Goal: Task Accomplishment & Management: Manage account settings

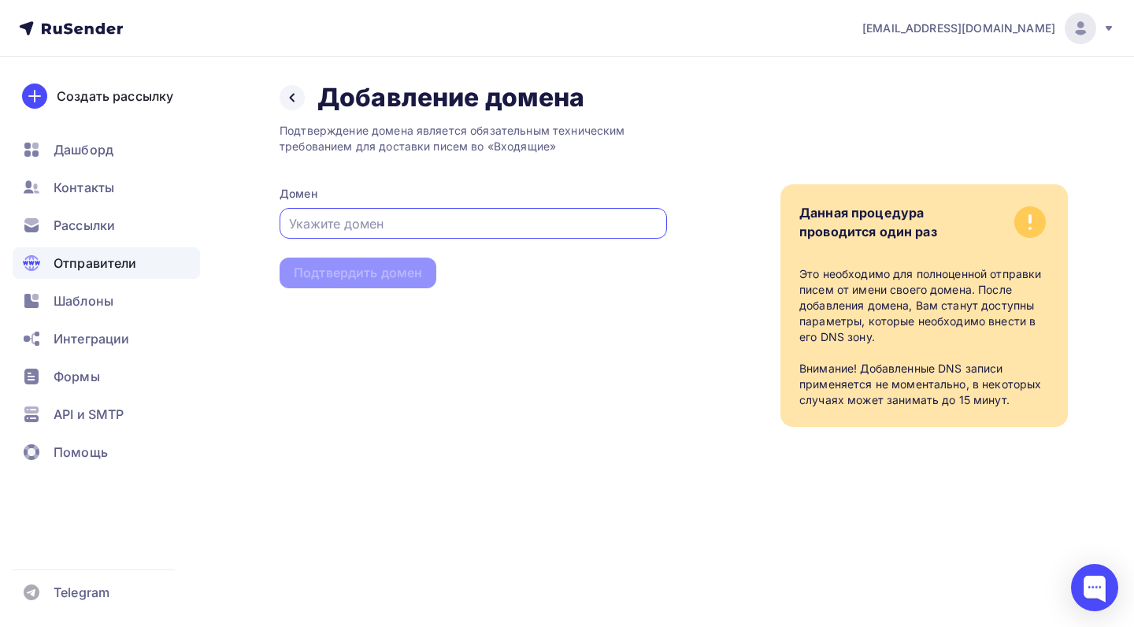
paste input "aisya.online"
type input "aisya.online"
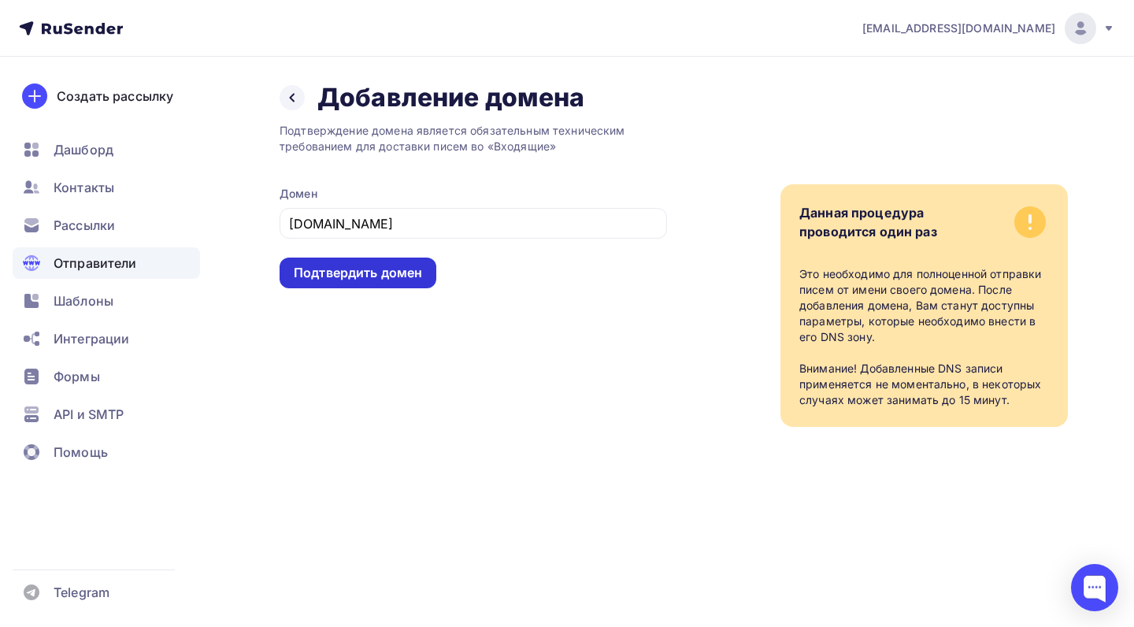
click at [380, 277] on div "Подтвердить домен" at bounding box center [358, 273] width 128 height 18
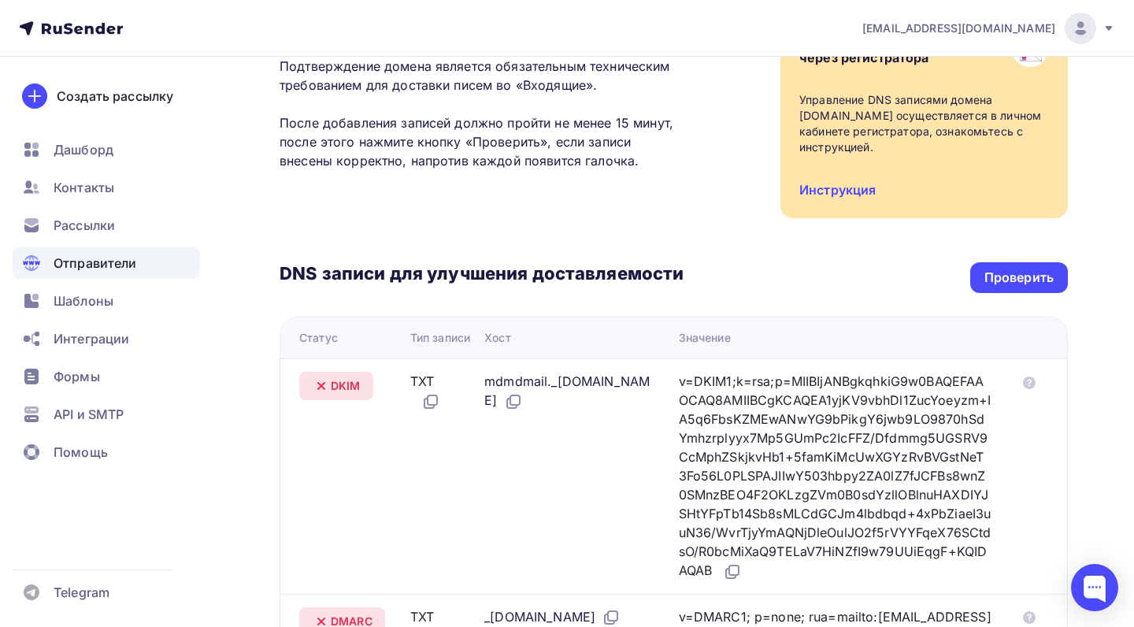
scroll to position [174, 0]
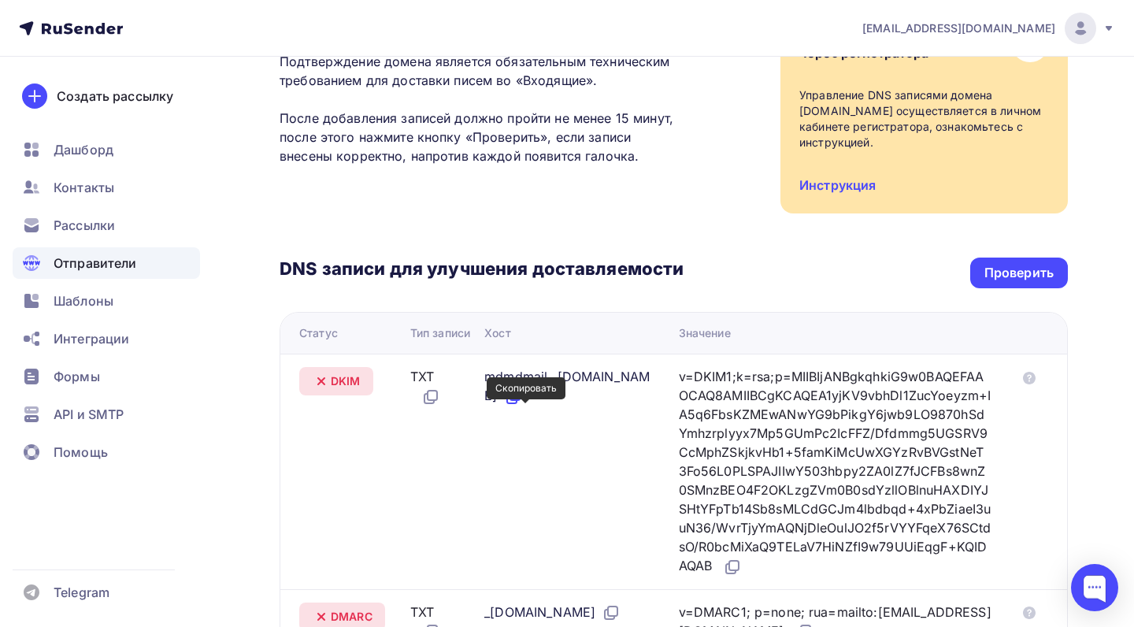
click at [520, 400] on icon at bounding box center [514, 394] width 9 height 9
click at [742, 576] on icon at bounding box center [732, 566] width 19 height 19
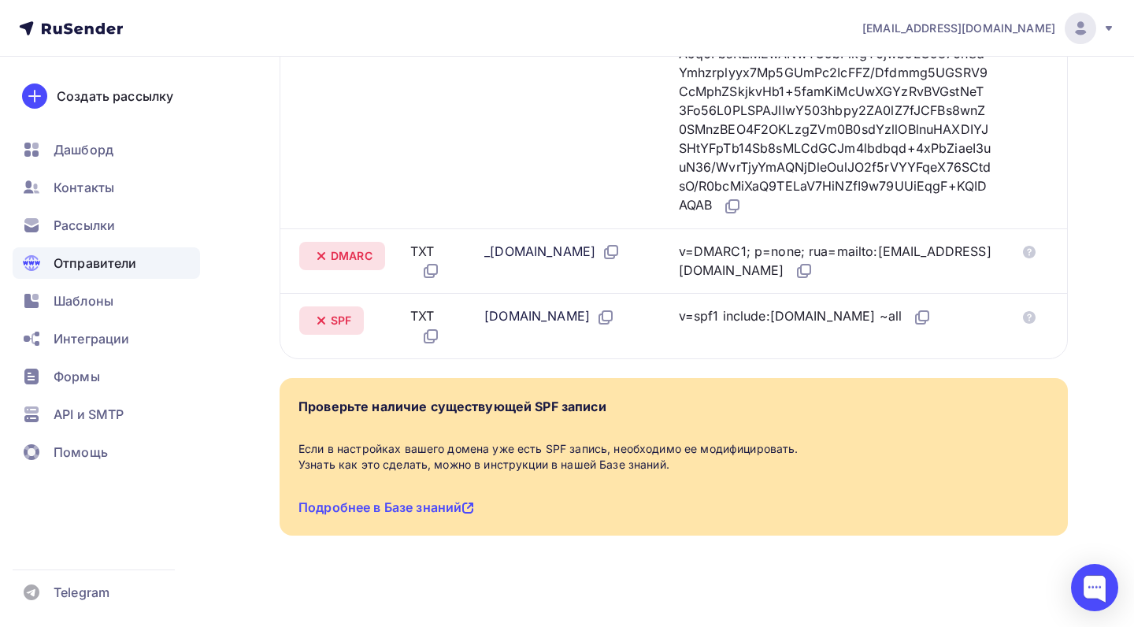
scroll to position [556, 0]
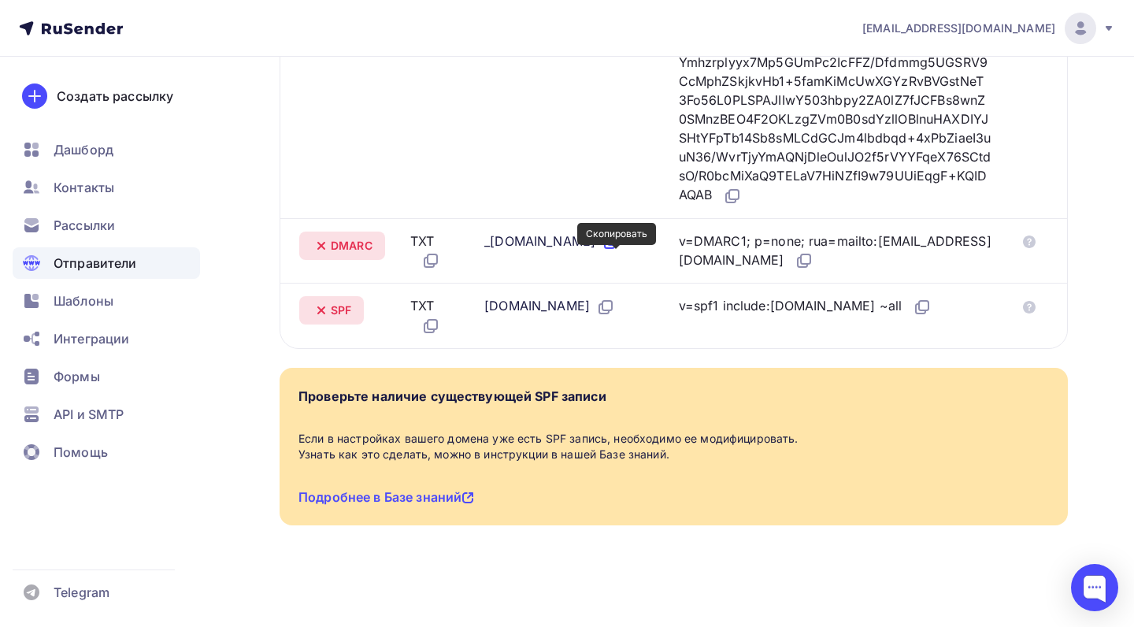
click at [615, 250] on icon at bounding box center [610, 241] width 19 height 19
click at [801, 264] on icon at bounding box center [805, 258] width 9 height 9
click at [596, 316] on icon at bounding box center [605, 307] width 19 height 19
click at [919, 310] on icon at bounding box center [923, 305] width 9 height 9
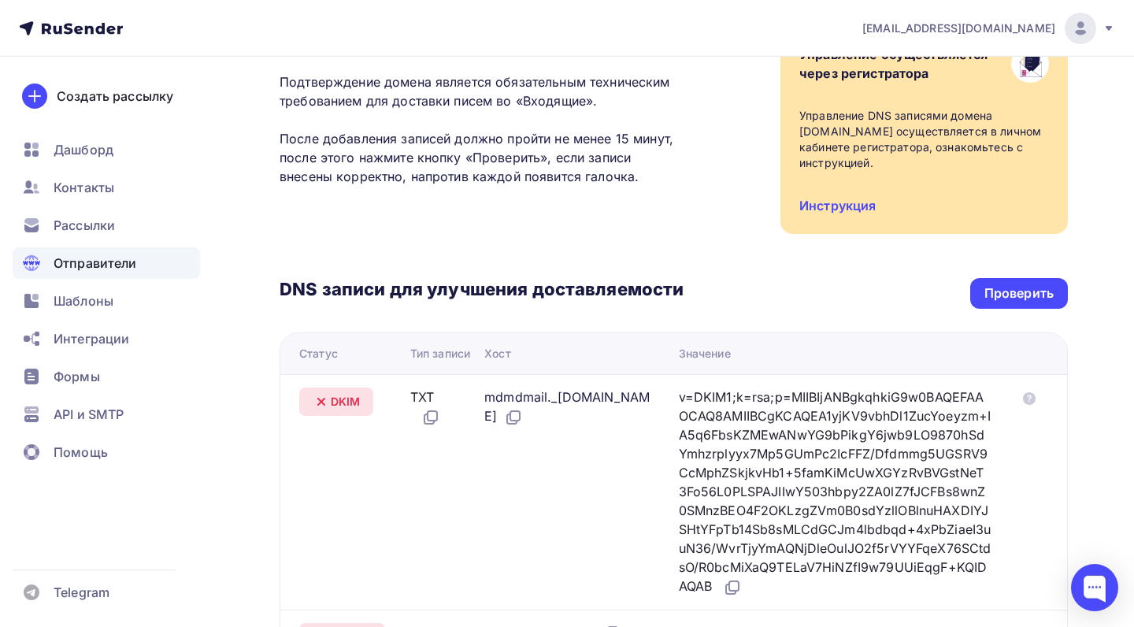
scroll to position [152, 0]
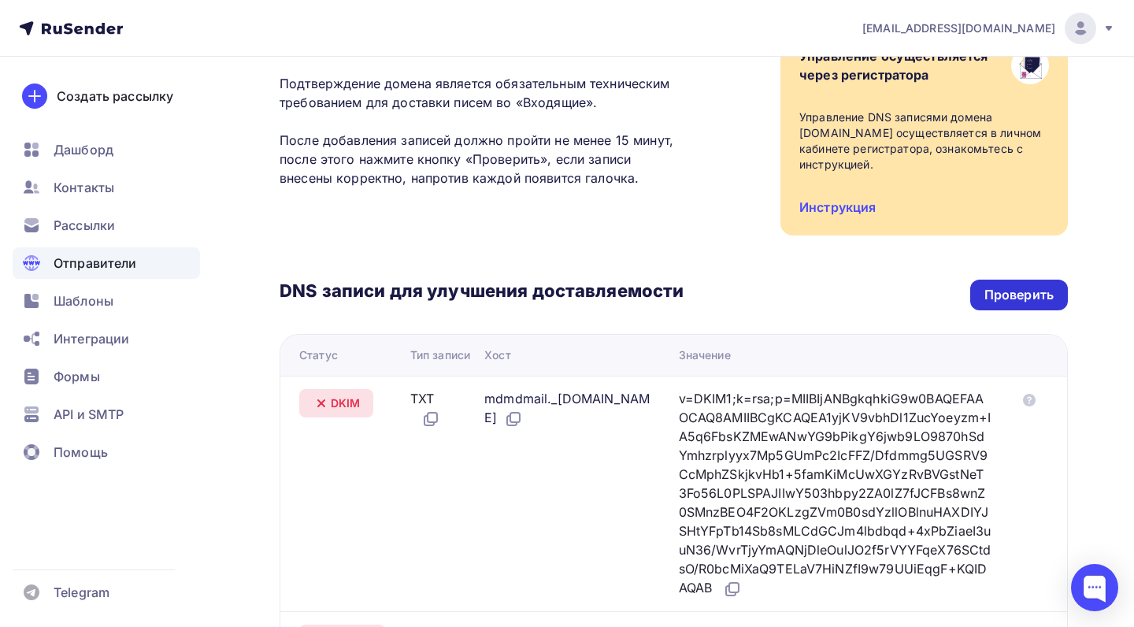
click at [1019, 285] on div "Проверить" at bounding box center [1019, 294] width 98 height 31
click at [1003, 306] on div "Проверить" at bounding box center [1019, 294] width 98 height 31
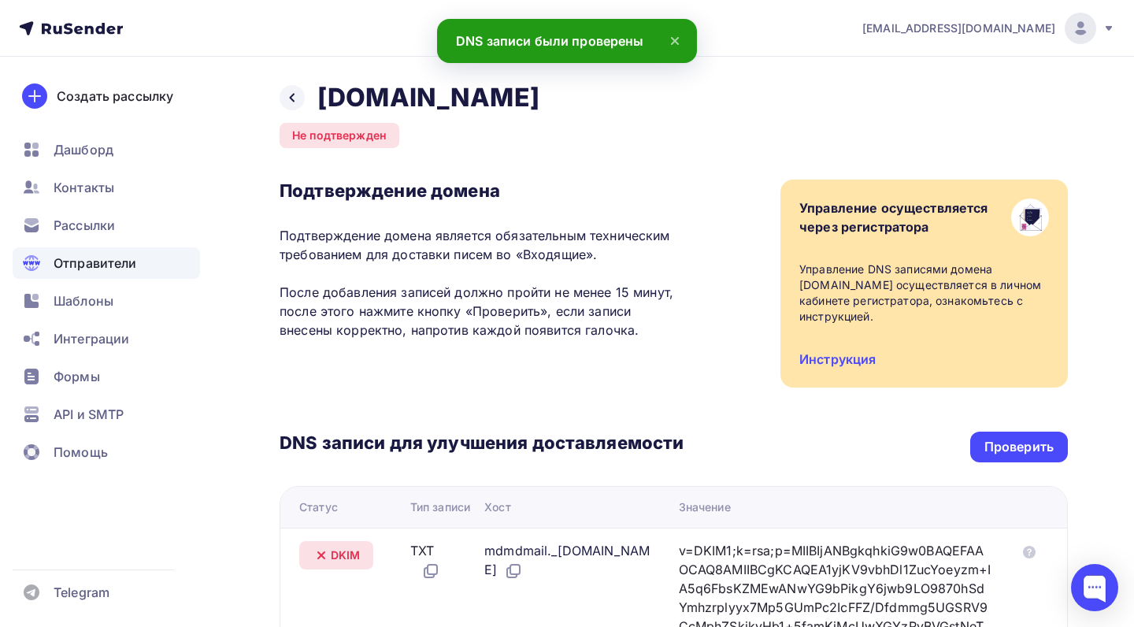
scroll to position [23, 0]
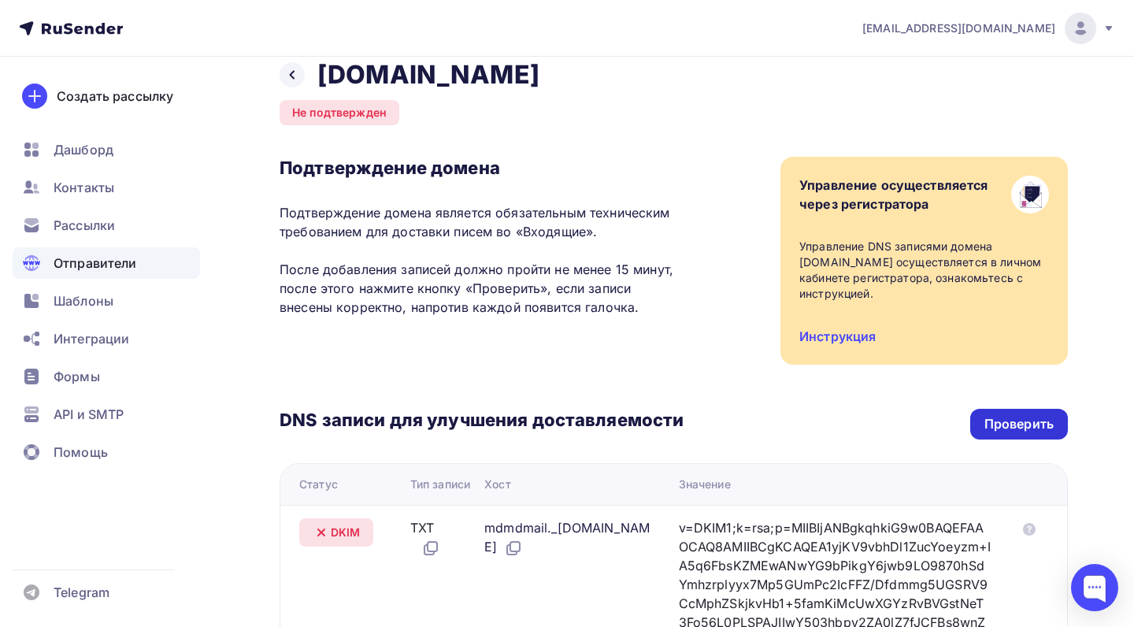
click at [991, 418] on div "Проверить" at bounding box center [1018, 424] width 69 height 18
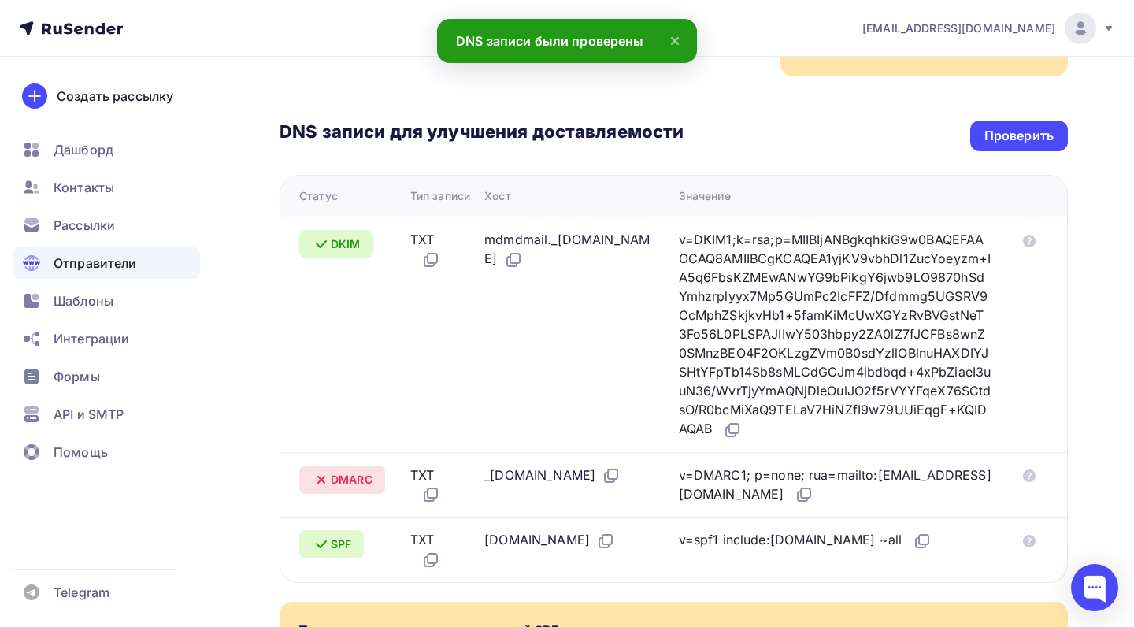
scroll to position [309, 0]
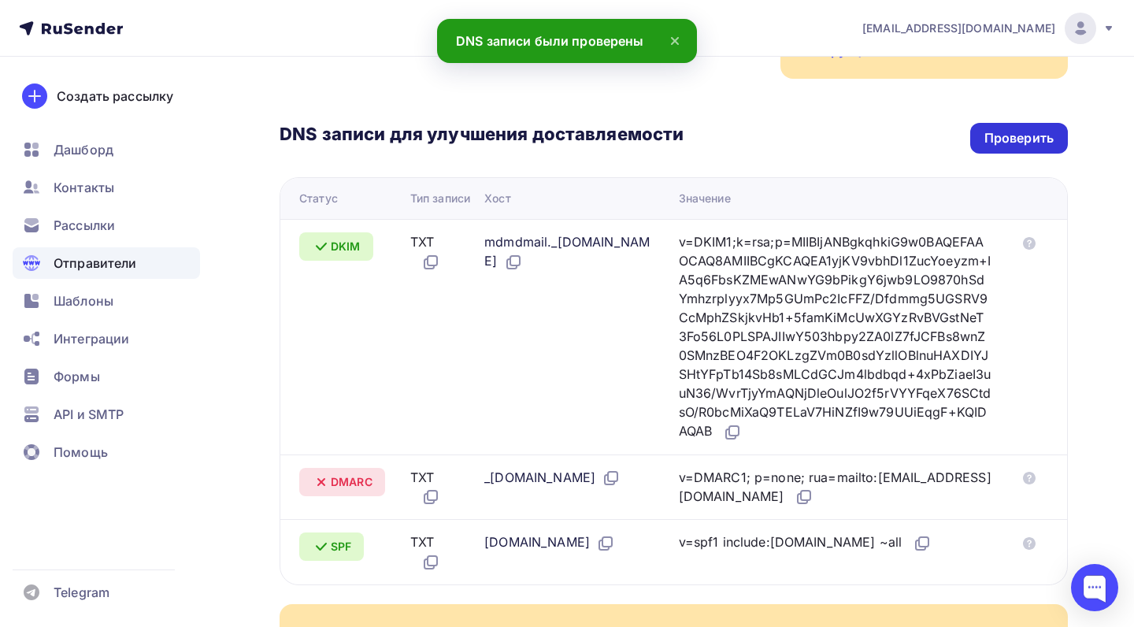
click at [1015, 132] on div "Проверить" at bounding box center [1018, 138] width 69 height 18
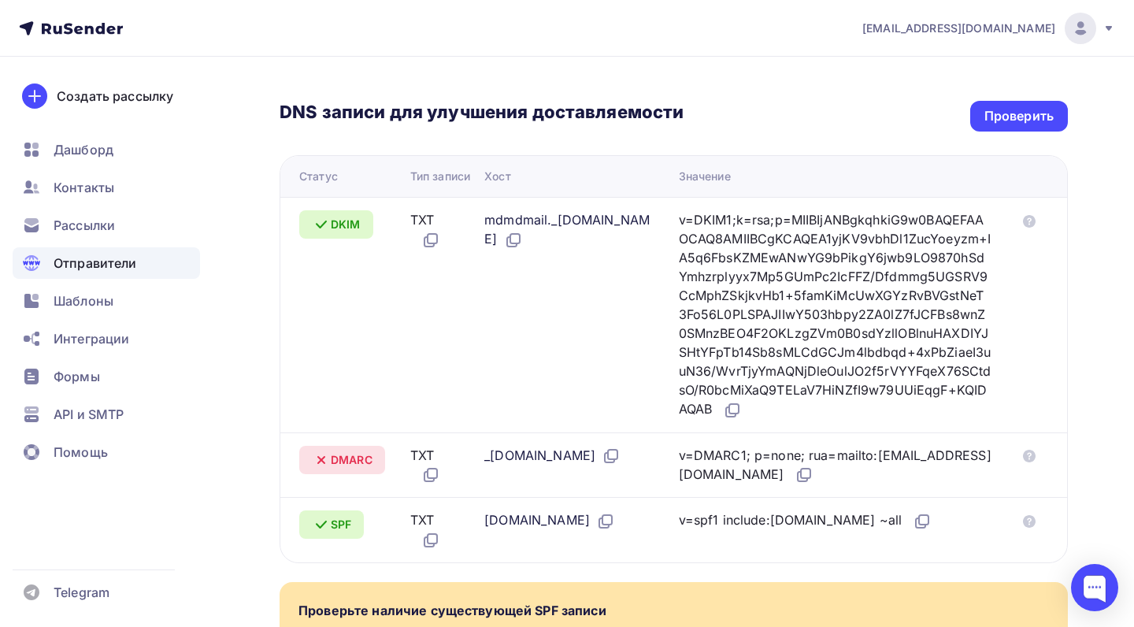
scroll to position [333, 0]
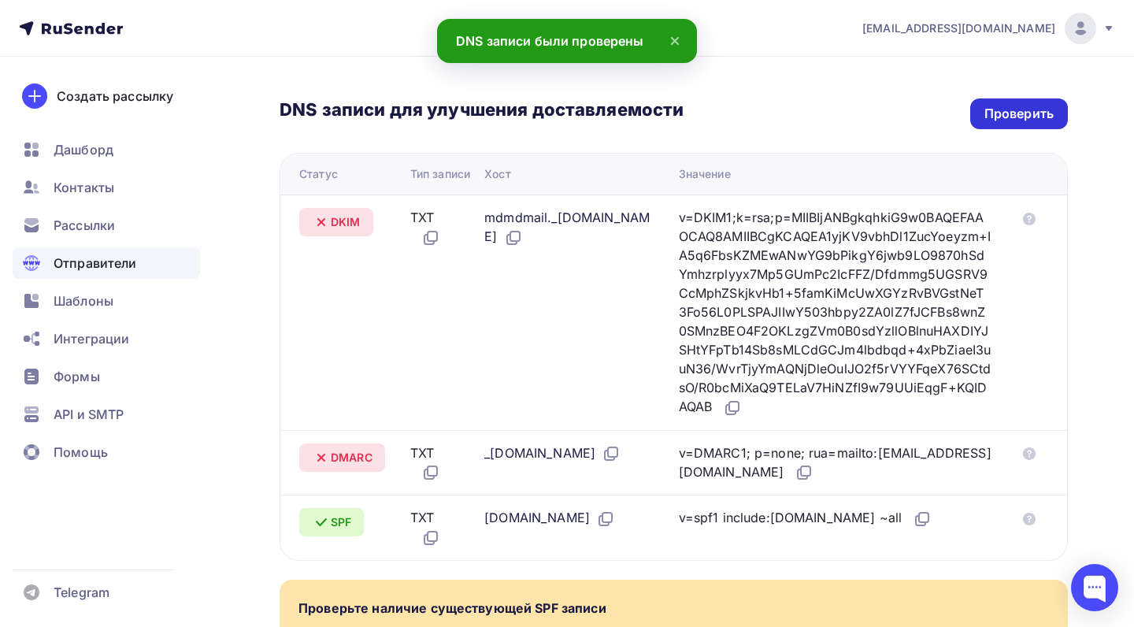
click at [1045, 117] on div "Проверить" at bounding box center [1018, 114] width 69 height 18
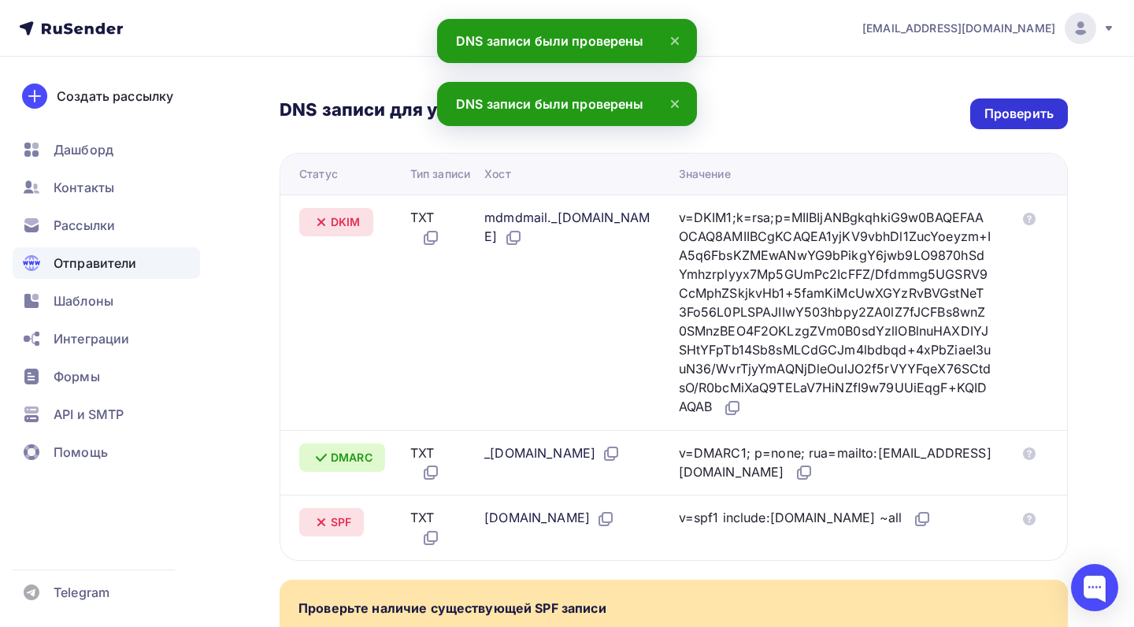
click at [1045, 117] on div "Проверить" at bounding box center [1018, 114] width 69 height 18
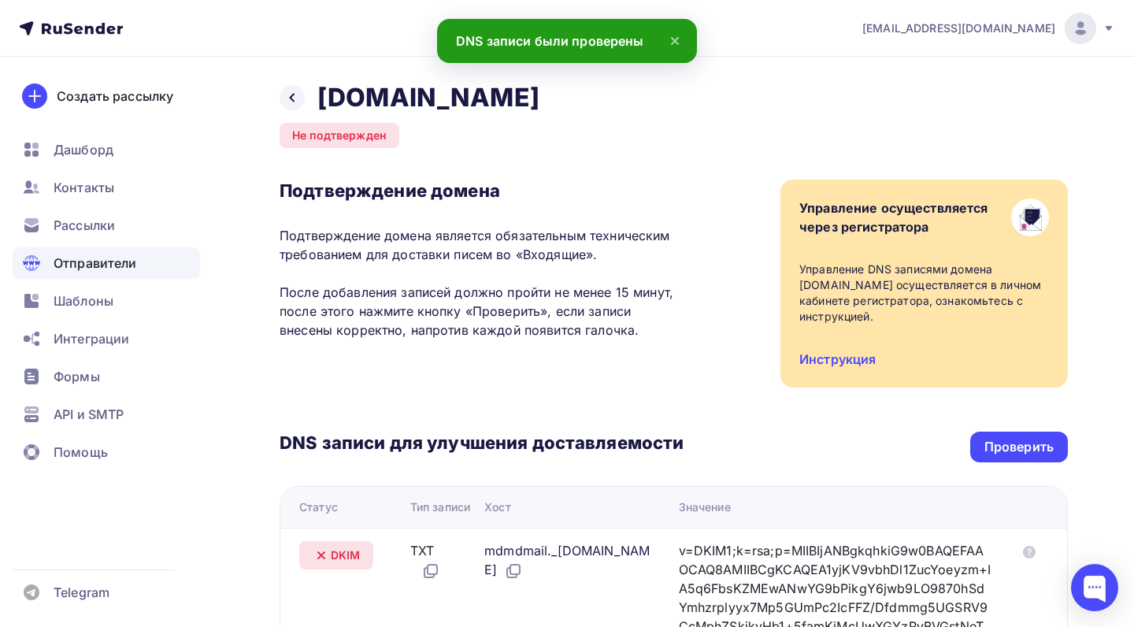
scroll to position [0, 0]
click at [357, 137] on div "Не подтвержден" at bounding box center [339, 135] width 120 height 25
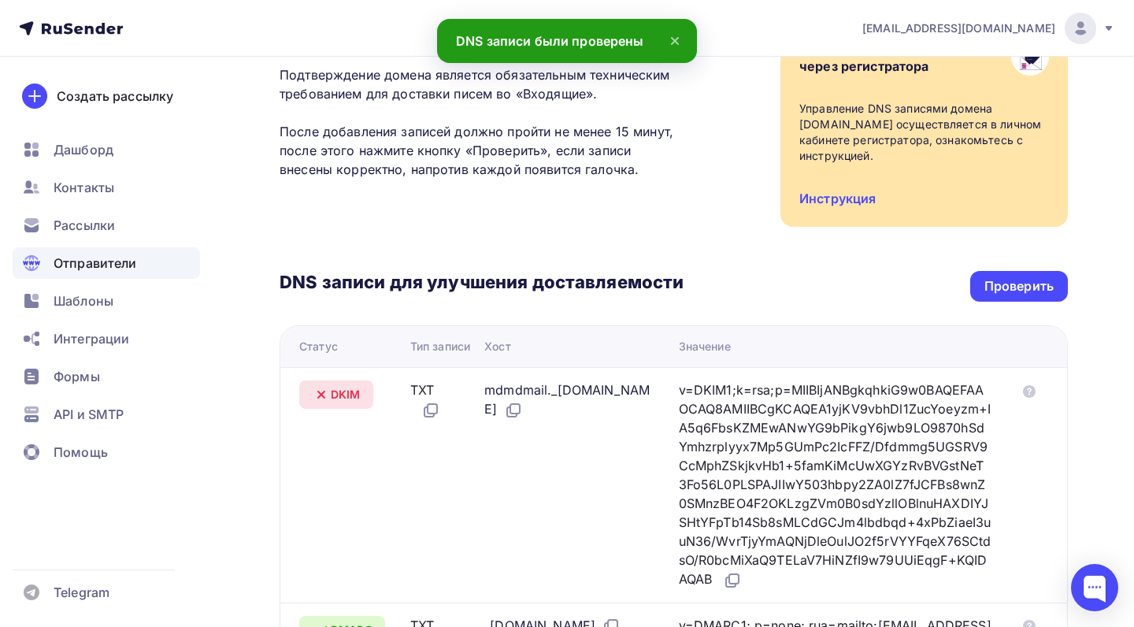
scroll to position [169, 0]
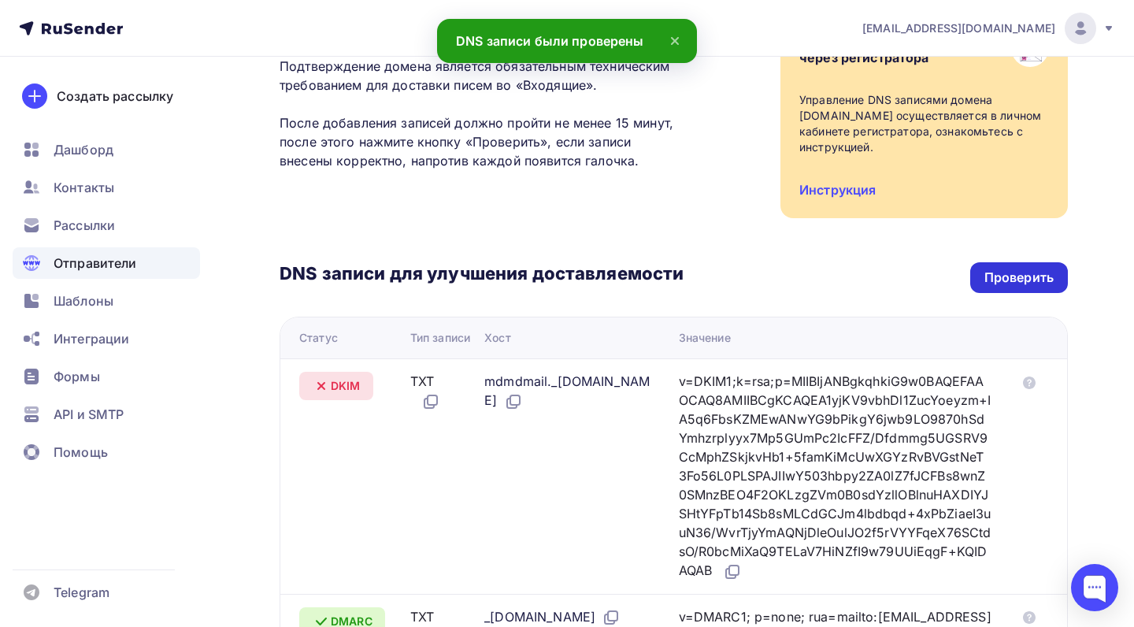
click at [1009, 266] on div "Проверить" at bounding box center [1019, 277] width 98 height 31
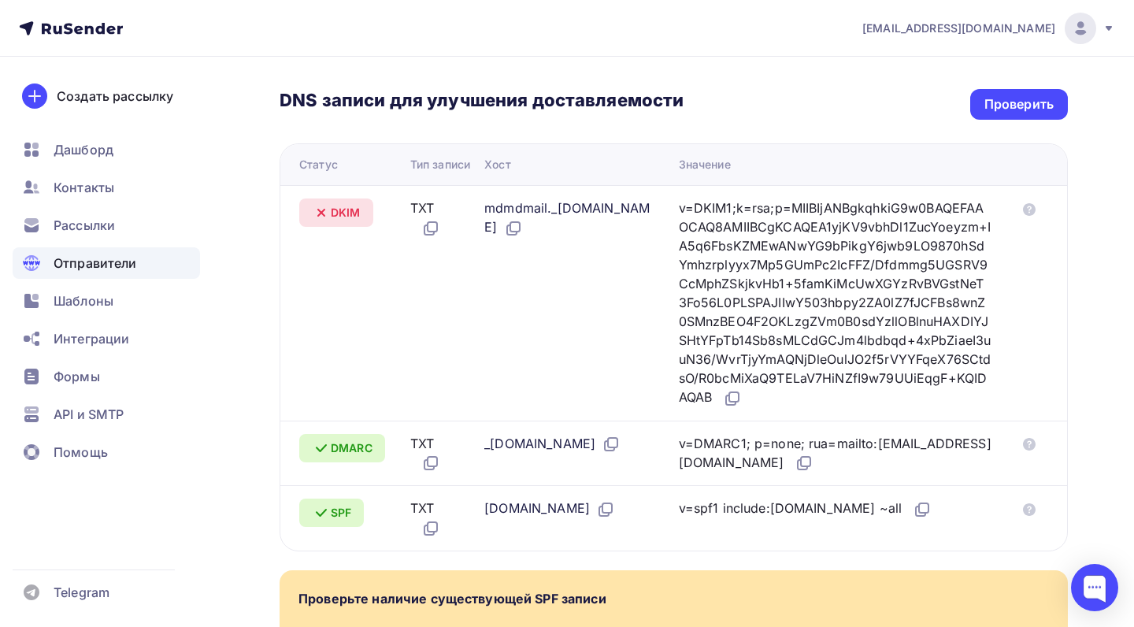
scroll to position [348, 0]
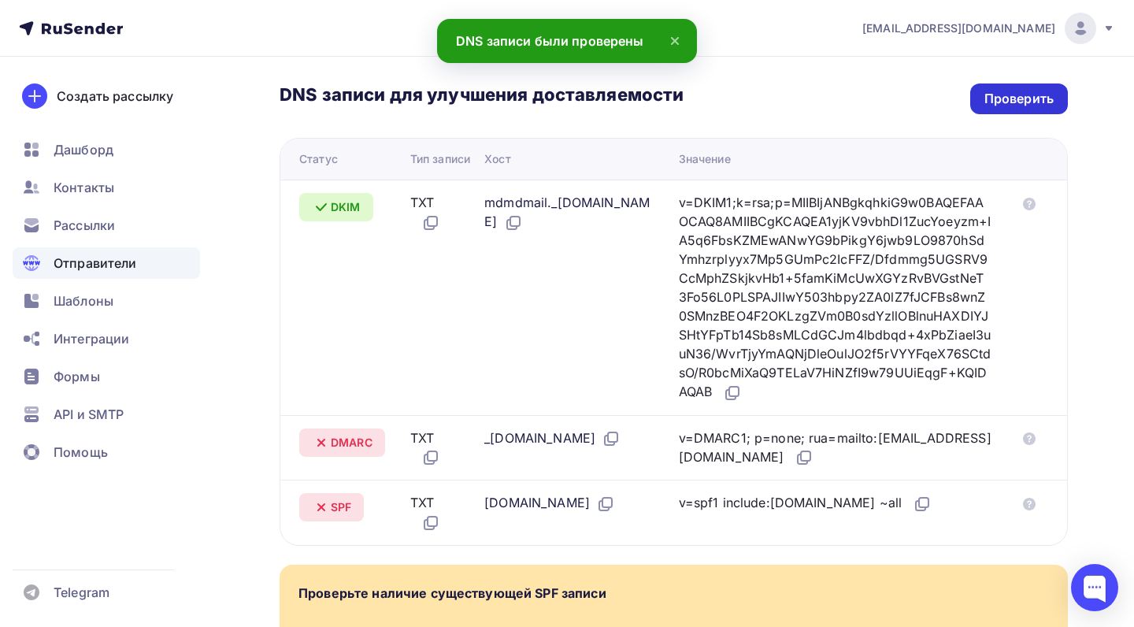
click at [1005, 98] on div "Проверить" at bounding box center [1018, 99] width 69 height 18
click at [1028, 210] on icon at bounding box center [1029, 204] width 13 height 13
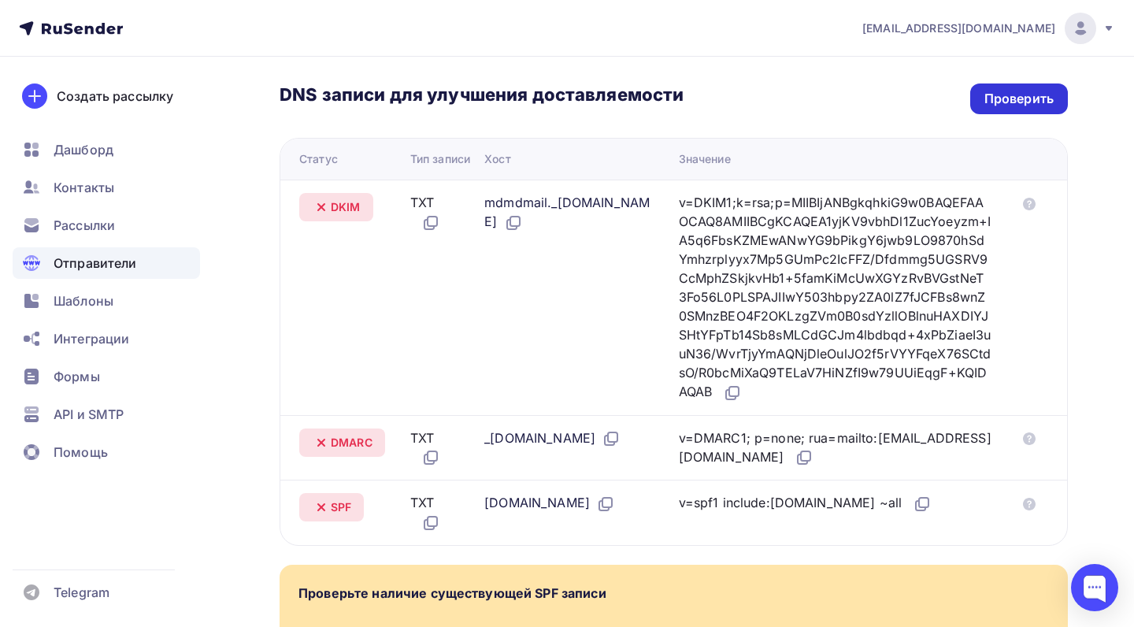
click at [1007, 104] on div "Проверить" at bounding box center [1018, 99] width 69 height 18
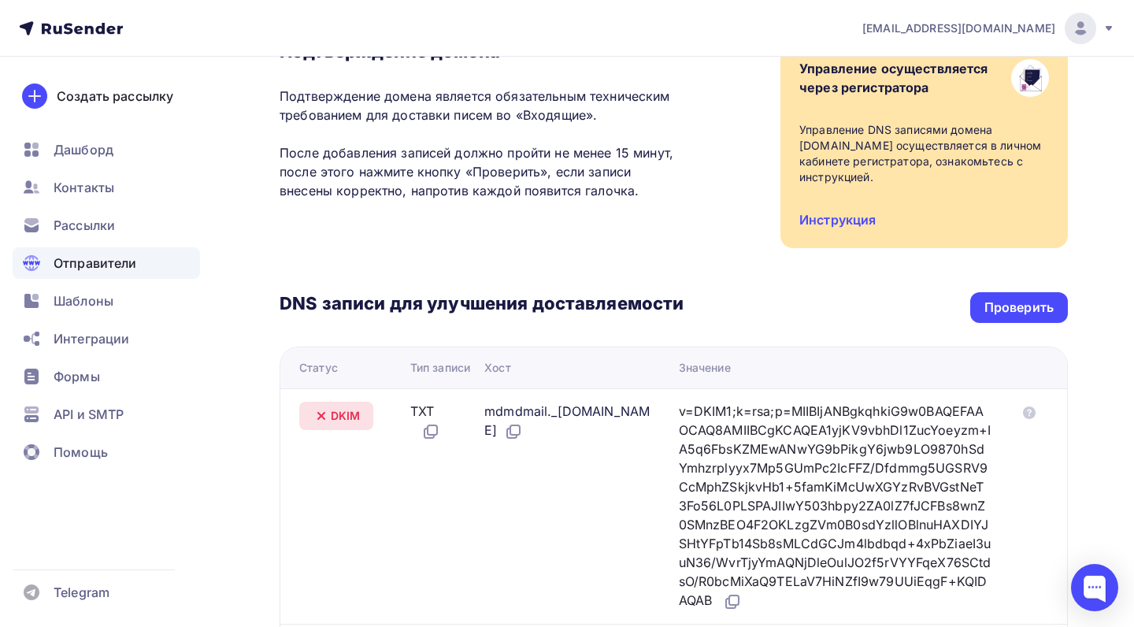
scroll to position [179, 0]
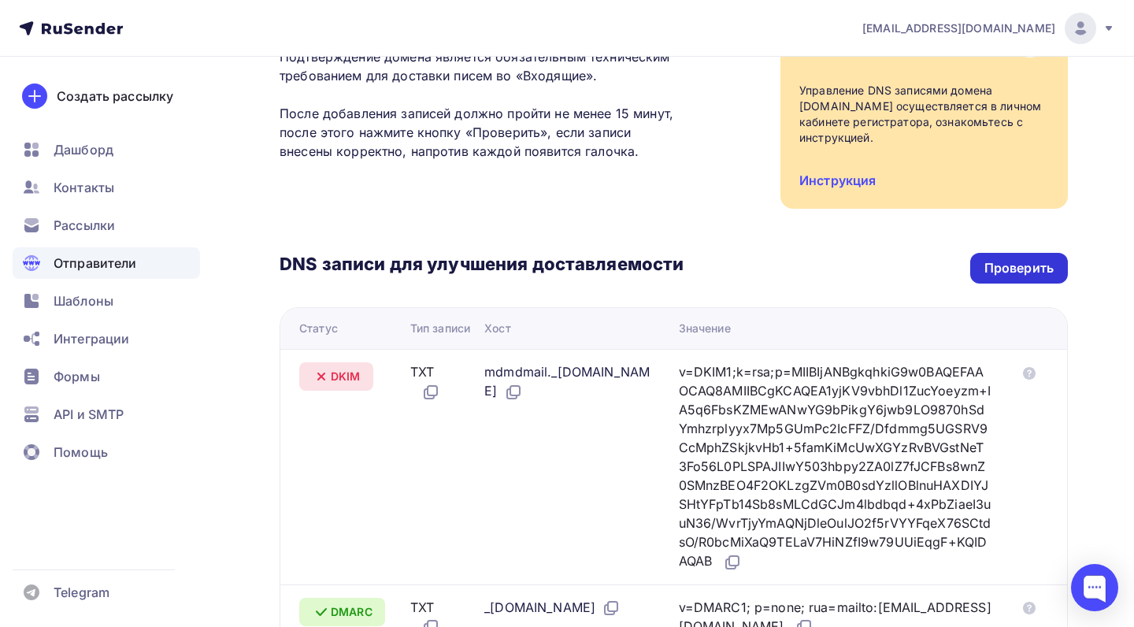
click at [1015, 276] on div "Проверить" at bounding box center [1018, 268] width 69 height 18
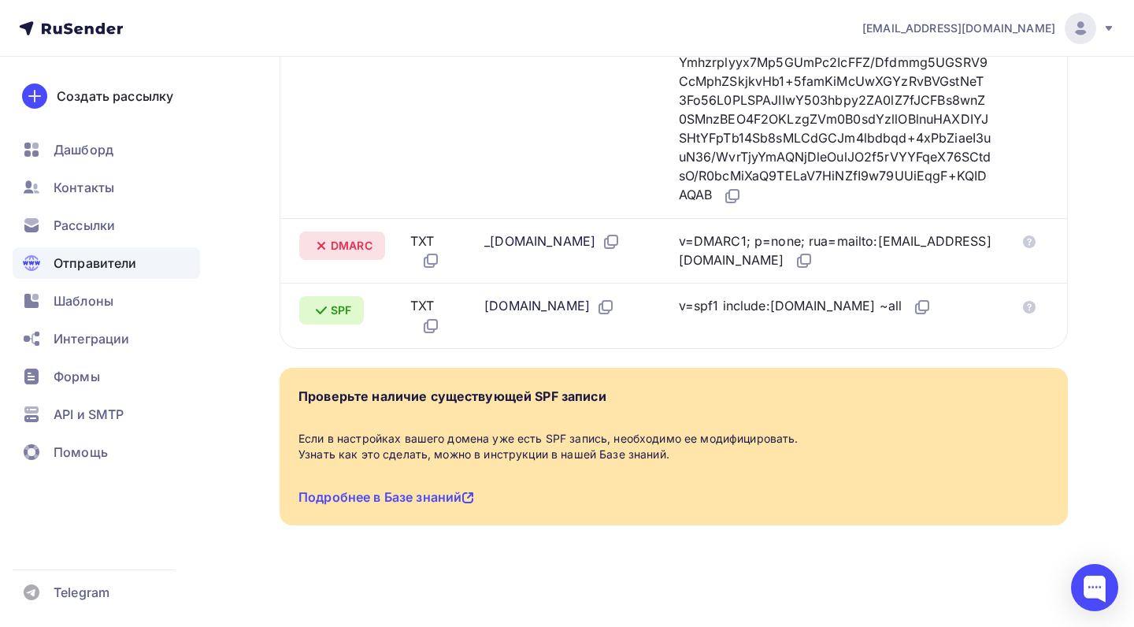
scroll to position [553, 0]
click at [424, 505] on link "Подробнее в Базе знаний" at bounding box center [386, 497] width 176 height 16
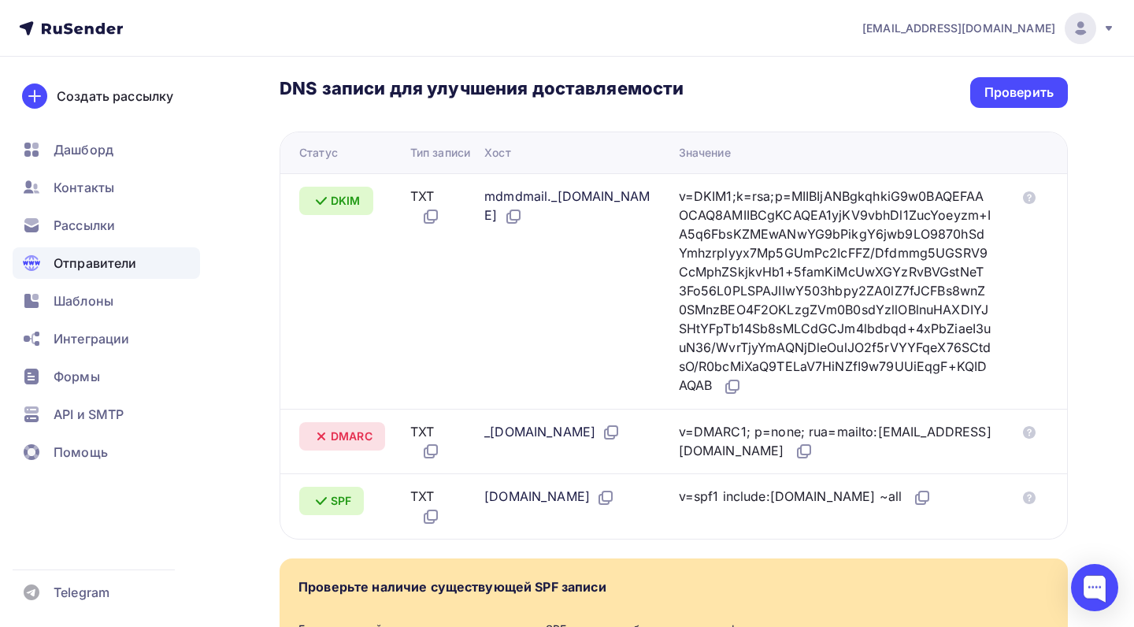
scroll to position [352, 0]
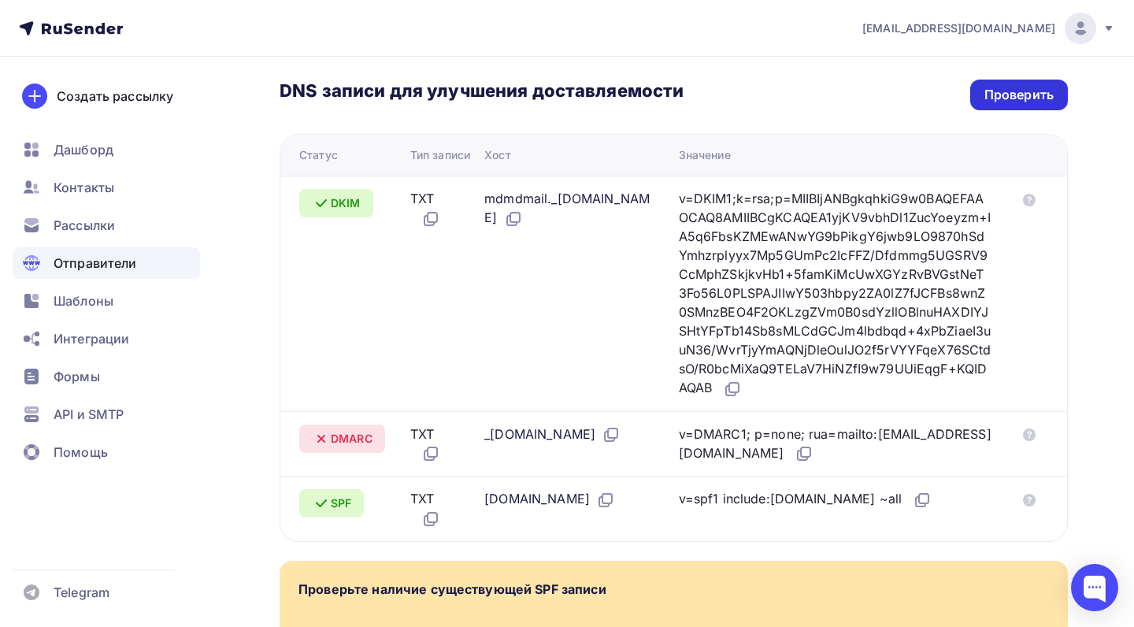
click at [1027, 98] on div "Проверить" at bounding box center [1018, 95] width 69 height 18
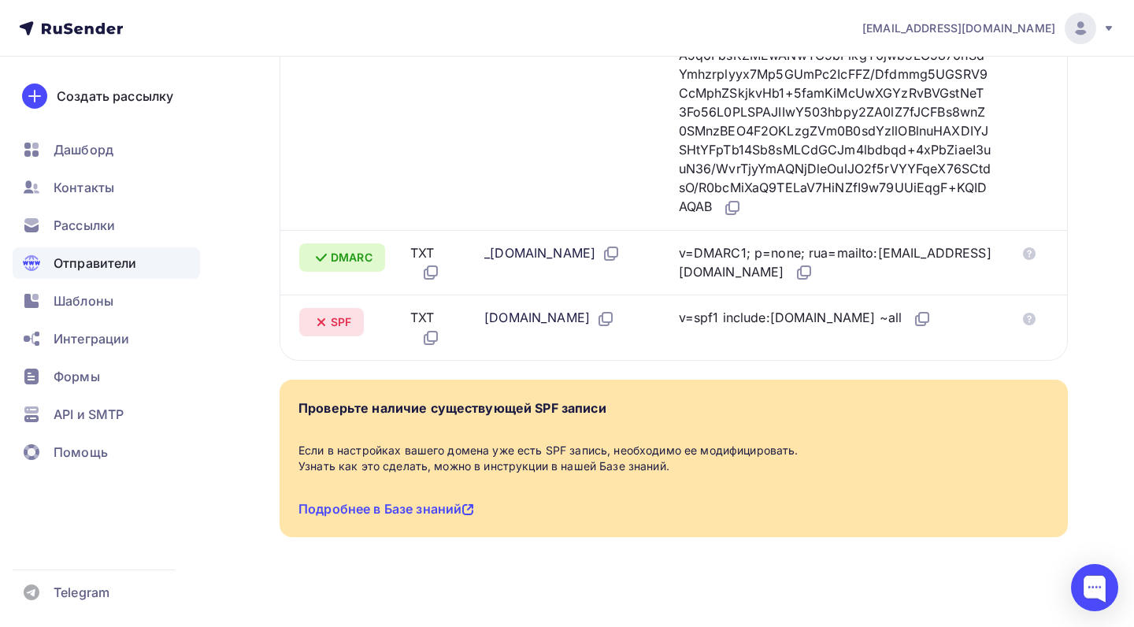
scroll to position [553, 0]
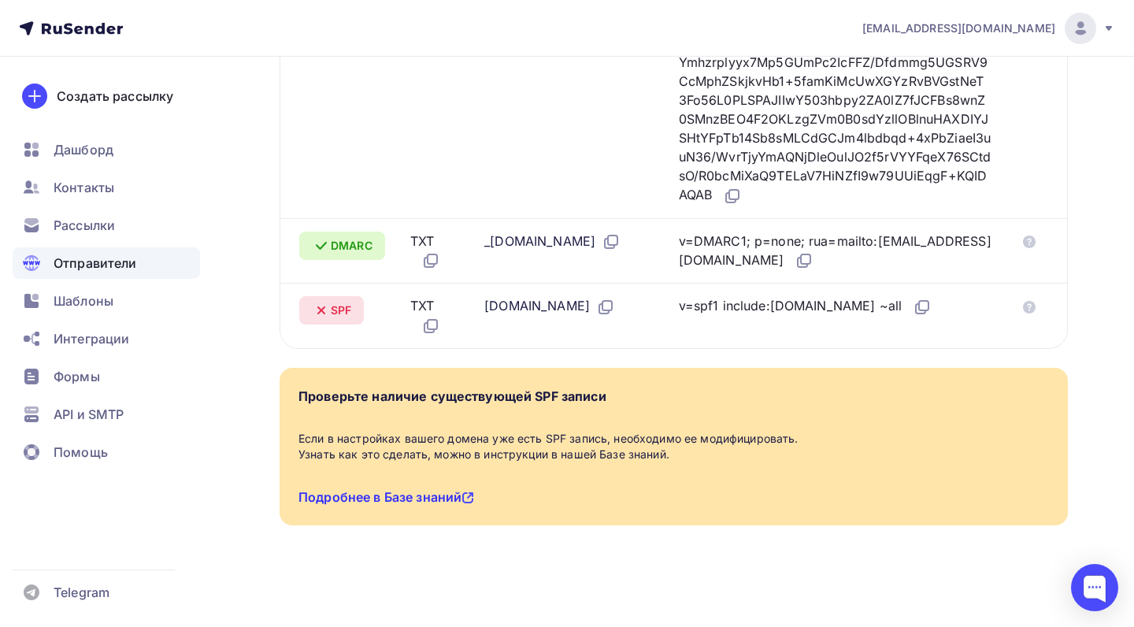
click at [435, 505] on link "Подробнее в Базе знаний" at bounding box center [386, 497] width 176 height 16
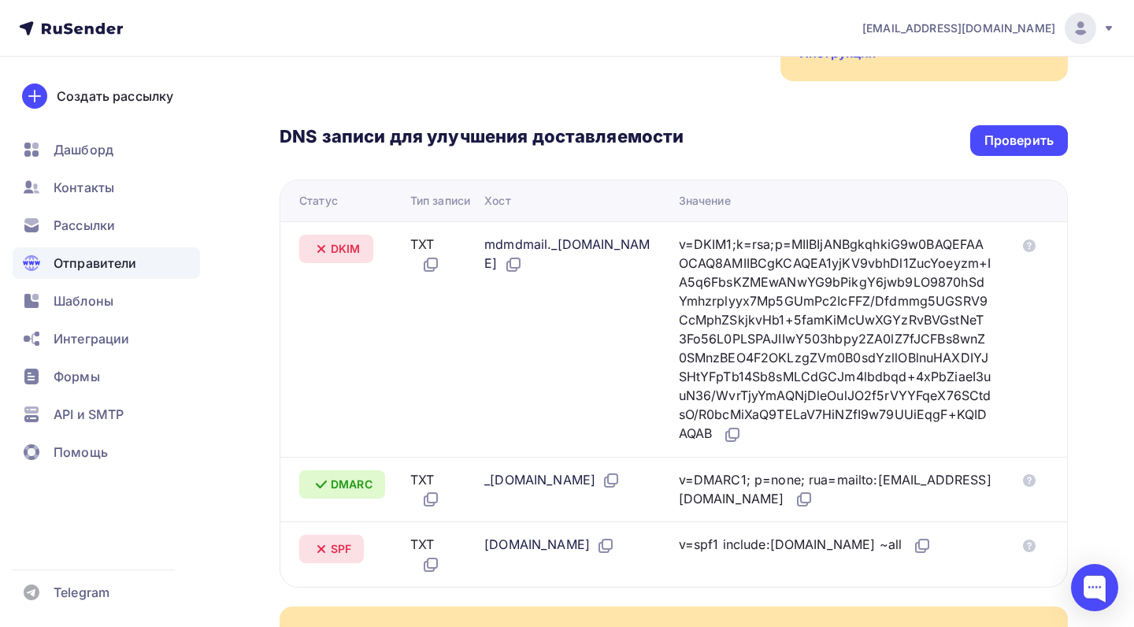
scroll to position [304, 0]
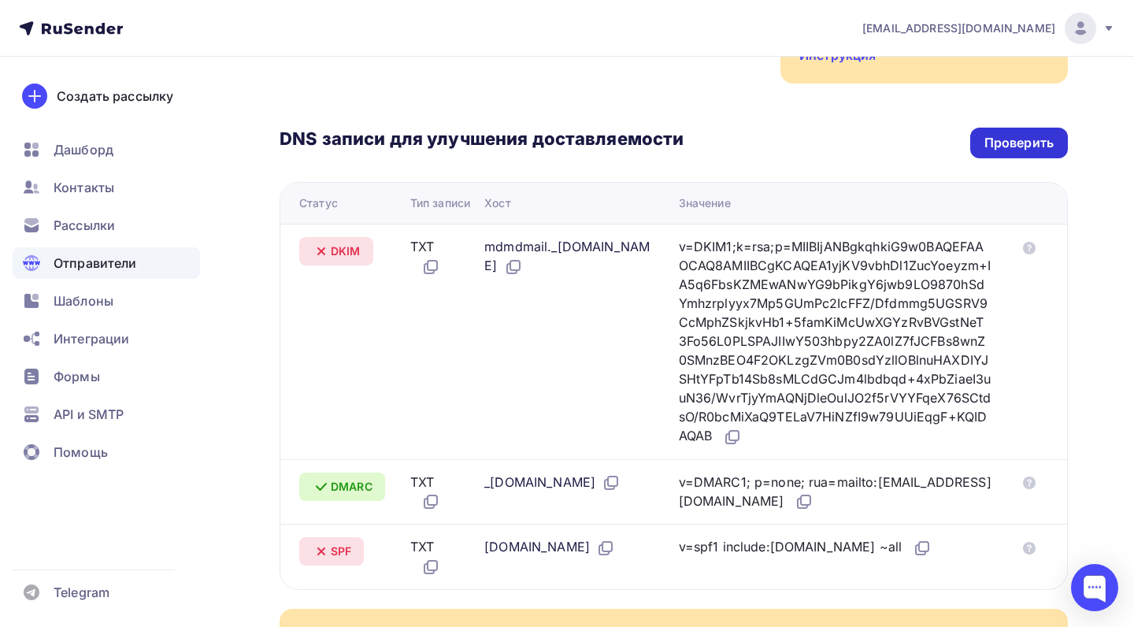
click at [1013, 154] on div "Проверить" at bounding box center [1019, 143] width 98 height 31
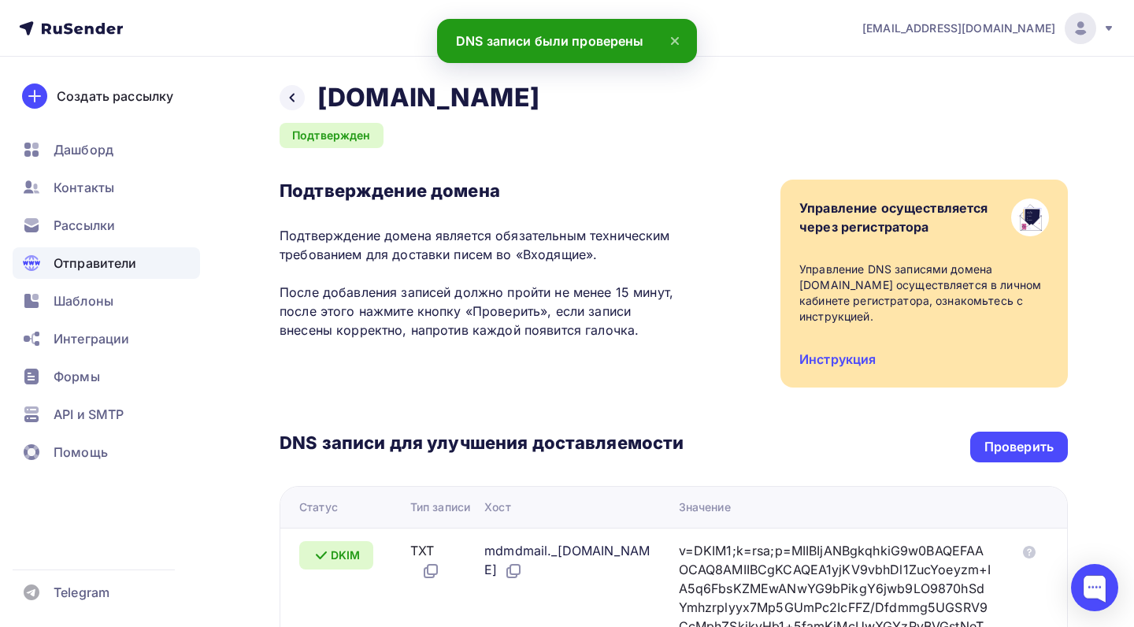
scroll to position [0, 0]
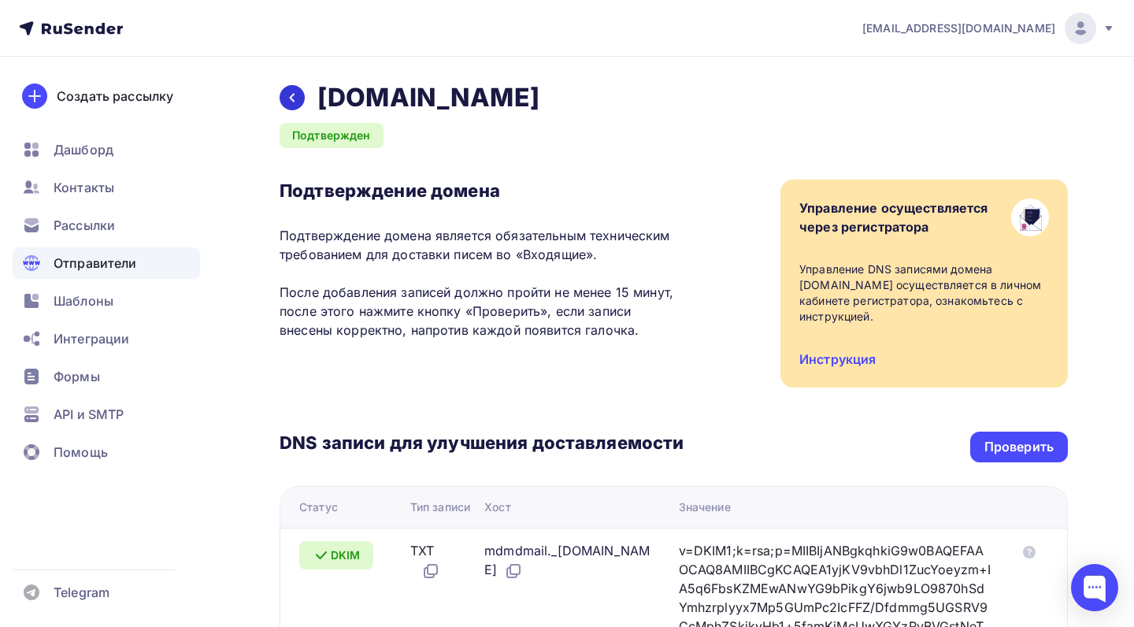
click at [294, 96] on icon at bounding box center [292, 97] width 13 height 13
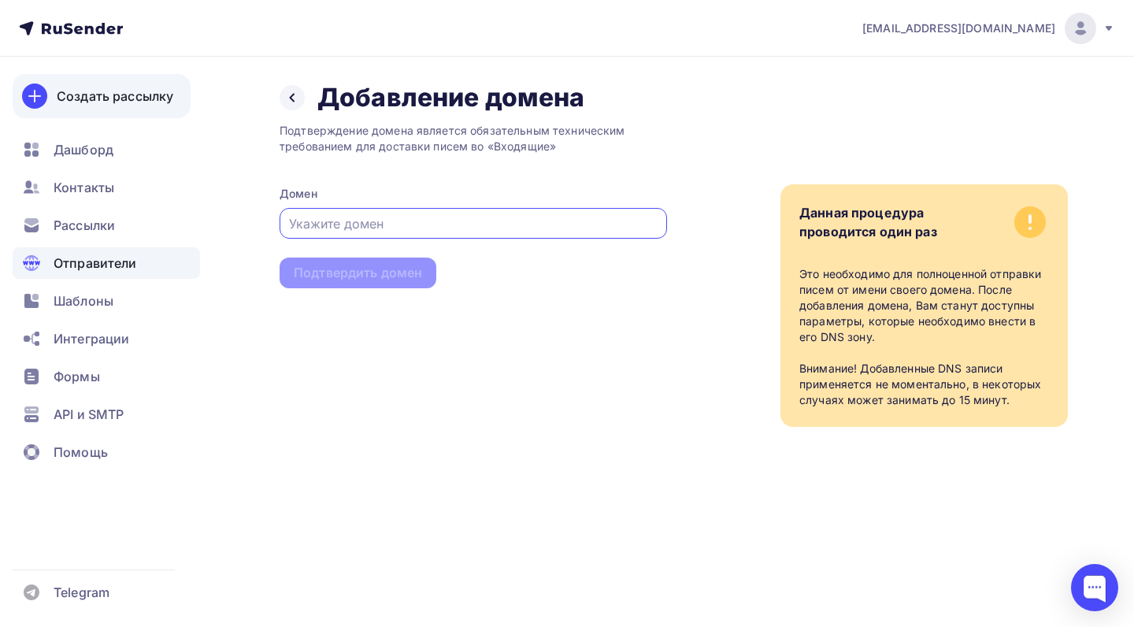
click at [113, 103] on div "Создать рассылку" at bounding box center [115, 96] width 117 height 19
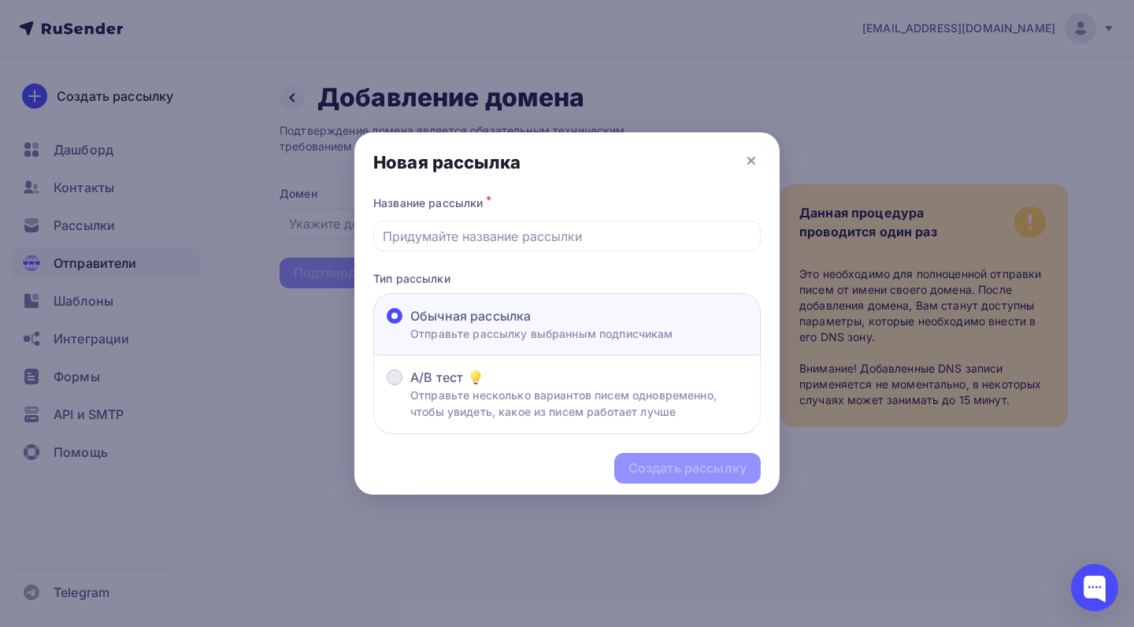
click at [518, 405] on p "Отправьте несколько вариантов писем одновременно, чтобы увидеть, какое из писем…" at bounding box center [578, 403] width 337 height 33
click at [410, 387] on input "A/B тест Отправьте несколько вариантов писем одновременно, чтобы увидеть, какое…" at bounding box center [410, 387] width 0 height 0
type input "R"
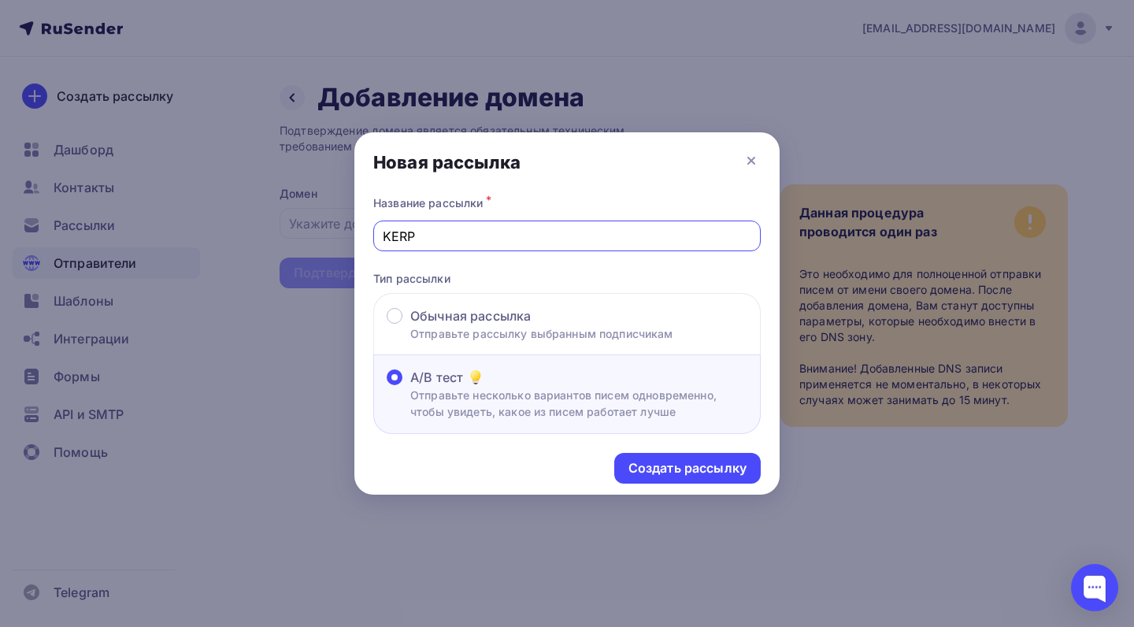
type input "KERP"
click at [640, 457] on div "Создать рассылку" at bounding box center [687, 468] width 146 height 31
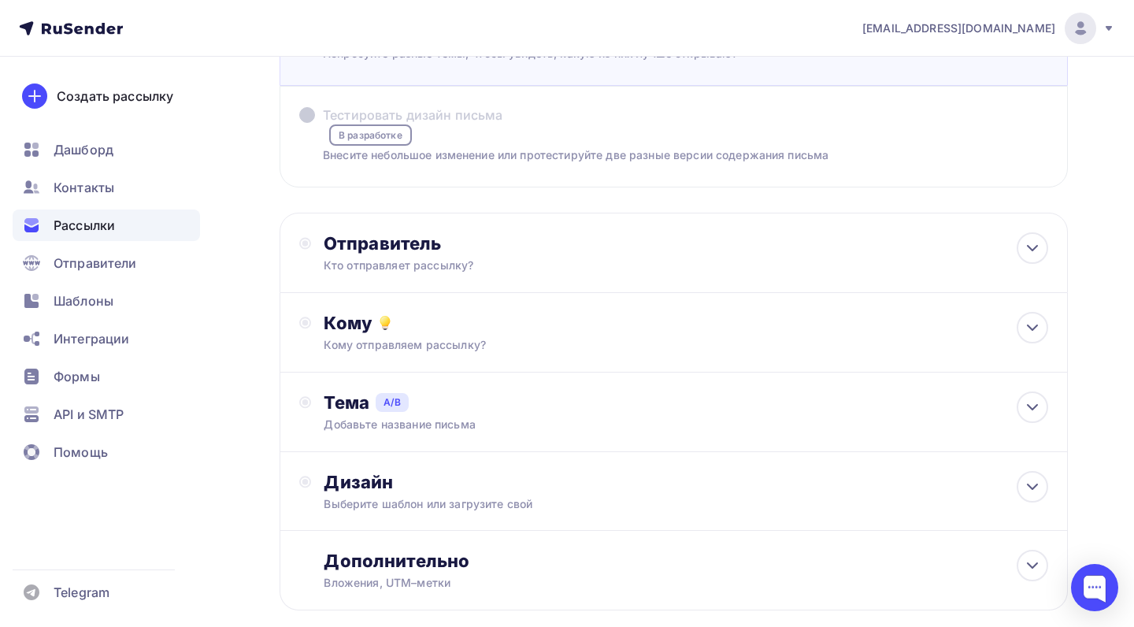
scroll to position [165, 0]
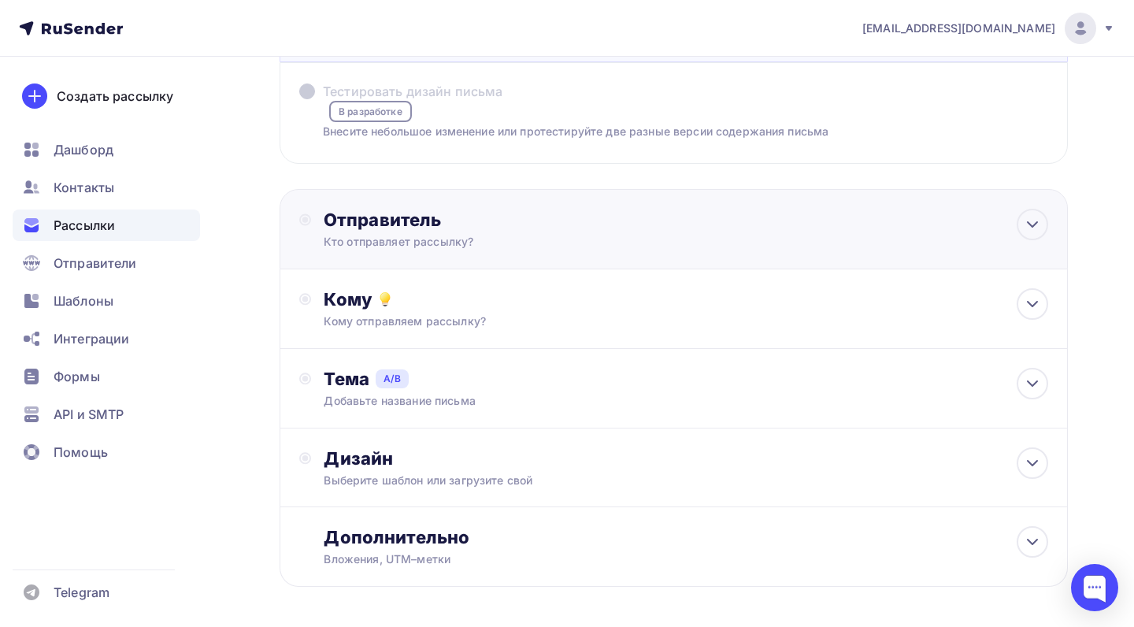
click at [475, 259] on div "Отправитель Кто отправляет рассылку? Email * eroffprod@gmail.com eroffprod@gmai…" at bounding box center [673, 229] width 788 height 80
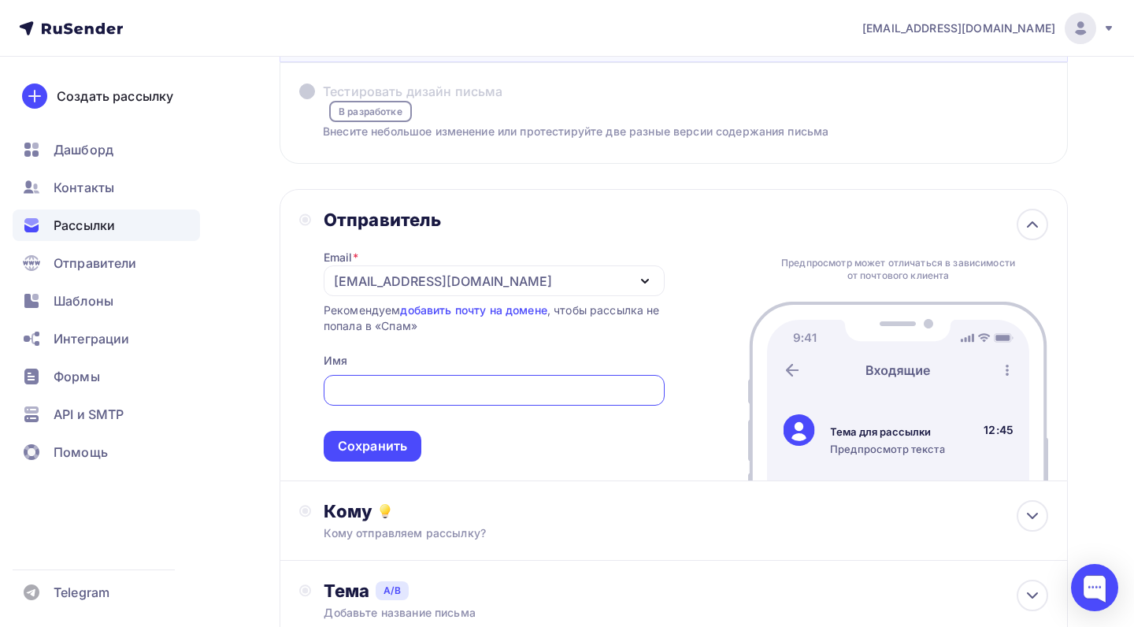
scroll to position [0, 0]
click at [391, 381] on input "Тестировать тему письма Попробуйте разные темы, чтобы увидеть, какую из них луч…" at bounding box center [493, 390] width 323 height 19
click at [509, 268] on div "[EMAIL_ADDRESS][DOMAIN_NAME]" at bounding box center [494, 280] width 341 height 31
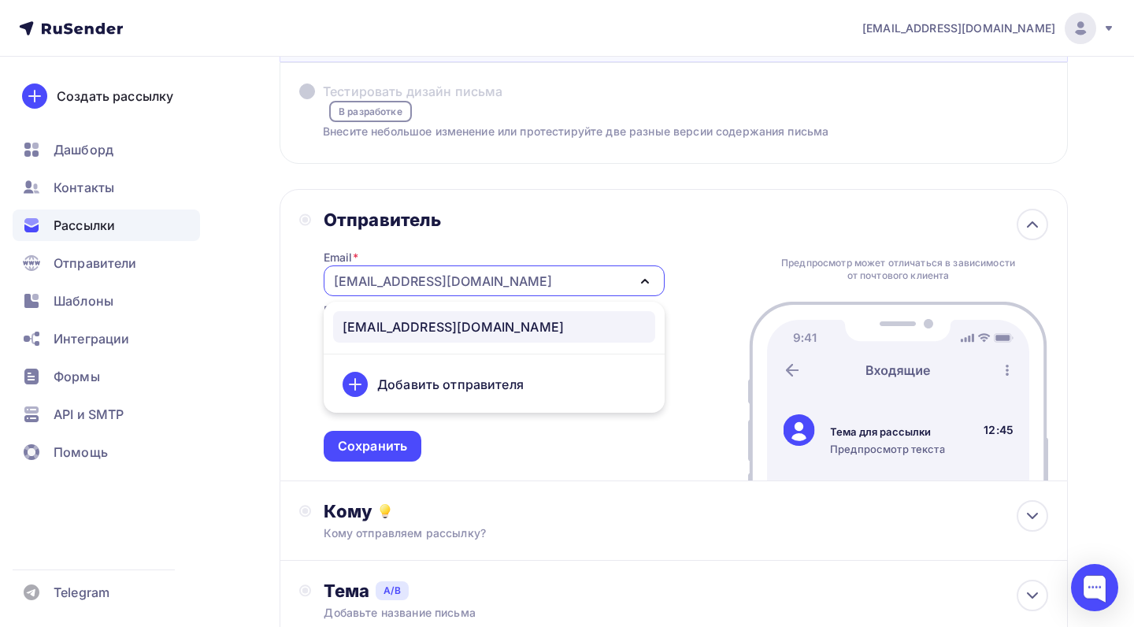
click at [471, 386] on div "Добавить отправителя" at bounding box center [450, 384] width 146 height 19
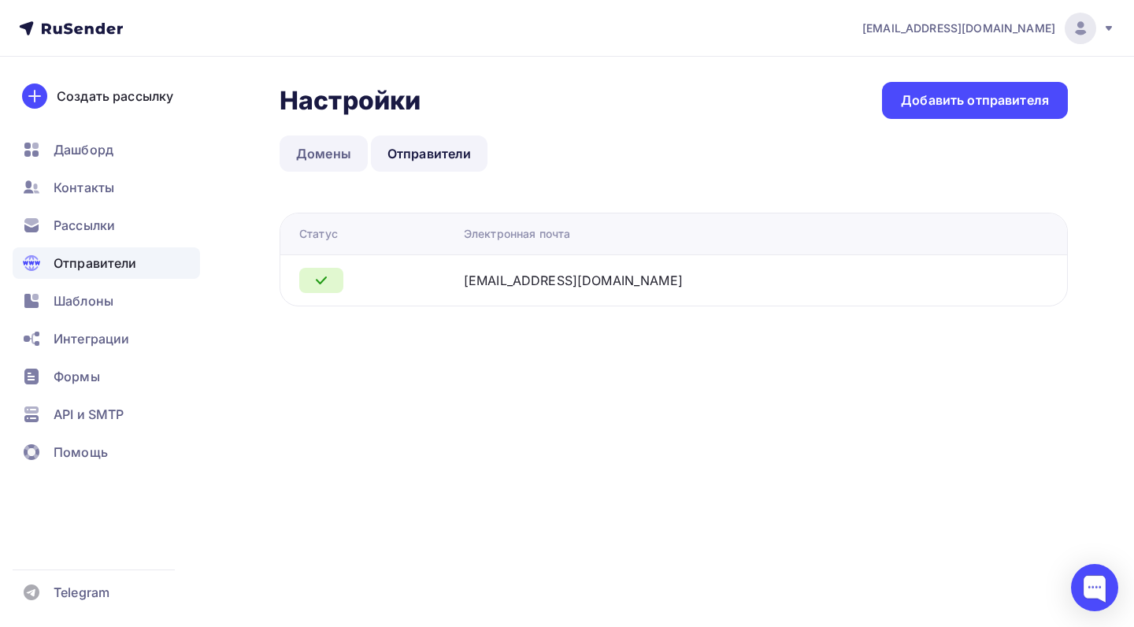
click at [304, 157] on link "Домены" at bounding box center [323, 153] width 88 height 36
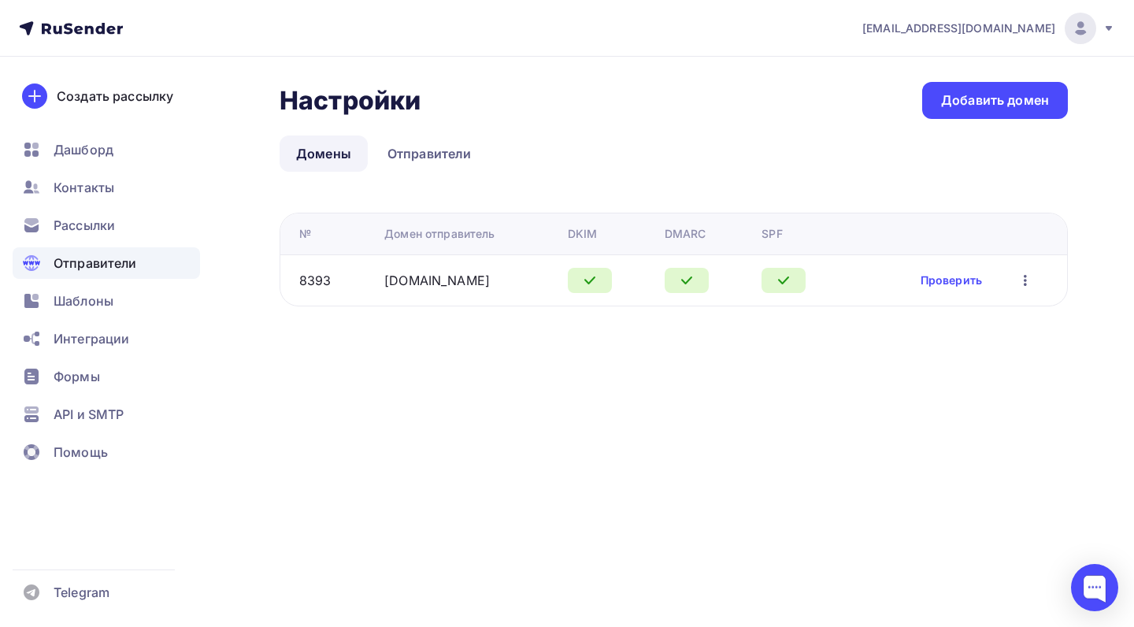
click at [1016, 279] on icon "button" at bounding box center [1025, 280] width 19 height 19
click at [975, 279] on link "Проверить" at bounding box center [950, 280] width 61 height 16
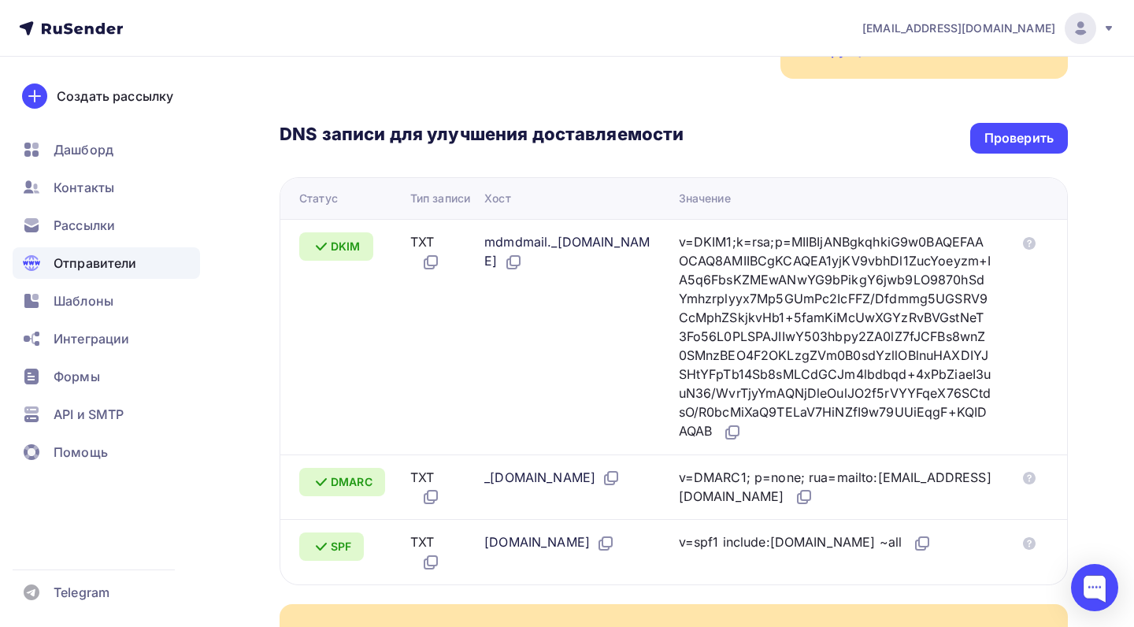
scroll to position [39, 0]
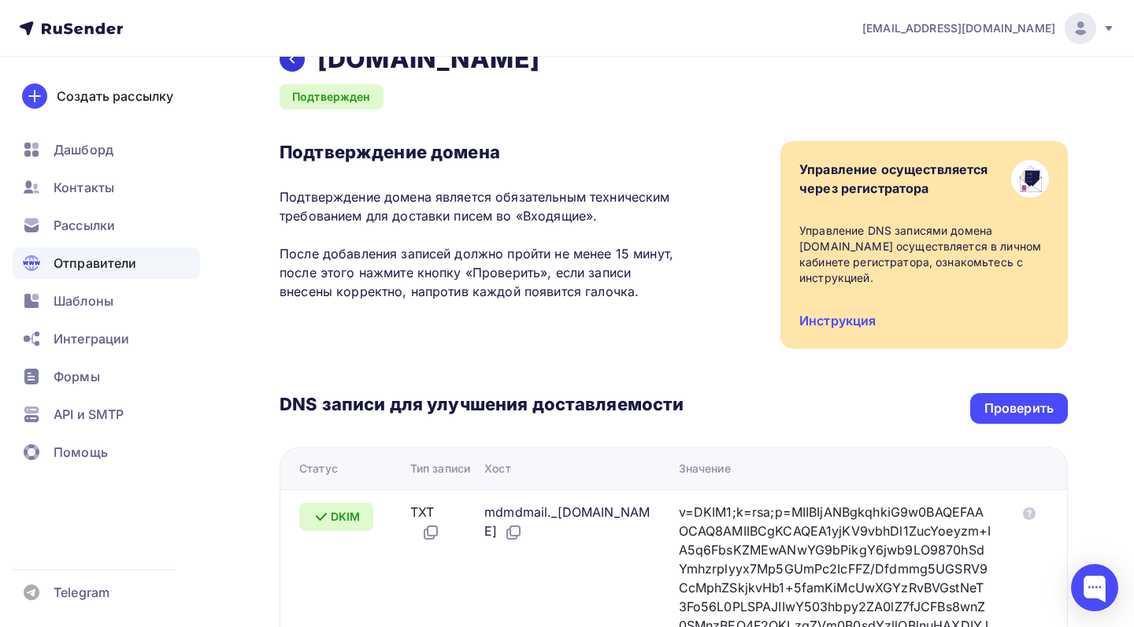
click at [299, 63] on div at bounding box center [291, 58] width 25 height 25
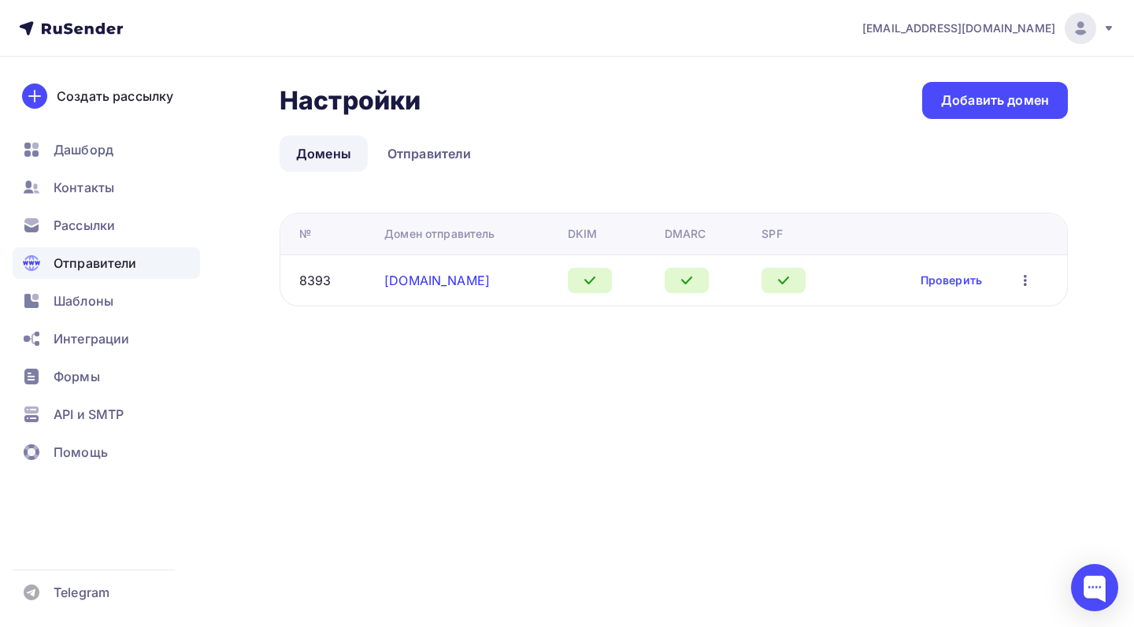
click at [440, 279] on link "[DOMAIN_NAME]" at bounding box center [436, 280] width 105 height 16
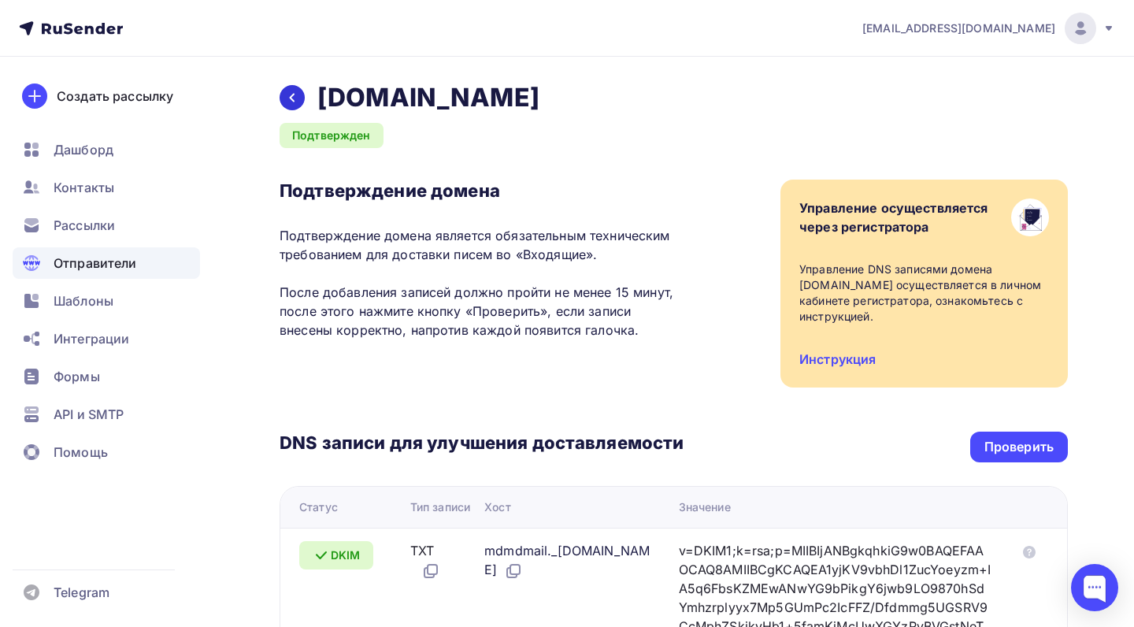
click at [293, 94] on icon at bounding box center [292, 97] width 13 height 13
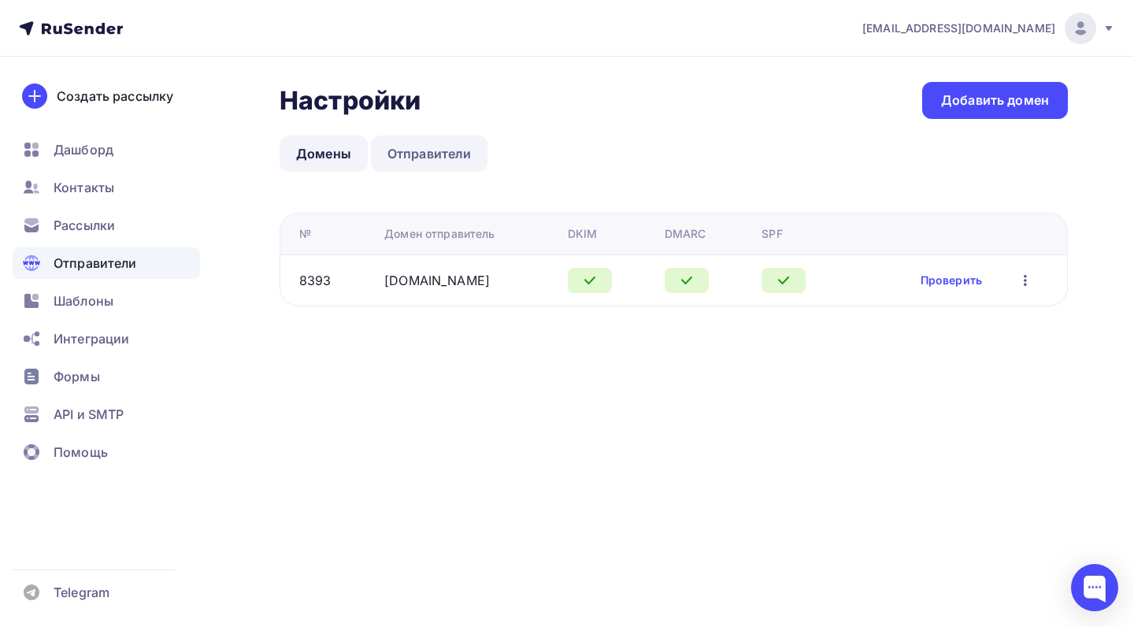
click at [456, 148] on link "Отправители" at bounding box center [429, 153] width 117 height 36
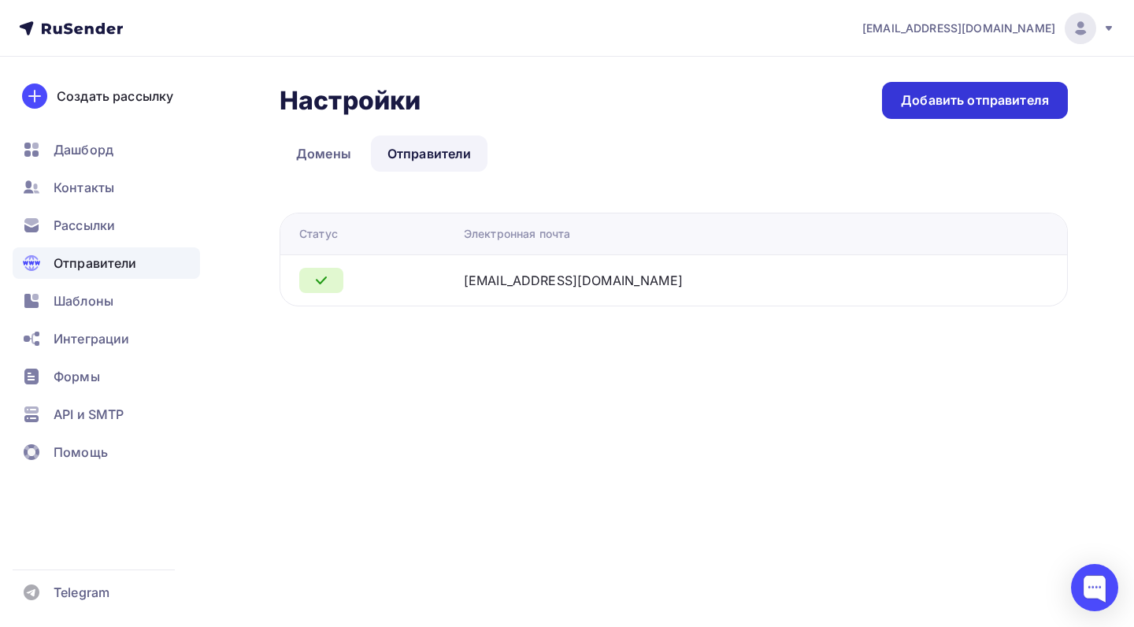
click at [940, 109] on div "Добавить отправителя" at bounding box center [975, 100] width 186 height 37
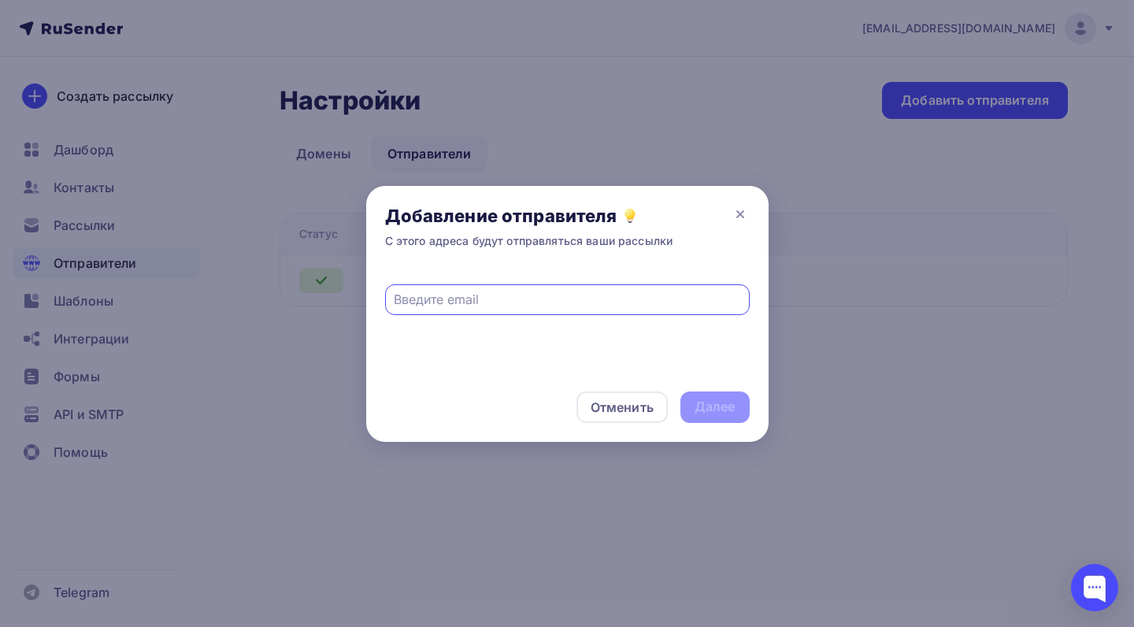
click at [580, 298] on input "text" at bounding box center [567, 299] width 346 height 19
click at [737, 213] on icon at bounding box center [740, 214] width 19 height 19
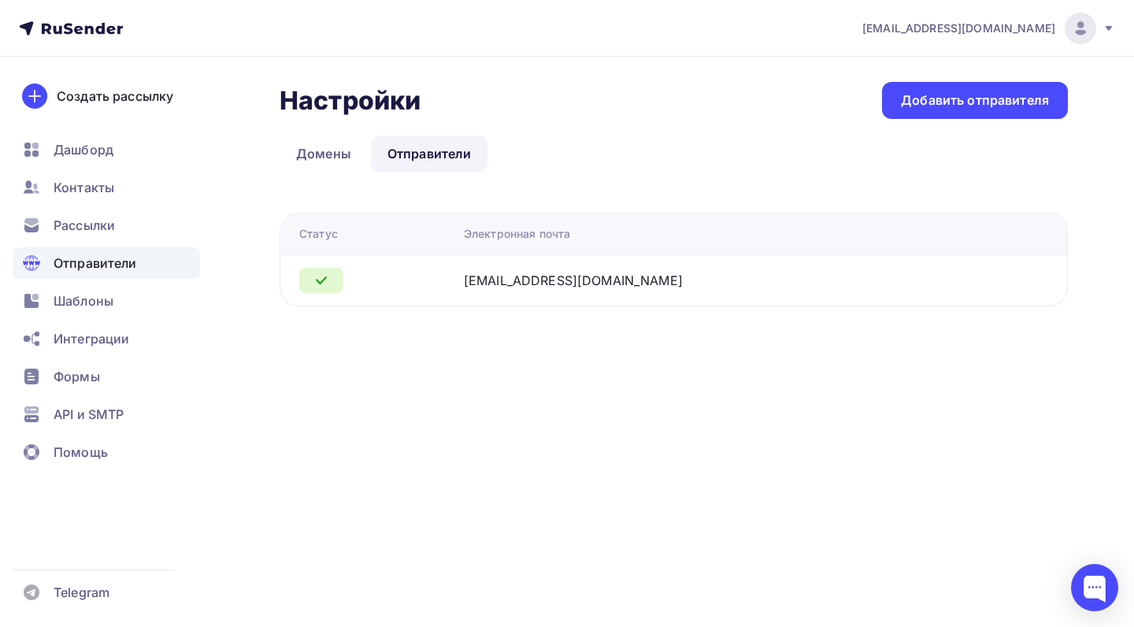
click at [335, 151] on link "Домены" at bounding box center [323, 153] width 88 height 36
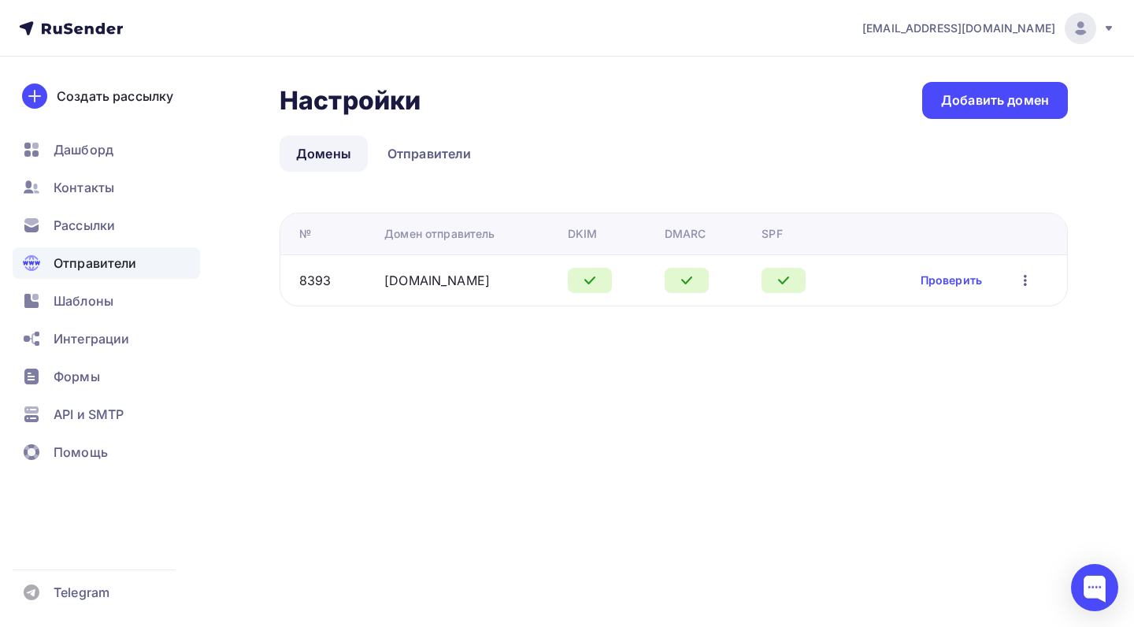
click at [1027, 282] on icon "button" at bounding box center [1025, 280] width 19 height 19
click at [410, 158] on link "Отправители" at bounding box center [429, 153] width 117 height 36
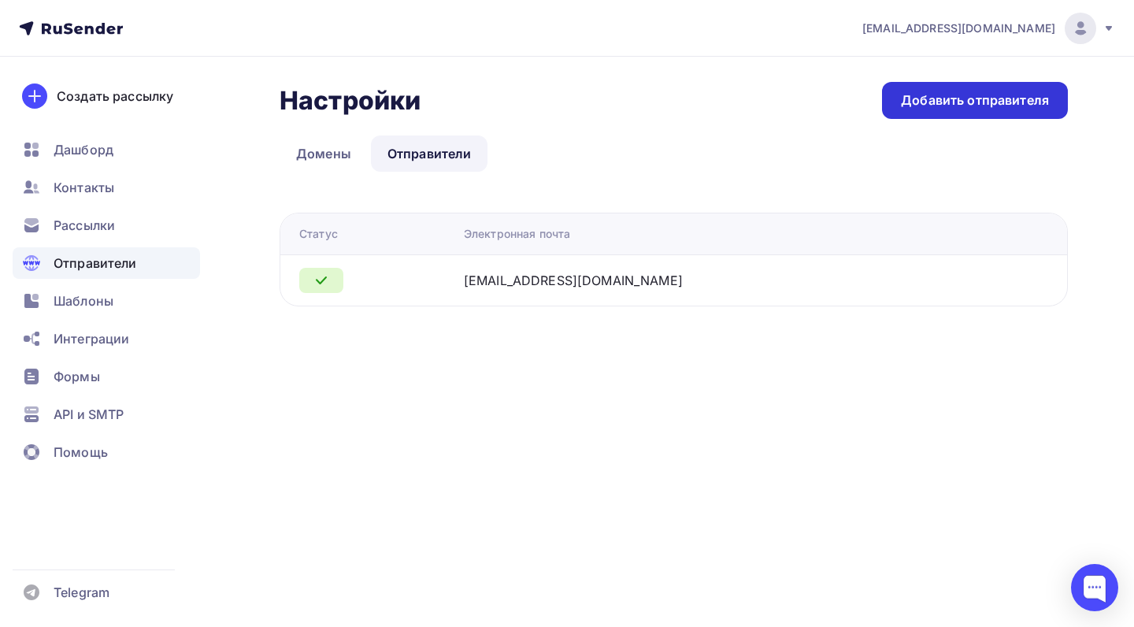
click at [934, 87] on div "Добавить отправителя" at bounding box center [975, 100] width 186 height 37
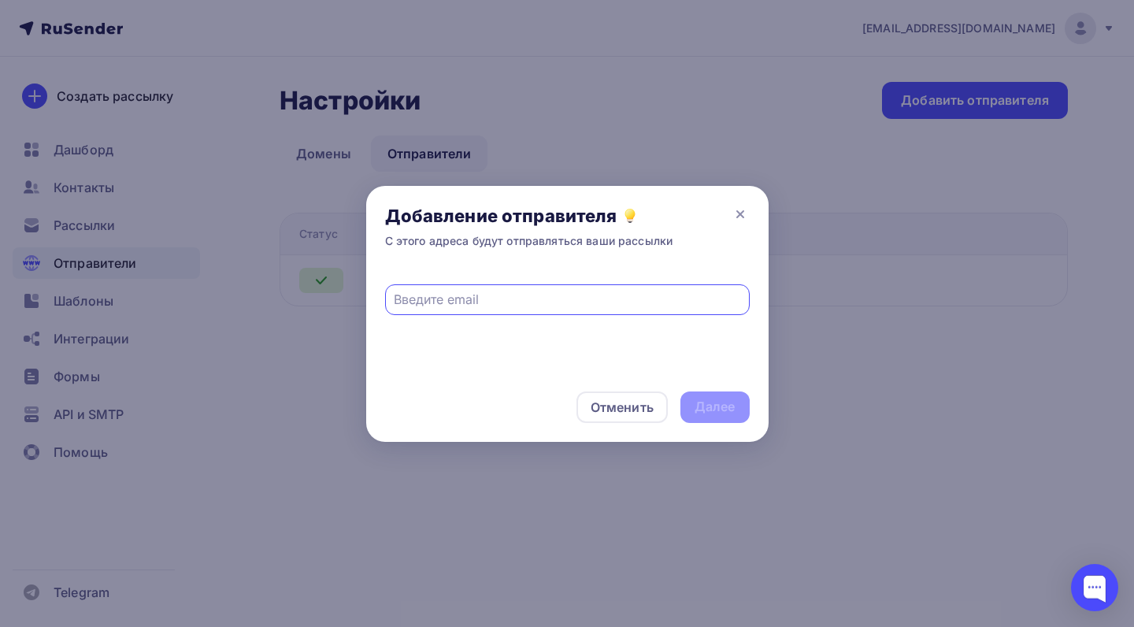
click at [608, 302] on input "text" at bounding box center [567, 299] width 346 height 19
click at [615, 394] on div "Отменить" at bounding box center [621, 406] width 91 height 31
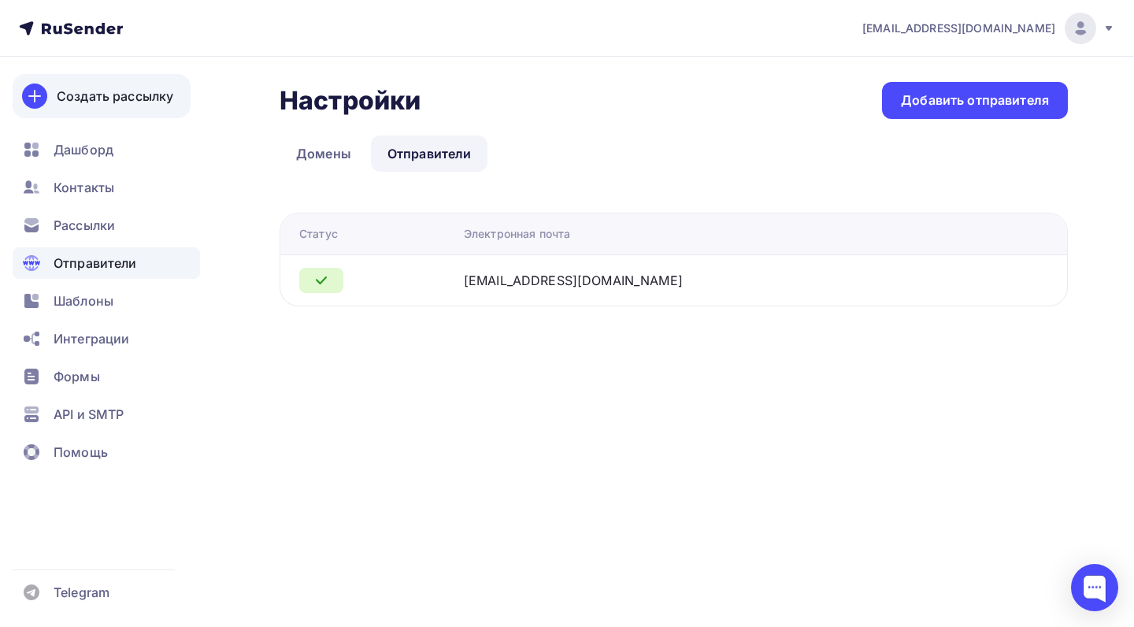
click at [147, 108] on link "Создать рассылку" at bounding box center [102, 96] width 178 height 44
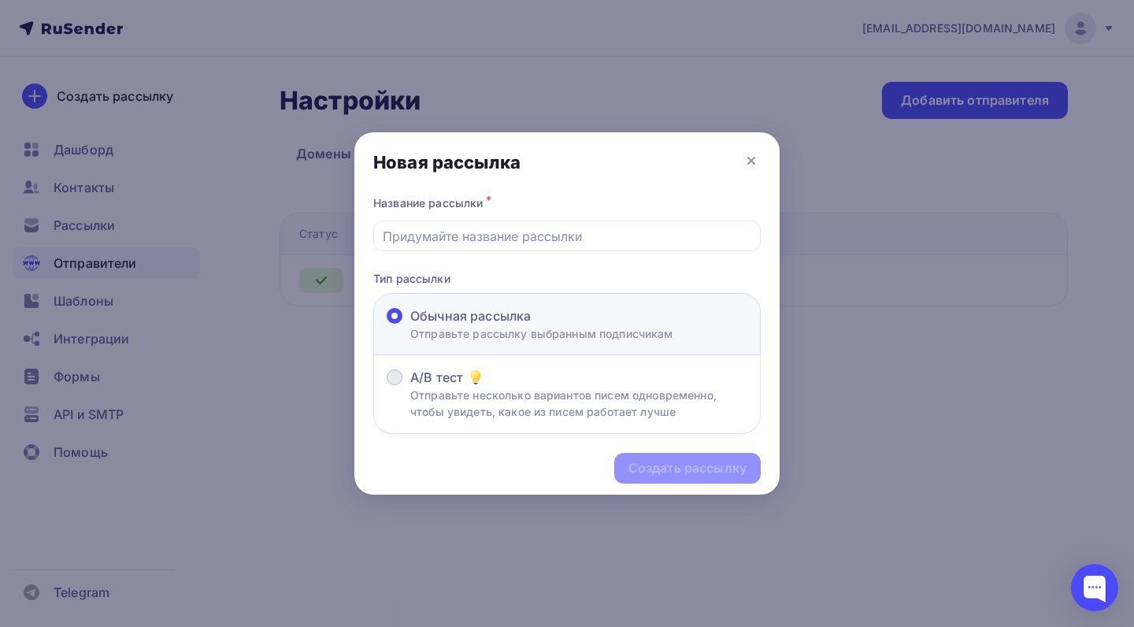
click at [442, 376] on span "A/B тест" at bounding box center [436, 377] width 53 height 19
click at [410, 387] on input "A/B тест Отправьте несколько вариантов писем одновременно, чтобы увидеть, какое…" at bounding box center [410, 387] width 0 height 0
click at [506, 243] on input "text" at bounding box center [567, 236] width 369 height 19
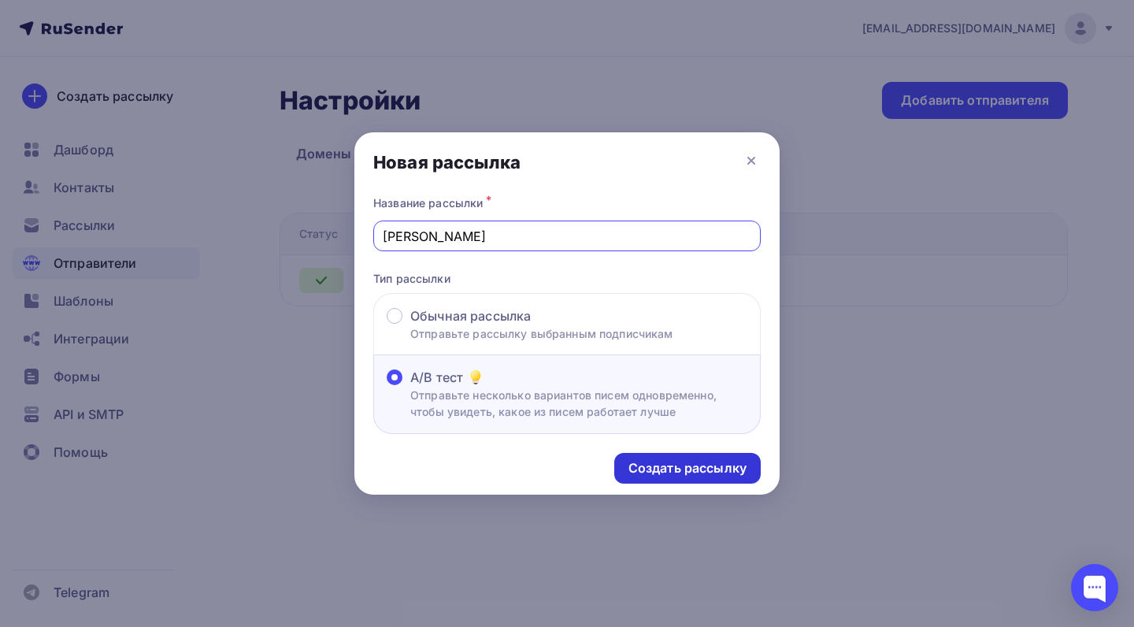
type input "[PERSON_NAME]"
click at [686, 465] on div "Создать рассылку" at bounding box center [687, 468] width 118 height 18
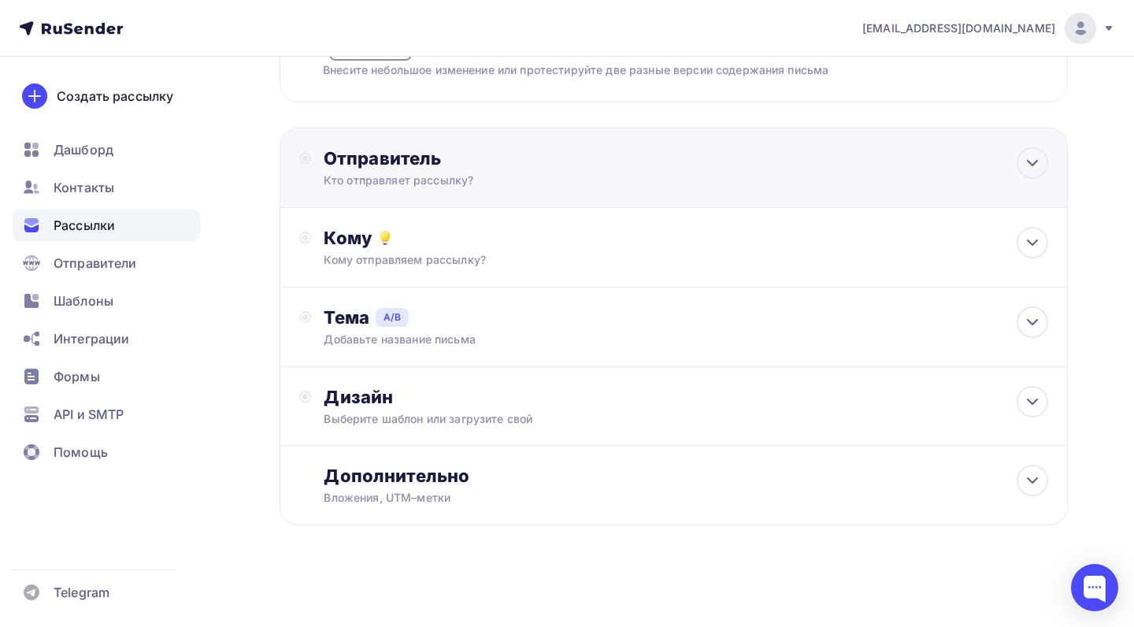
click at [470, 182] on div "Кто отправляет рассылку?" at bounding box center [477, 180] width 307 height 16
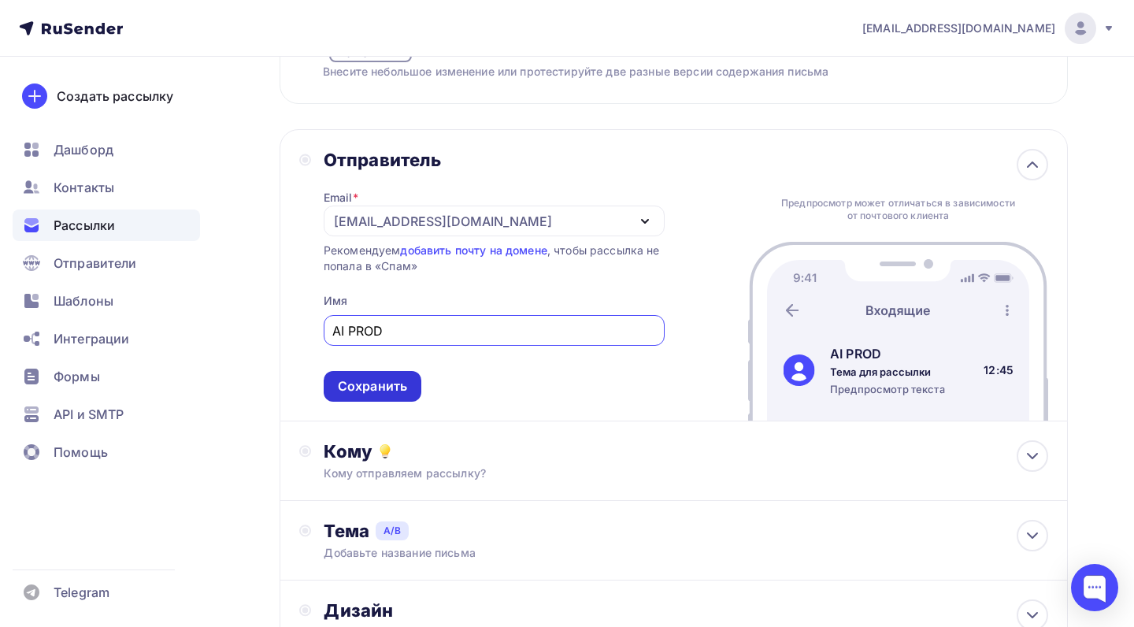
type input "AI PROD"
click at [395, 379] on div "Сохранить" at bounding box center [372, 386] width 69 height 18
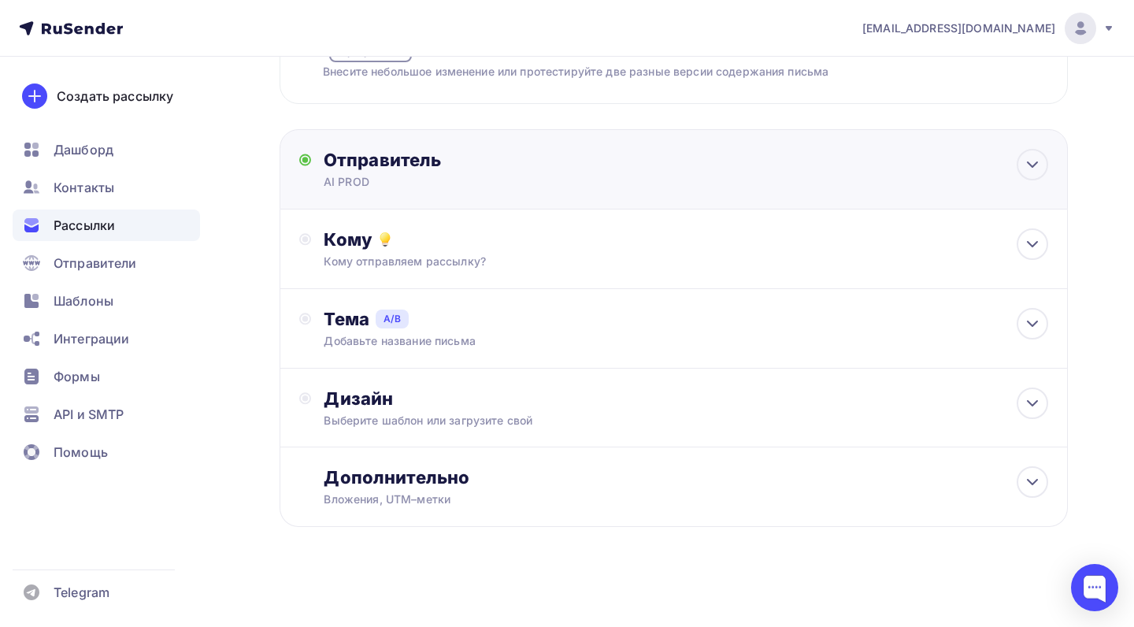
click at [410, 205] on div "Отправитель AI PROD Email * eroffprod@gmail.com eroffprod@gmail.com Добавить от…" at bounding box center [673, 169] width 788 height 80
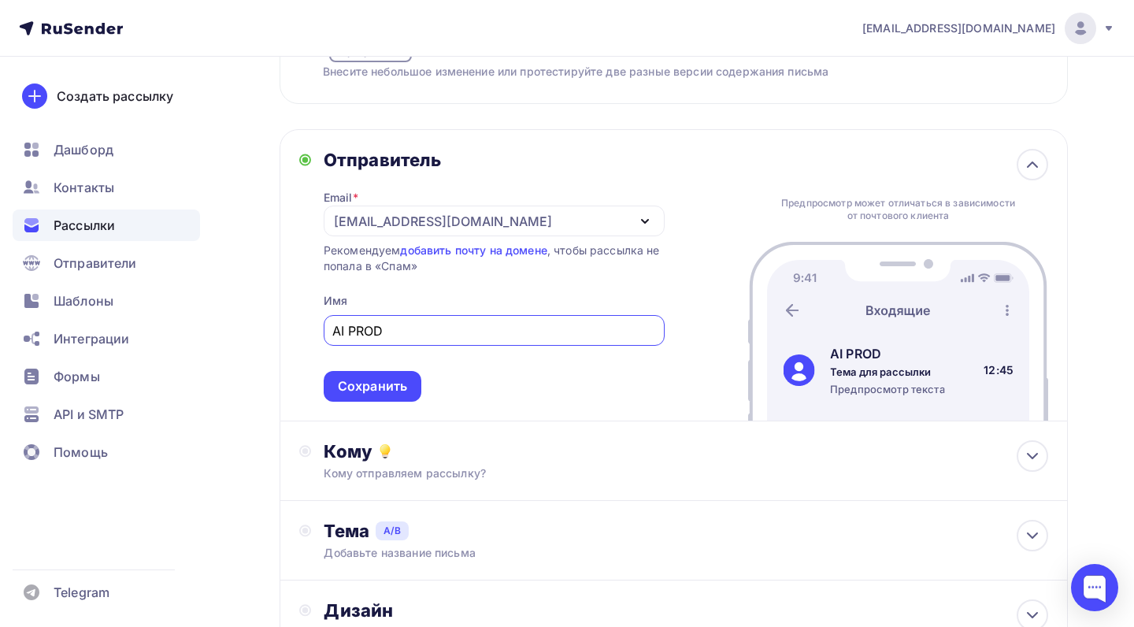
click at [450, 214] on div "[EMAIL_ADDRESS][DOMAIN_NAME]" at bounding box center [443, 221] width 218 height 19
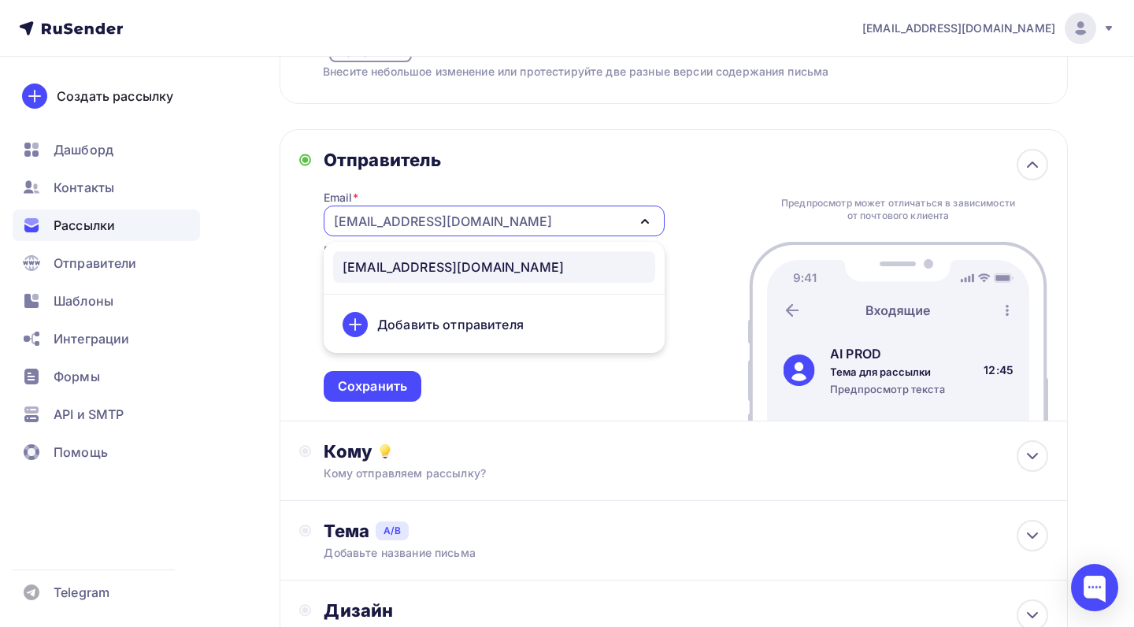
click at [450, 214] on div "[EMAIL_ADDRESS][DOMAIN_NAME]" at bounding box center [443, 221] width 218 height 19
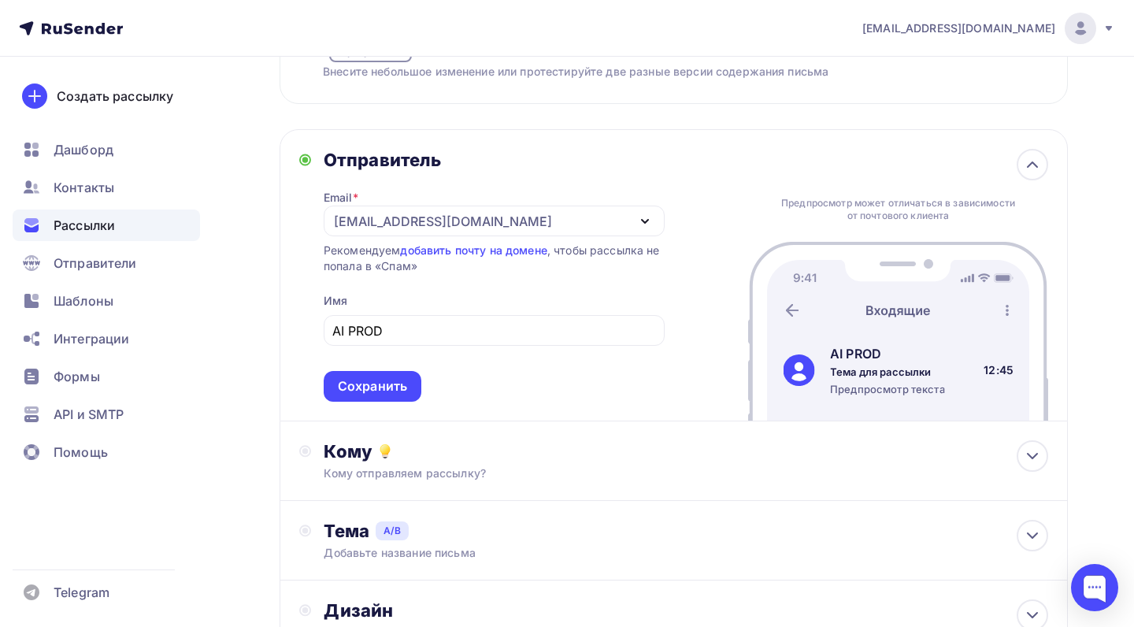
click at [290, 357] on div "Отправитель Email * eroffprod@gmail.com eroffprod@gmail.com Добавить отправител…" at bounding box center [673, 275] width 788 height 292
click at [417, 451] on div "Кому" at bounding box center [686, 451] width 724 height 22
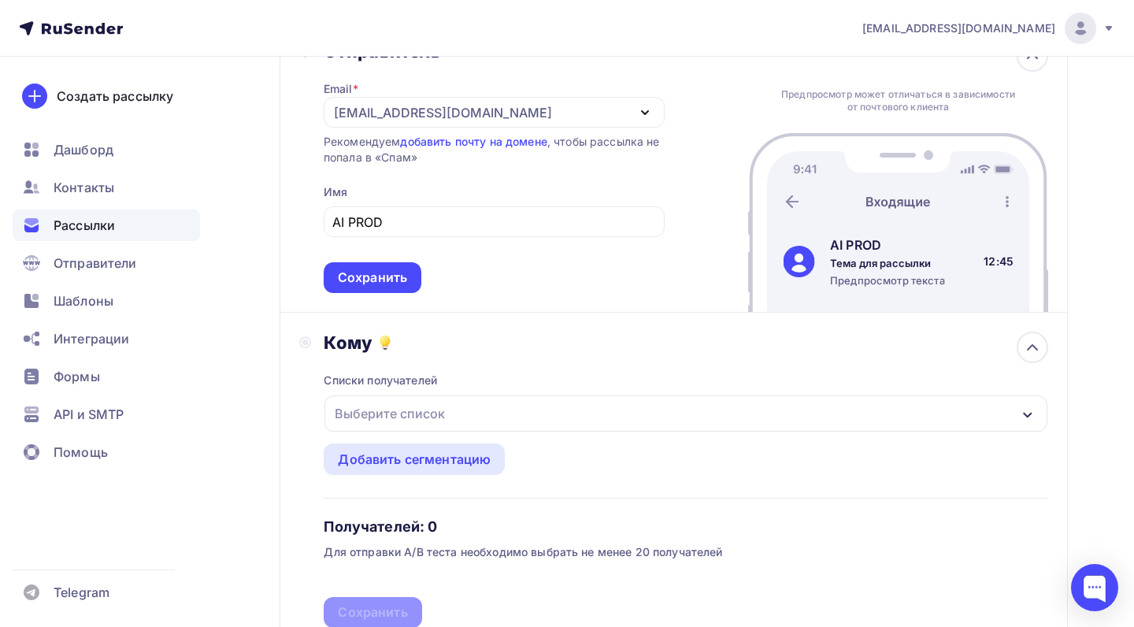
scroll to position [351, 0]
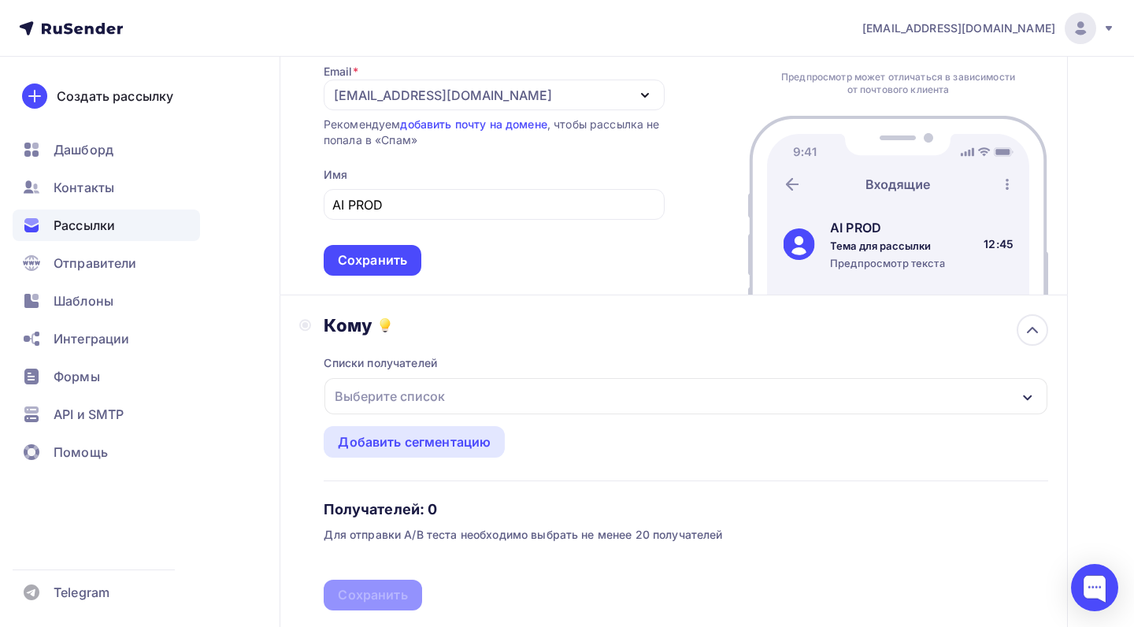
click at [452, 407] on div "Выберите список" at bounding box center [685, 396] width 723 height 36
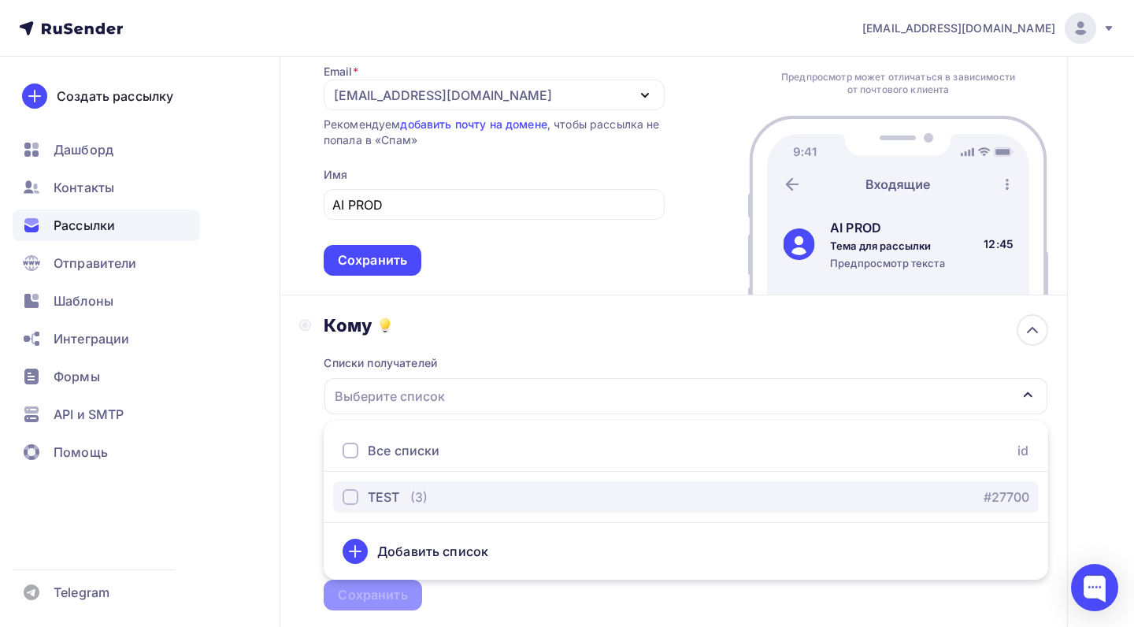
click at [436, 498] on div "TEST (3) #27700" at bounding box center [685, 496] width 686 height 19
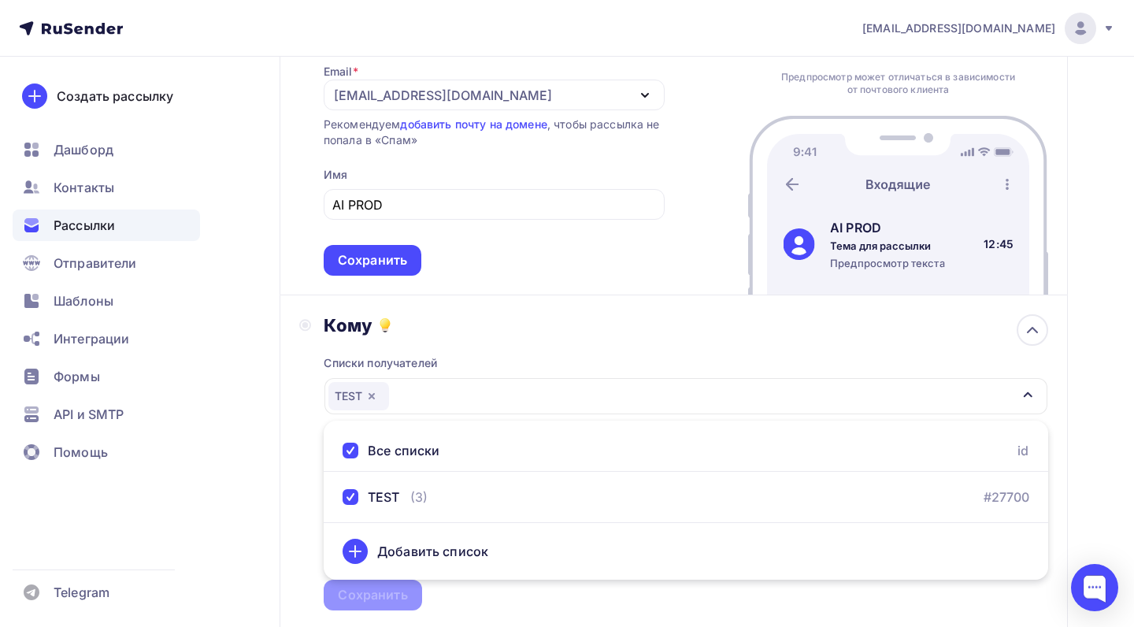
click at [287, 516] on div "Кому Списки получателей TEST Все списки id TEST (3) #27700 Добавить список Доба…" at bounding box center [673, 462] width 788 height 335
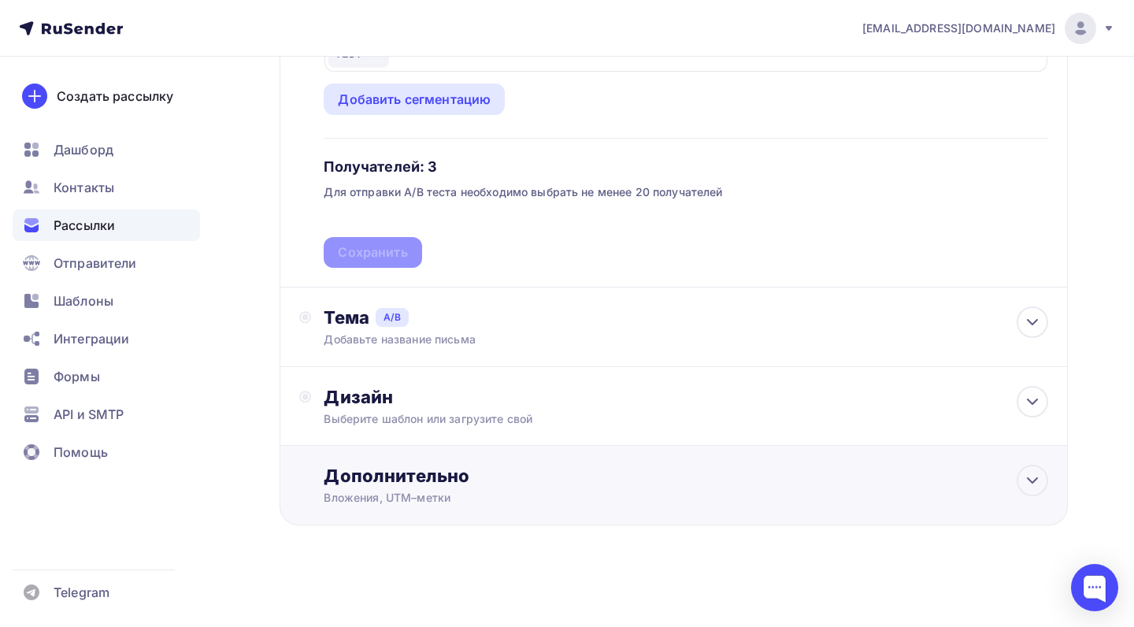
click at [464, 490] on div "Вложения, UTM–метки" at bounding box center [650, 498] width 652 height 16
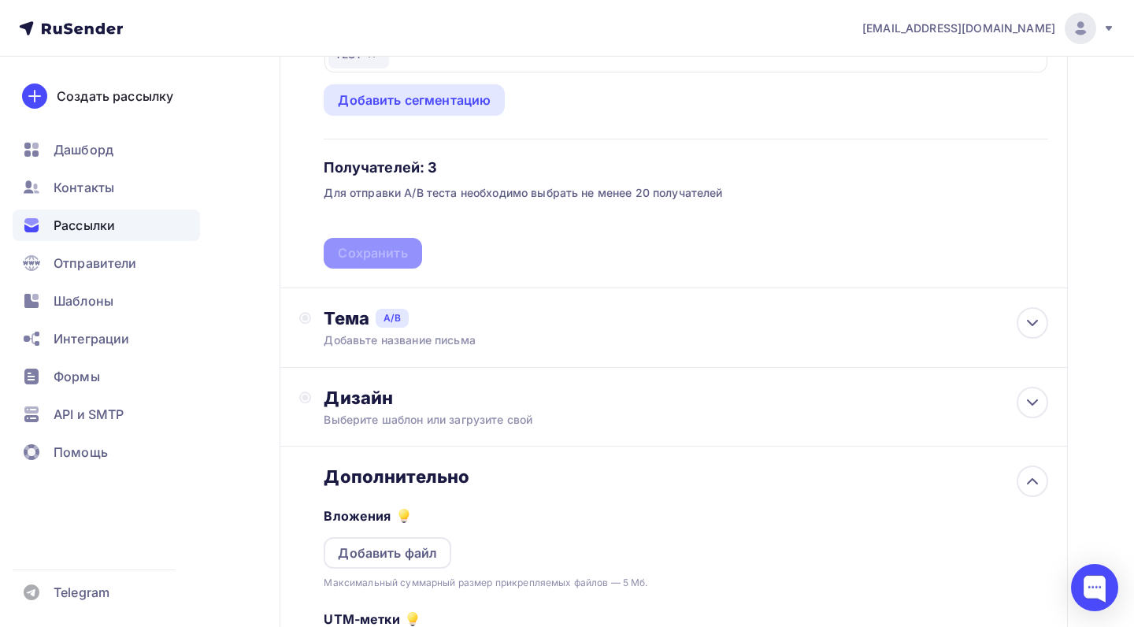
scroll to position [0, 0]
click at [464, 490] on div "Вложения Добавить файл Максимальный суммарный размер прикрепляемых файлов — 5 М…" at bounding box center [686, 538] width 724 height 103
click at [287, 453] on div "Дополнительно Вложения Добавить файл Максимальный суммарный размер прикрепляемы…" at bounding box center [673, 610] width 788 height 328
click at [451, 320] on div "Тема A/B" at bounding box center [686, 318] width 724 height 22
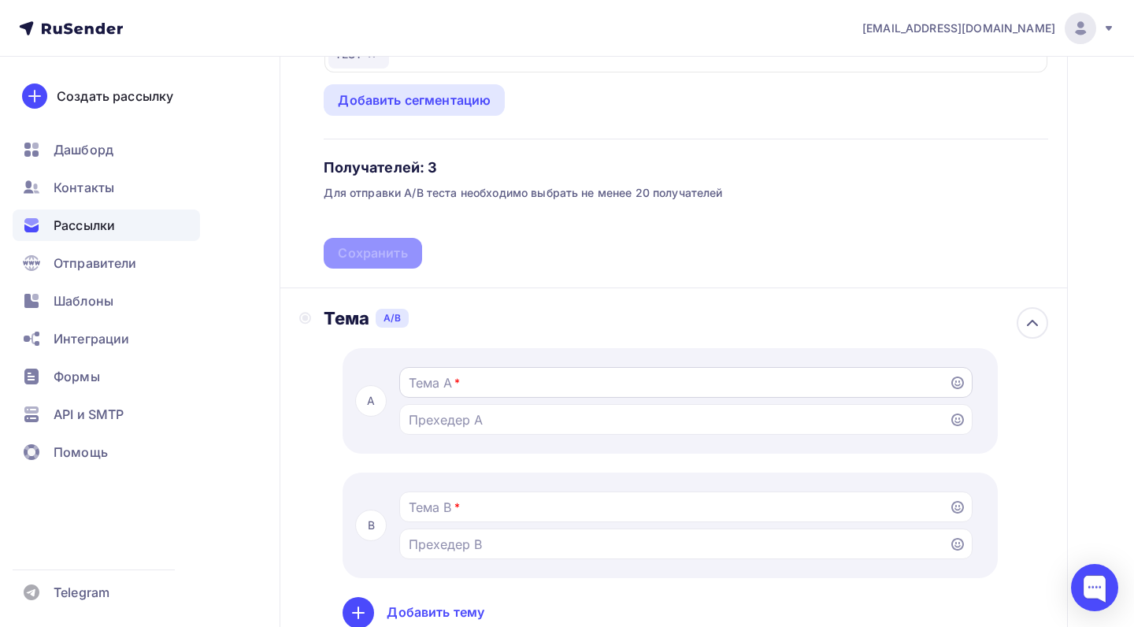
click at [456, 391] on input "Тестировать тему письма Попробуйте разные темы, чтобы увидеть, какую из них луч…" at bounding box center [674, 382] width 531 height 19
click at [251, 400] on div "Назад KERLS KERLS Закончить позже Далее Тестировать тему письма Попробуйте разн…" at bounding box center [567, 297] width 1134 height 1867
click at [444, 339] on div "A * B * Добавить тему Сохранить" at bounding box center [686, 516] width 724 height 374
click at [467, 329] on div "A * B * Добавить тему Сохранить" at bounding box center [686, 516] width 724 height 374
click at [548, 312] on div "Тема A/B" at bounding box center [686, 318] width 724 height 22
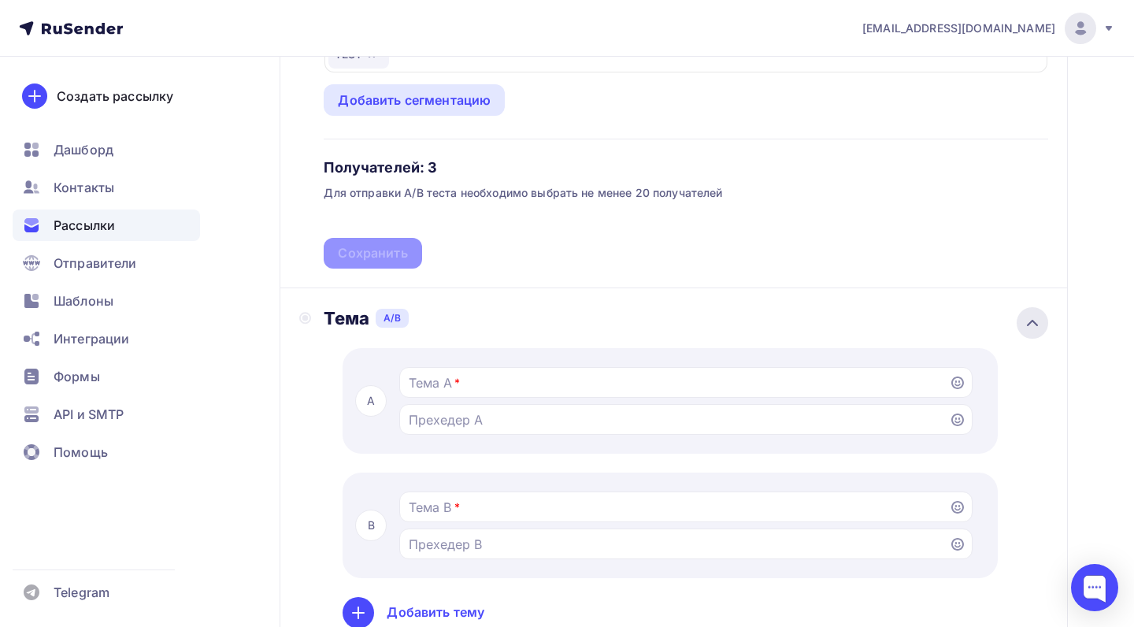
click at [1030, 322] on icon at bounding box center [1031, 322] width 9 height 5
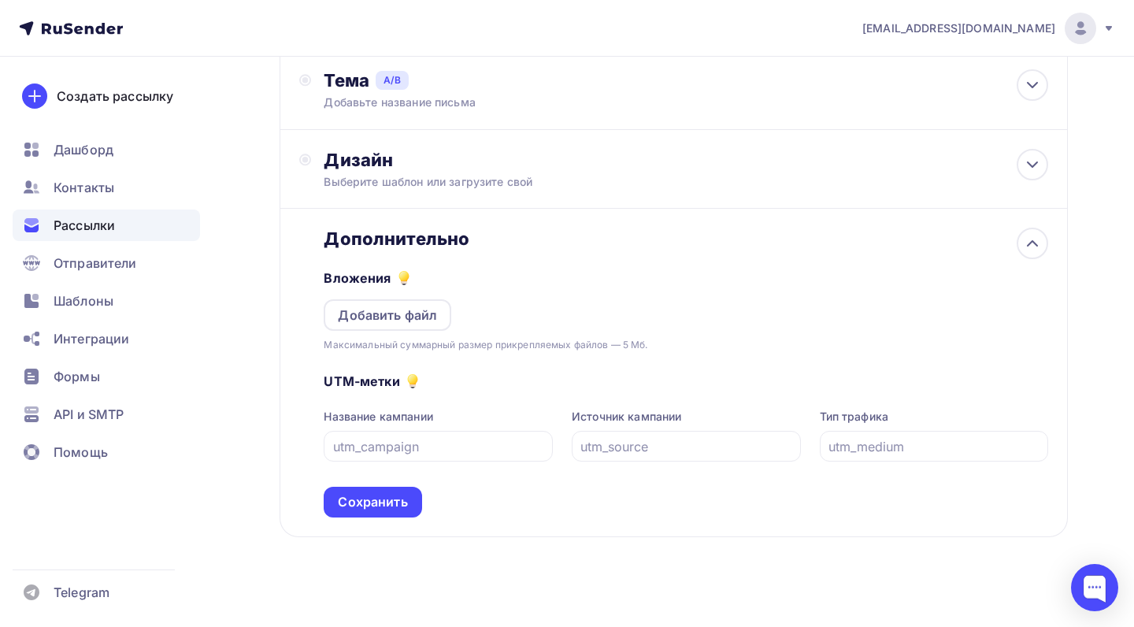
scroll to position [934, 0]
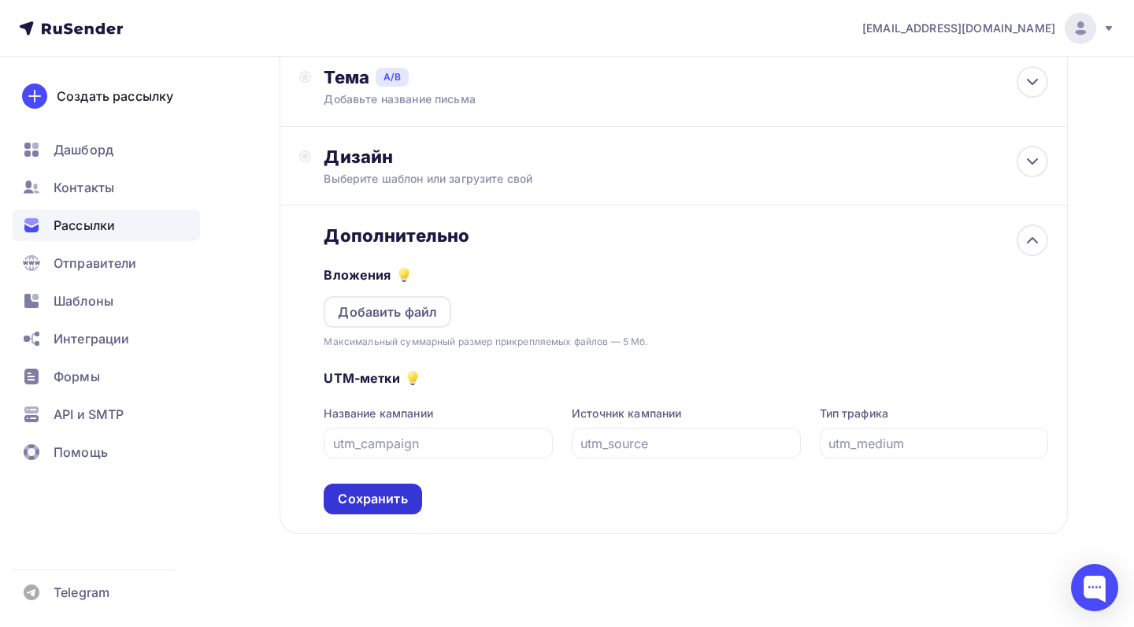
click at [390, 490] on div "Сохранить" at bounding box center [372, 499] width 69 height 18
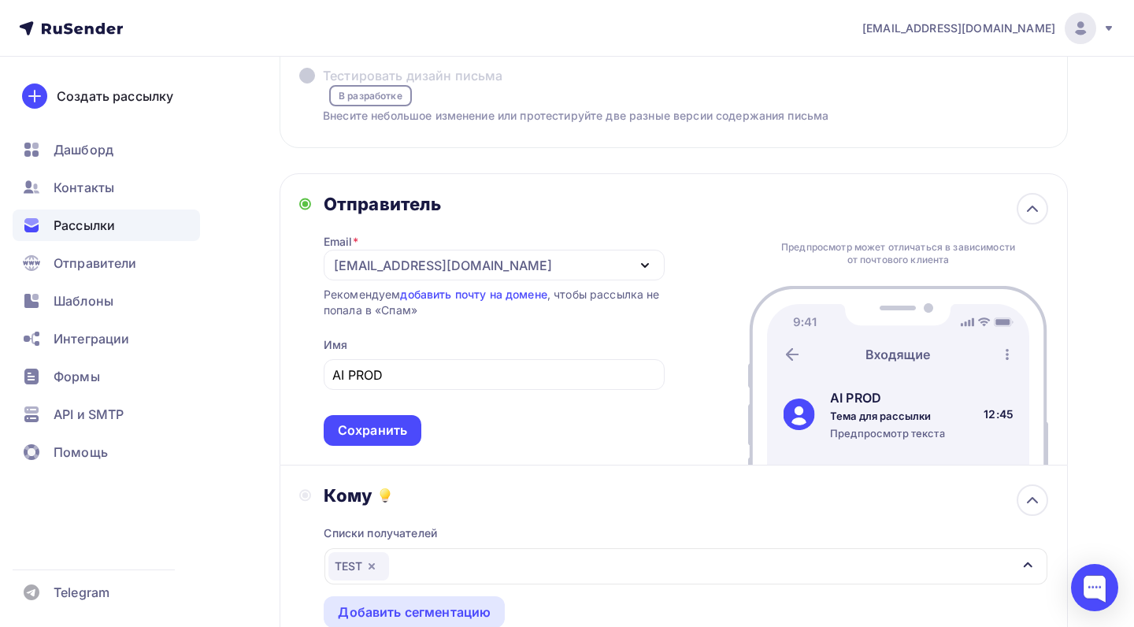
scroll to position [208, 0]
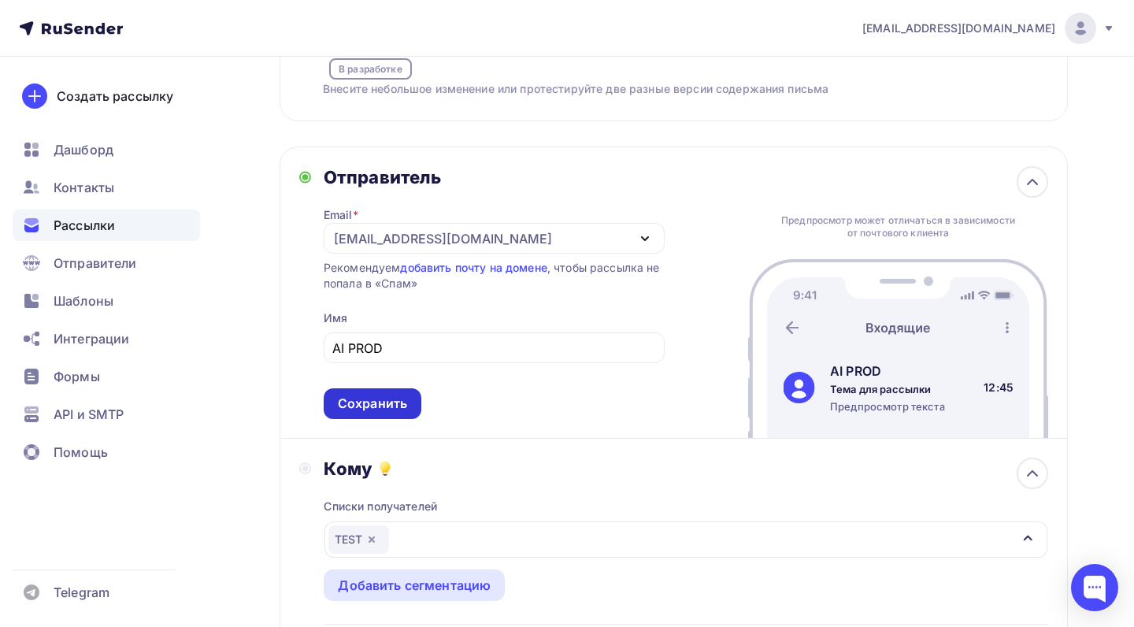
click at [416, 391] on div "Сохранить" at bounding box center [373, 403] width 98 height 31
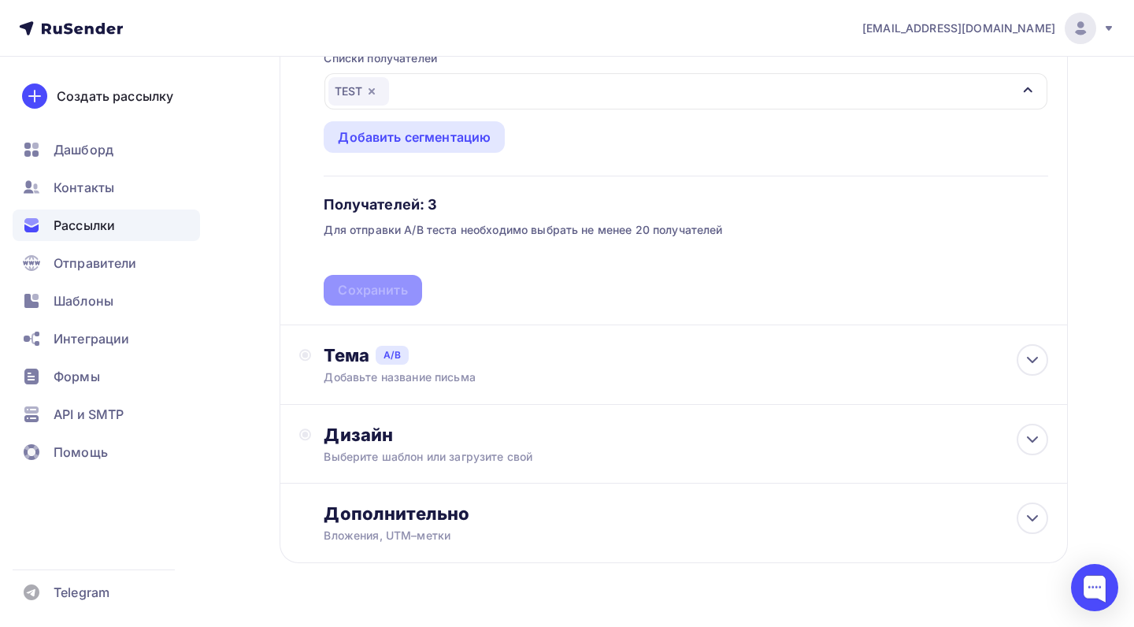
scroll to position [449, 0]
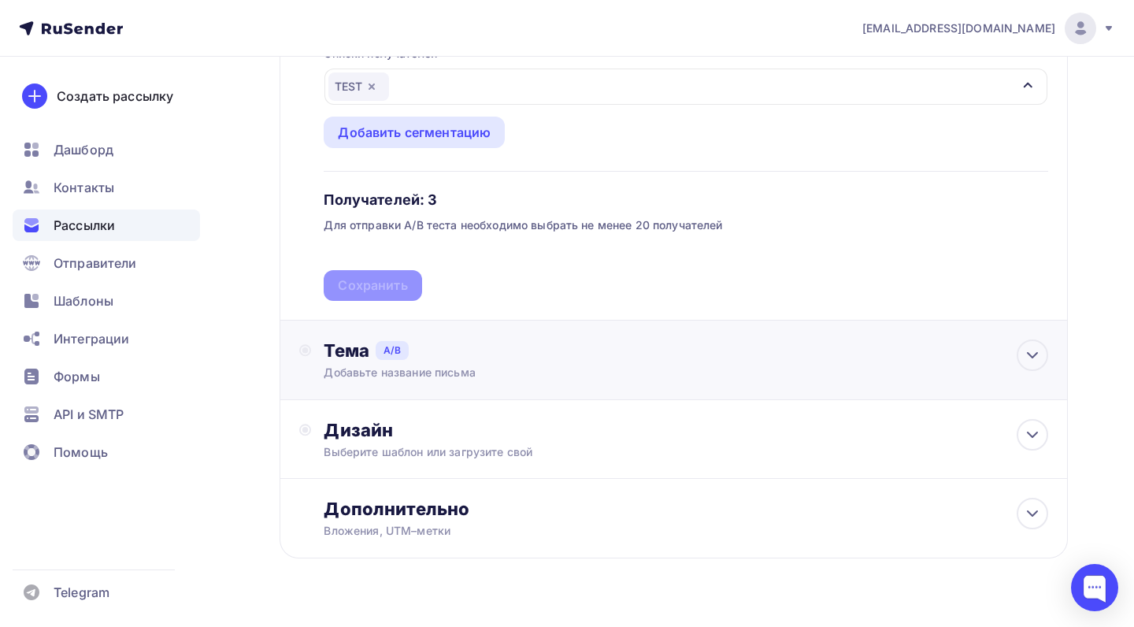
click at [721, 378] on div "Добавьте название письма" at bounding box center [650, 372] width 652 height 16
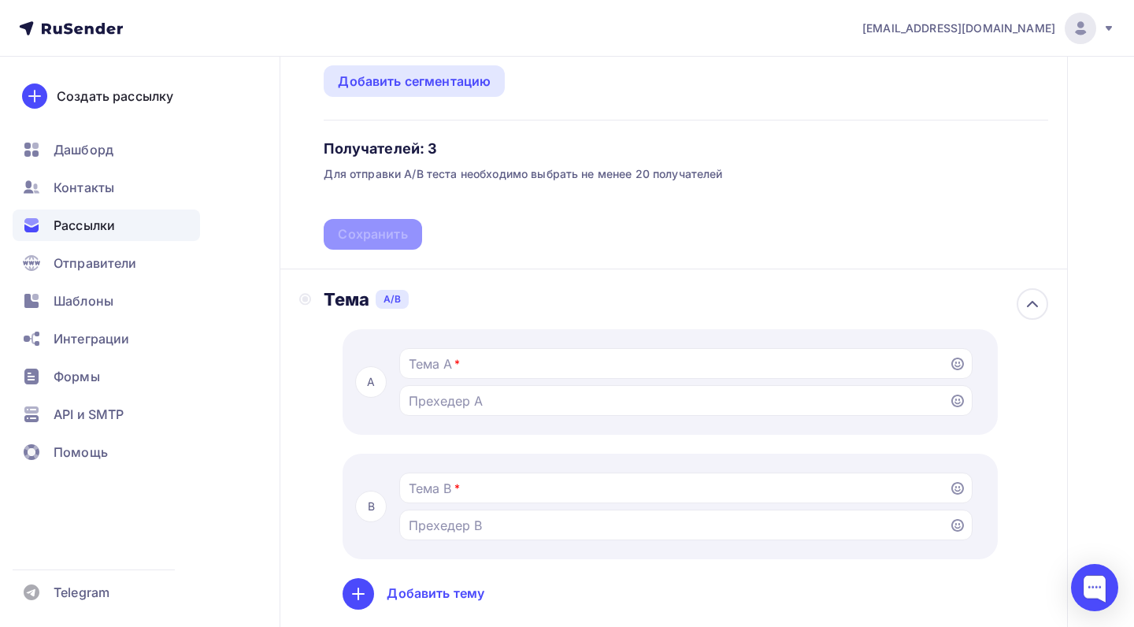
scroll to position [538, 0]
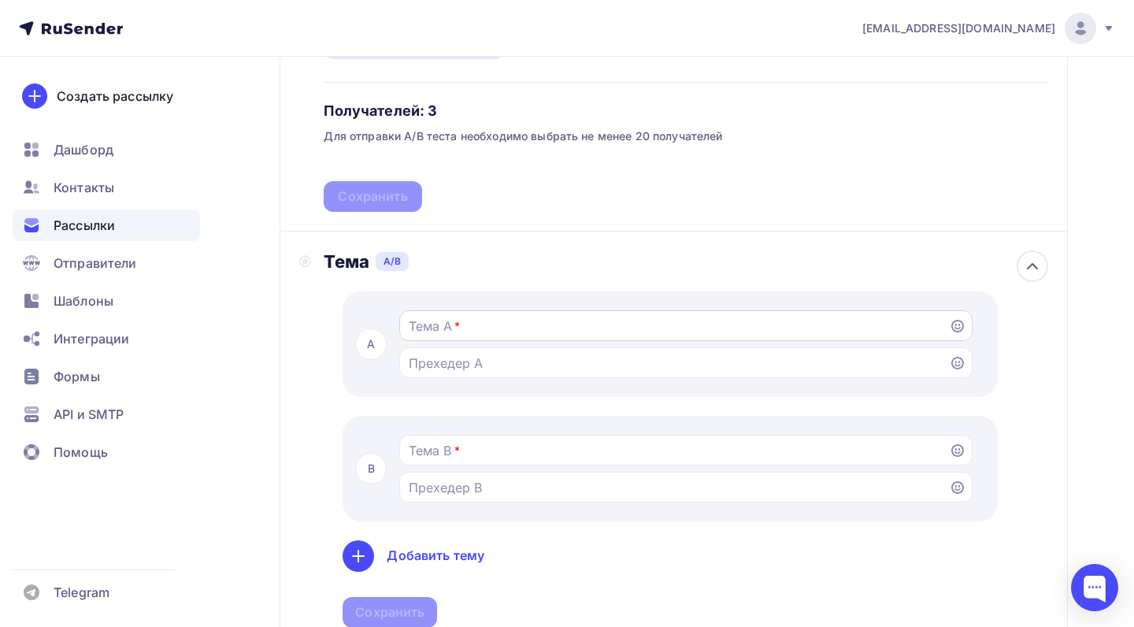
click at [571, 320] on input "Тестировать тему письма Попробуйте разные темы, чтобы увидеть, какую из них луч…" at bounding box center [674, 325] width 531 height 19
type input "jj"
click at [500, 461] on div at bounding box center [685, 450] width 573 height 31
click at [467, 457] on input "Тестировать тему письма Попробуйте разные темы, чтобы увидеть, какую из них луч…" at bounding box center [674, 450] width 531 height 19
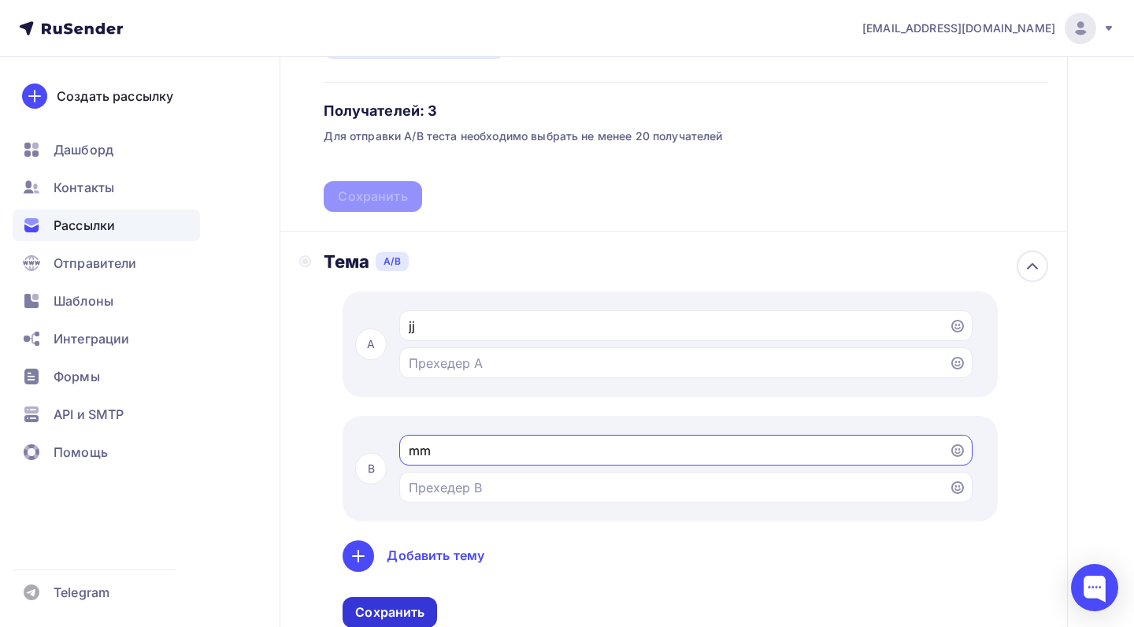
type input "mm"
click at [392, 608] on div "Сохранить" at bounding box center [389, 612] width 69 height 18
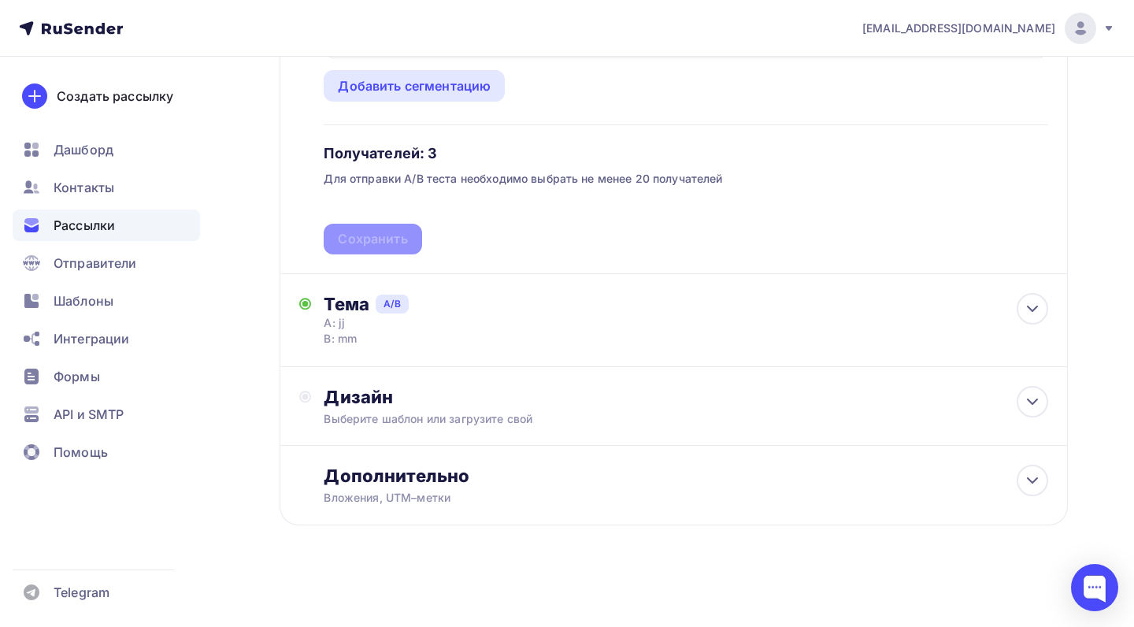
scroll to position [494, 0]
click at [424, 382] on div "Дизайн Выберите шаблон или загрузите свой" at bounding box center [673, 406] width 788 height 79
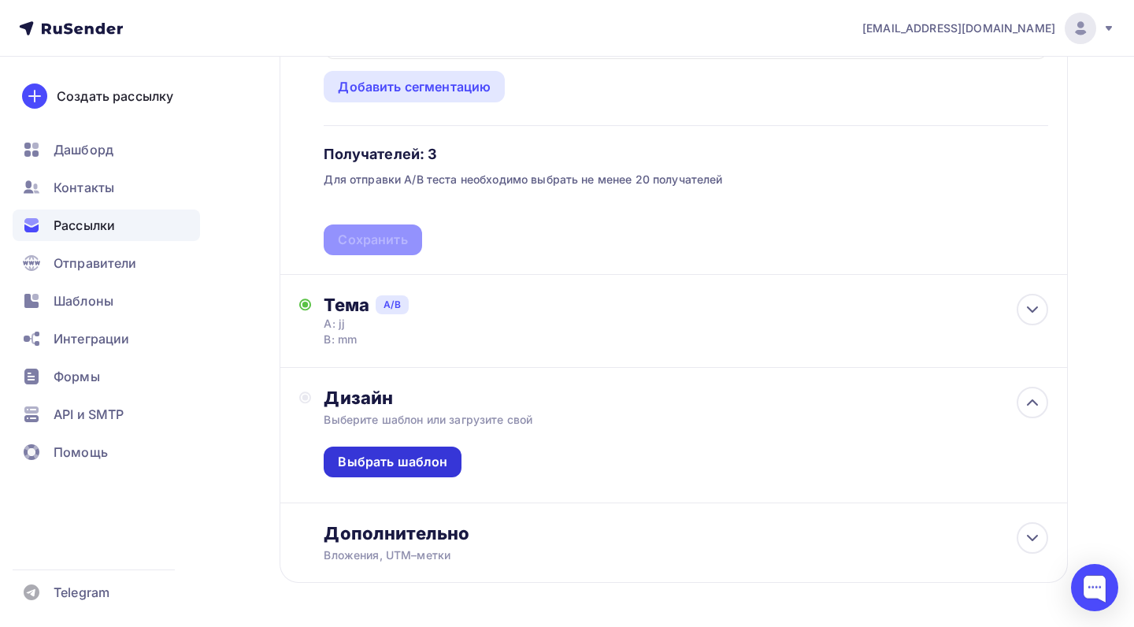
click at [427, 461] on div "Выбрать шаблон" at bounding box center [392, 462] width 109 height 18
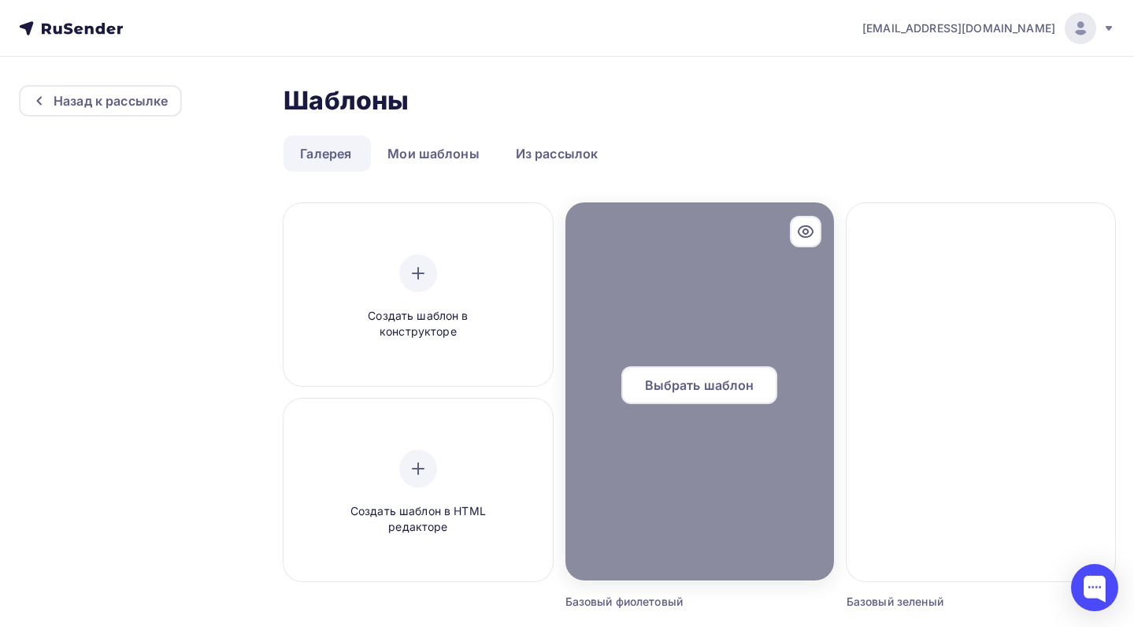
click at [639, 320] on div at bounding box center [699, 391] width 268 height 378
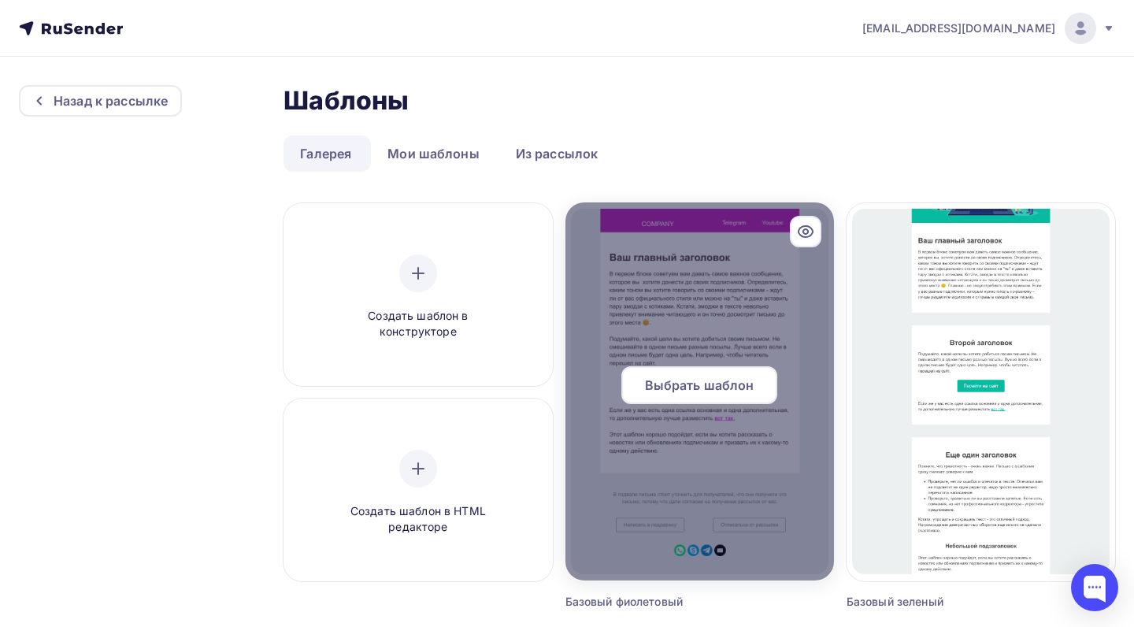
click at [675, 381] on span "Выбрать шаблон" at bounding box center [699, 385] width 109 height 19
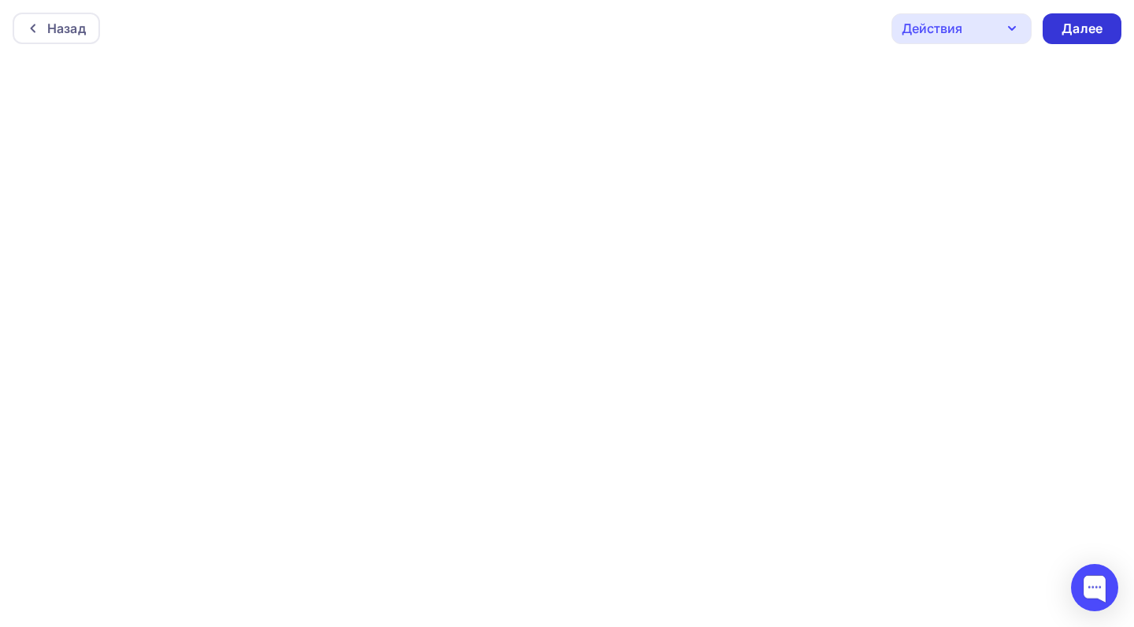
click at [1070, 24] on div "Далее" at bounding box center [1081, 29] width 41 height 18
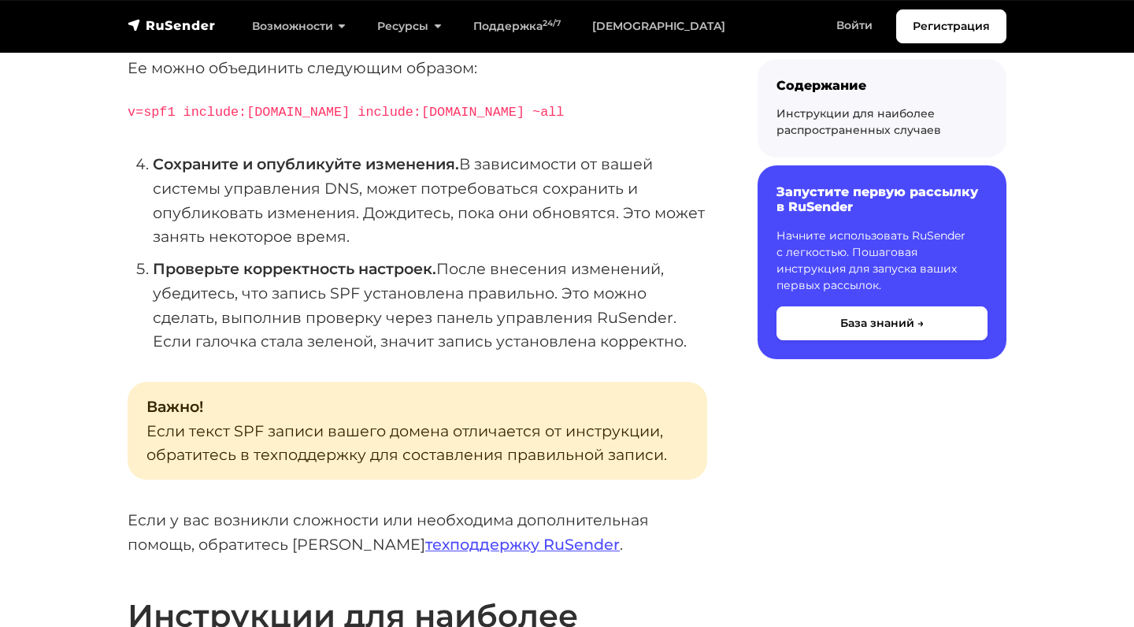
scroll to position [20, 0]
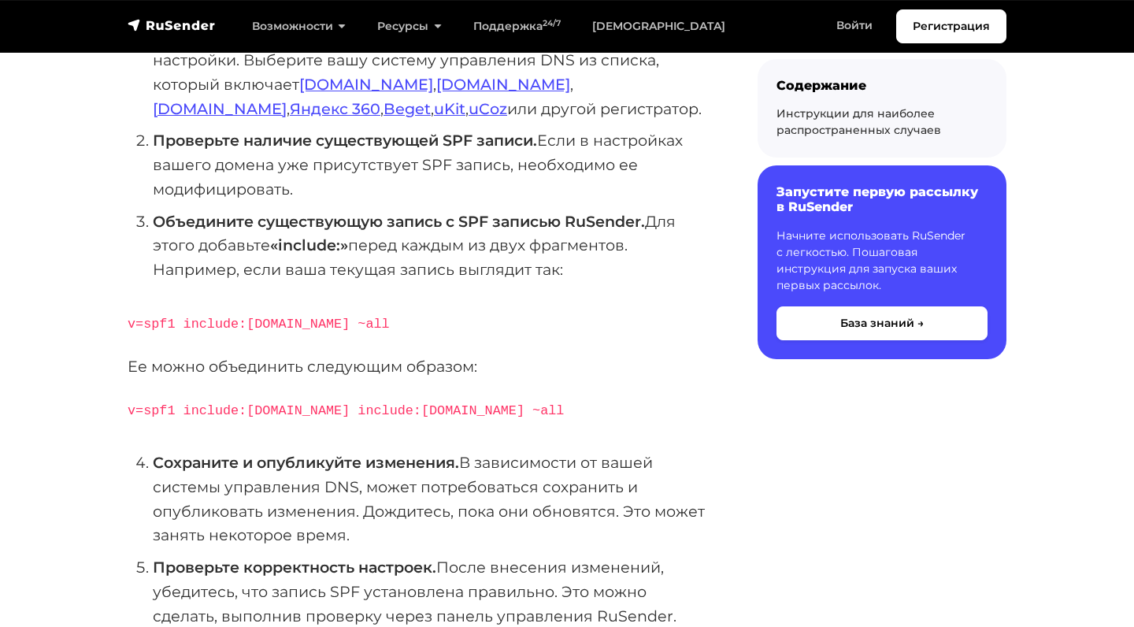
scroll to position [434, 0]
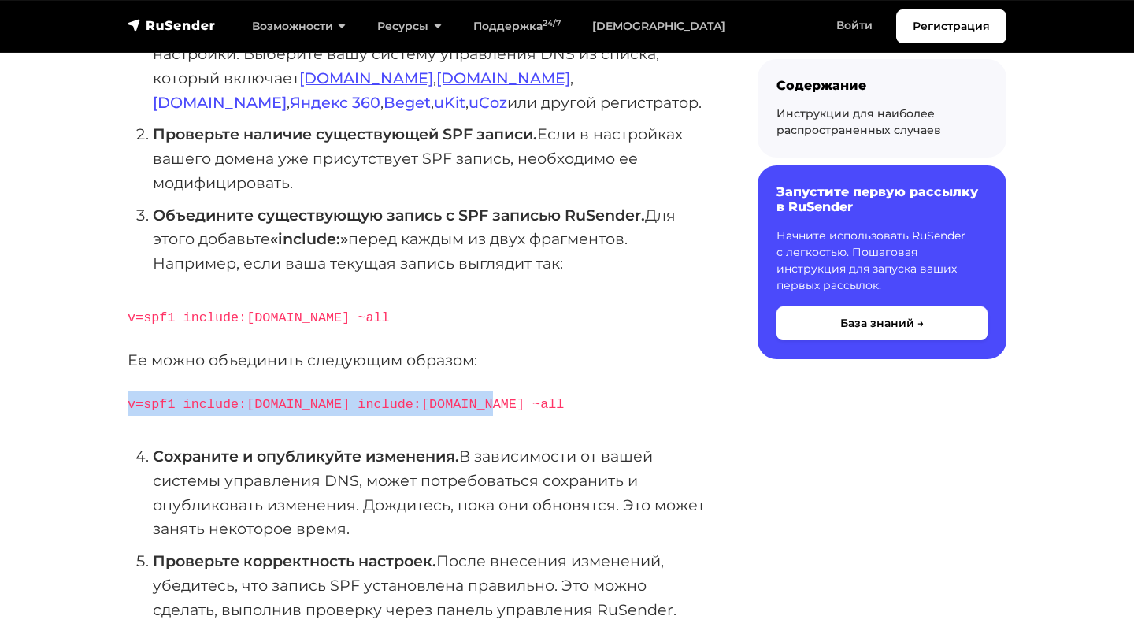
drag, startPoint x: 494, startPoint y: 392, endPoint x: 122, endPoint y: 388, distance: 372.4
copy code "v=spf1 include:[DOMAIN_NAME] include:[DOMAIN_NAME] ~all"
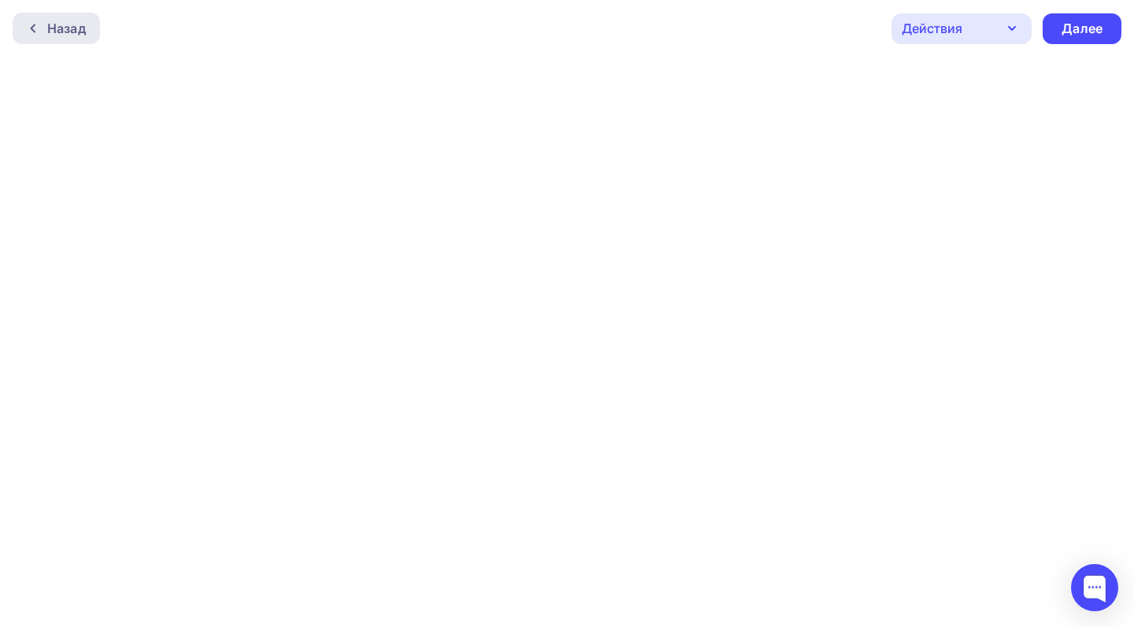
click at [72, 29] on div "Назад" at bounding box center [66, 28] width 39 height 19
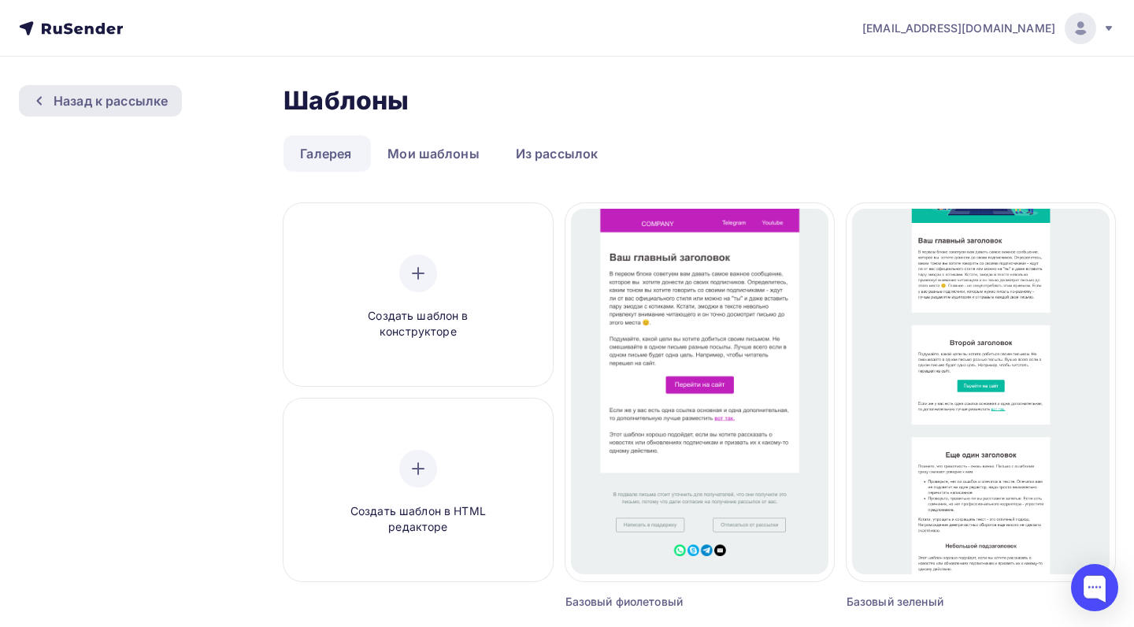
click at [103, 101] on div "Назад к рассылке" at bounding box center [111, 100] width 114 height 19
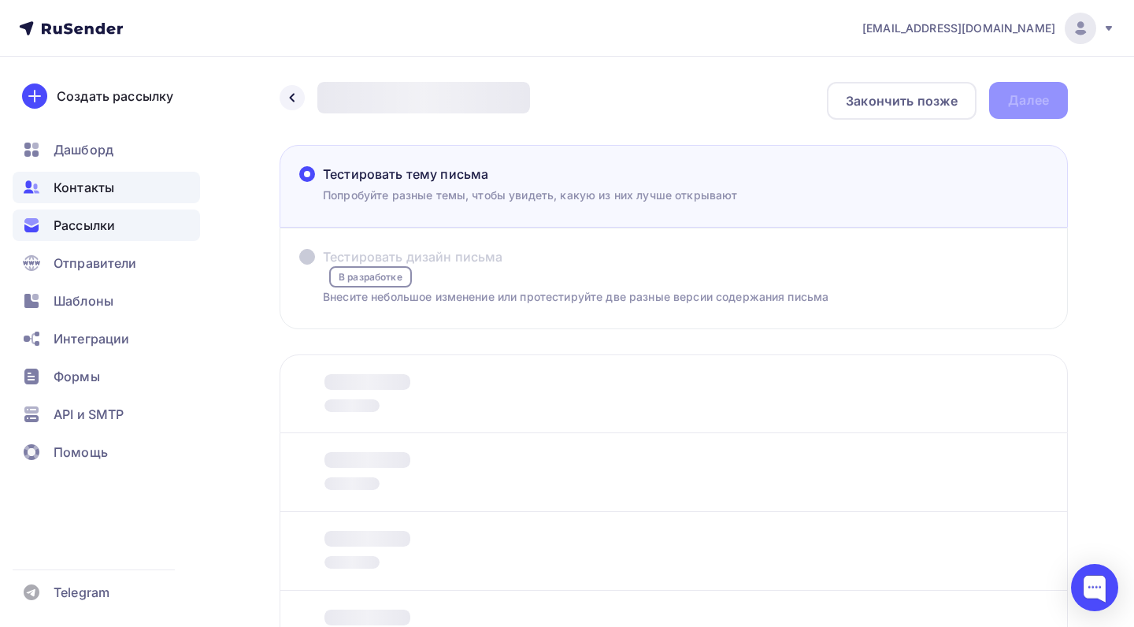
scroll to position [223, 0]
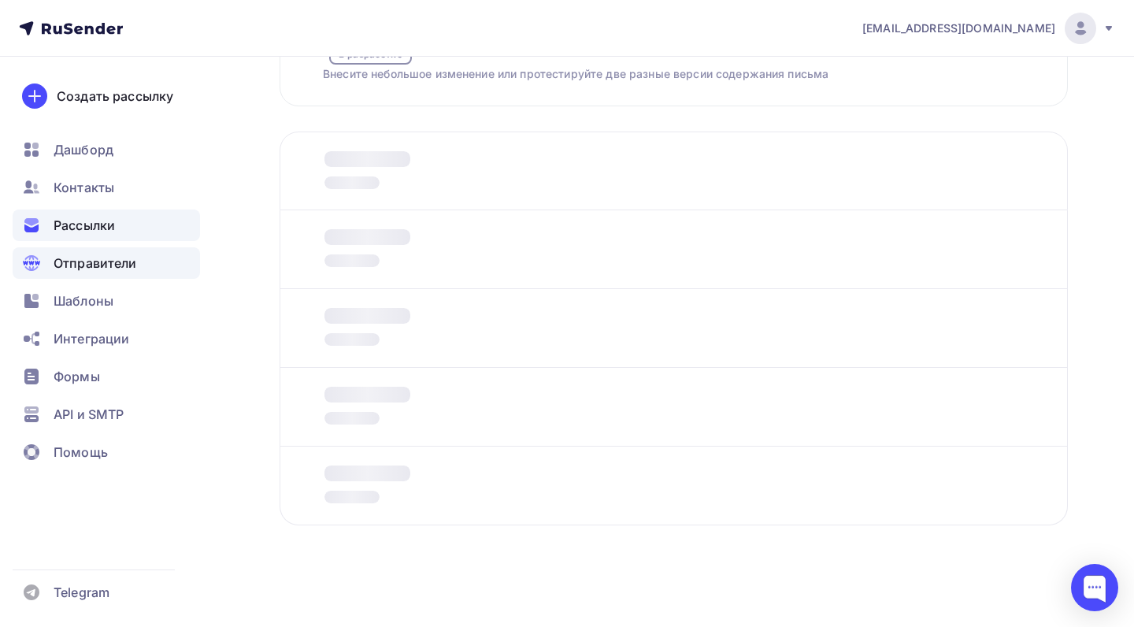
click at [98, 261] on span "Отправители" at bounding box center [95, 262] width 83 height 19
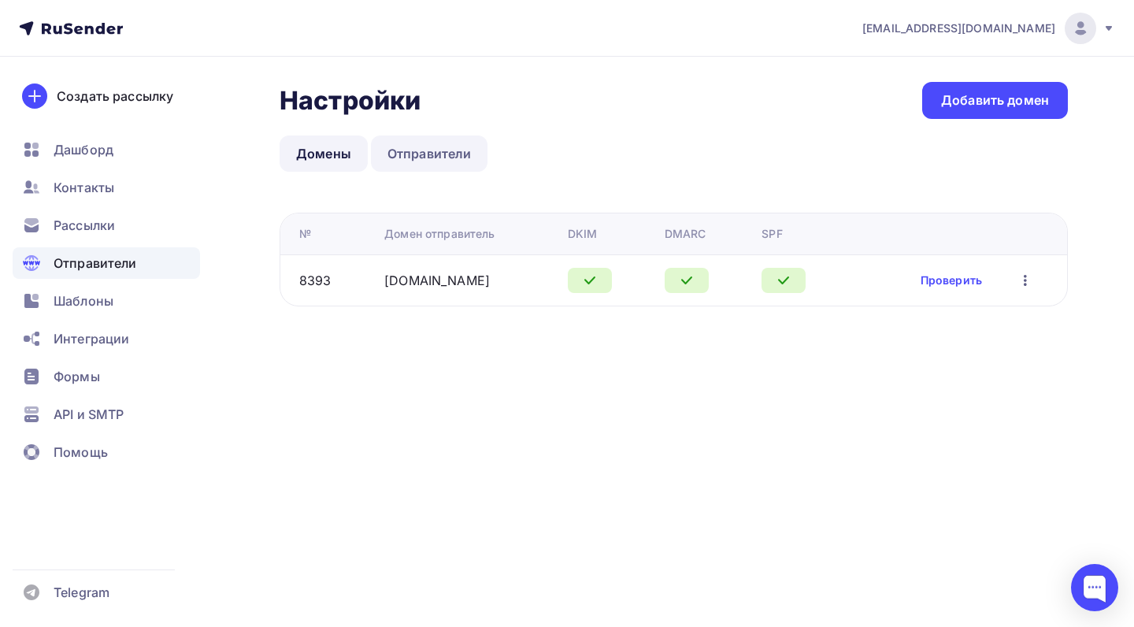
click at [447, 158] on link "Отправители" at bounding box center [429, 153] width 117 height 36
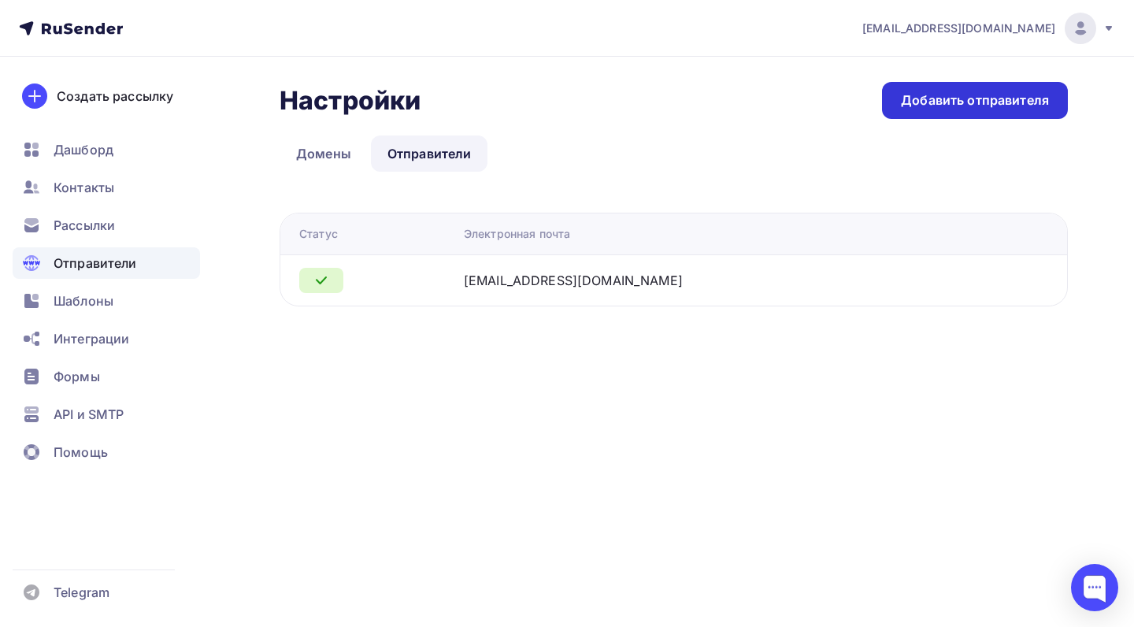
click at [927, 94] on div "Добавить отправителя" at bounding box center [975, 100] width 148 height 18
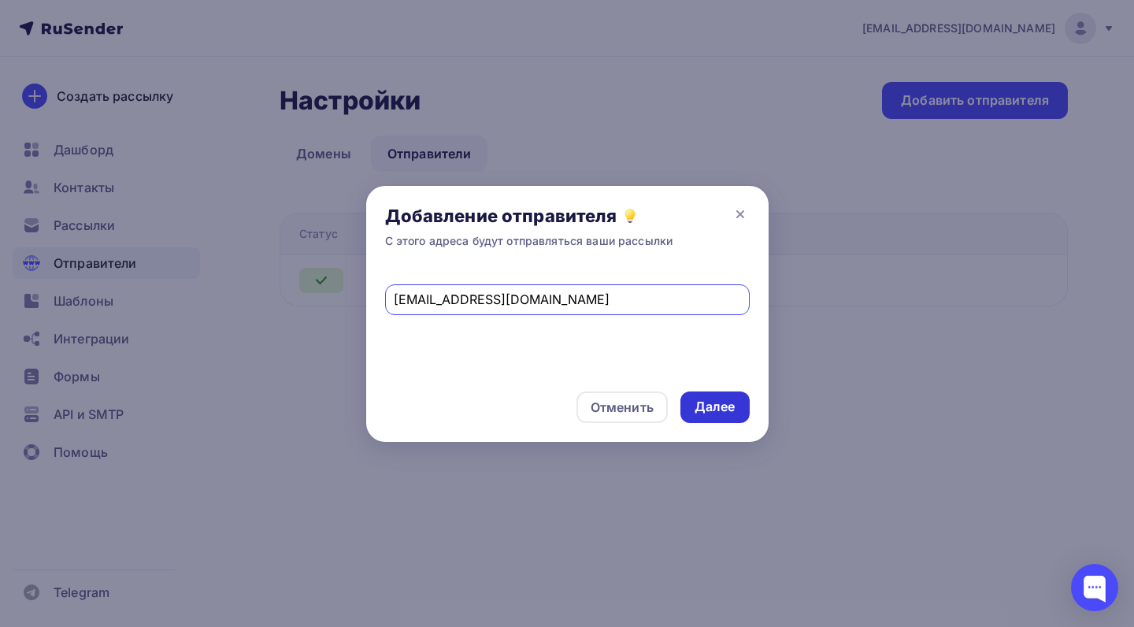
type input "[EMAIL_ADDRESS][DOMAIN_NAME]"
click at [713, 393] on div "Далее" at bounding box center [714, 406] width 69 height 31
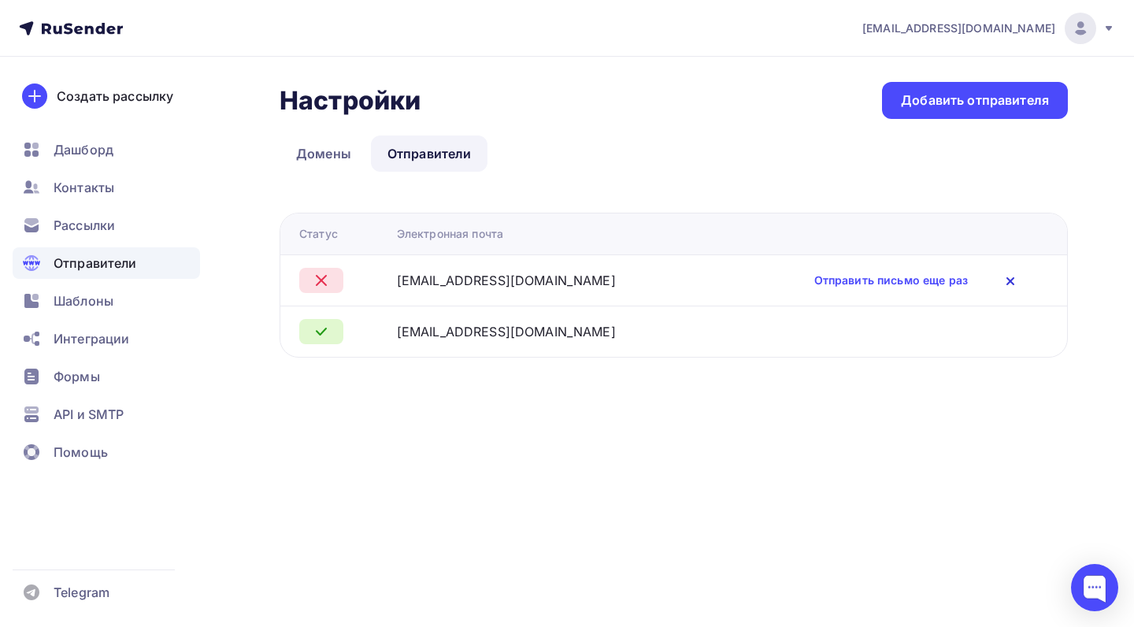
click at [1009, 279] on icon at bounding box center [1010, 281] width 6 height 6
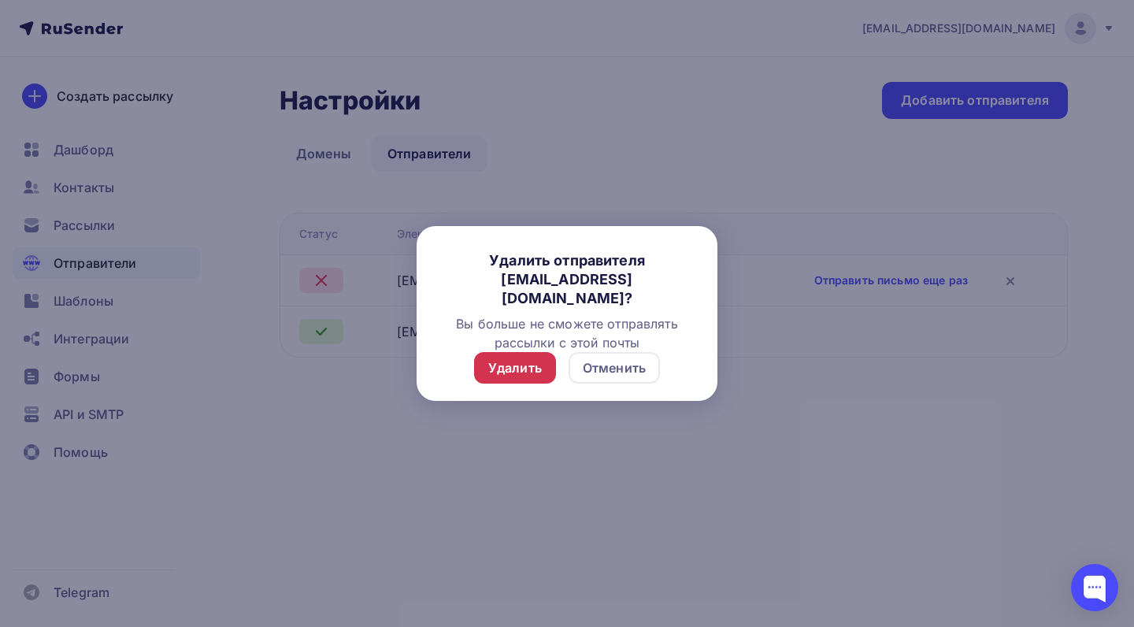
click at [538, 369] on div "Удалить" at bounding box center [515, 367] width 54 height 19
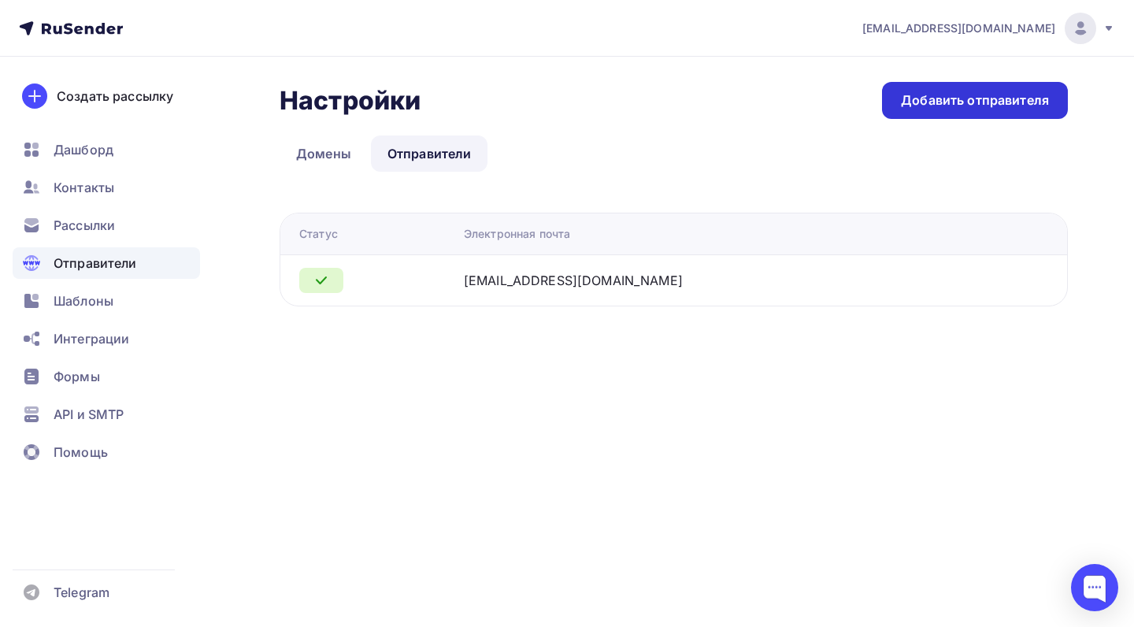
click at [964, 114] on div "Добавить отправителя" at bounding box center [975, 100] width 186 height 37
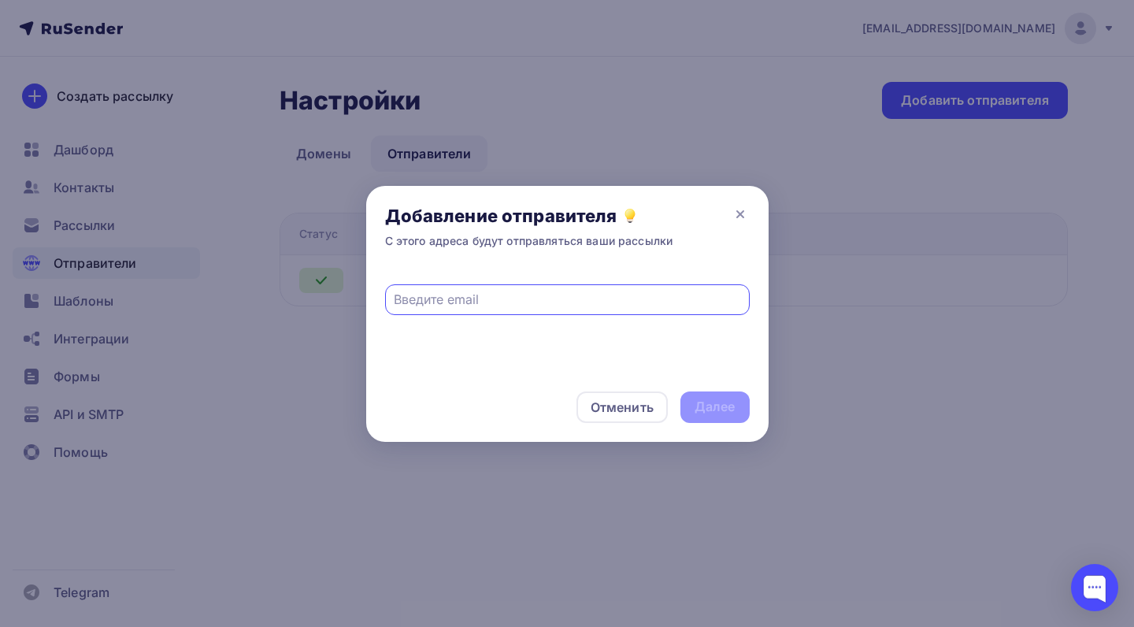
paste input "[EMAIL_ADDRESS][DOMAIN_NAME]"
type input "[EMAIL_ADDRESS][DOMAIN_NAME]"
click at [709, 398] on div "Далее" at bounding box center [714, 407] width 41 height 18
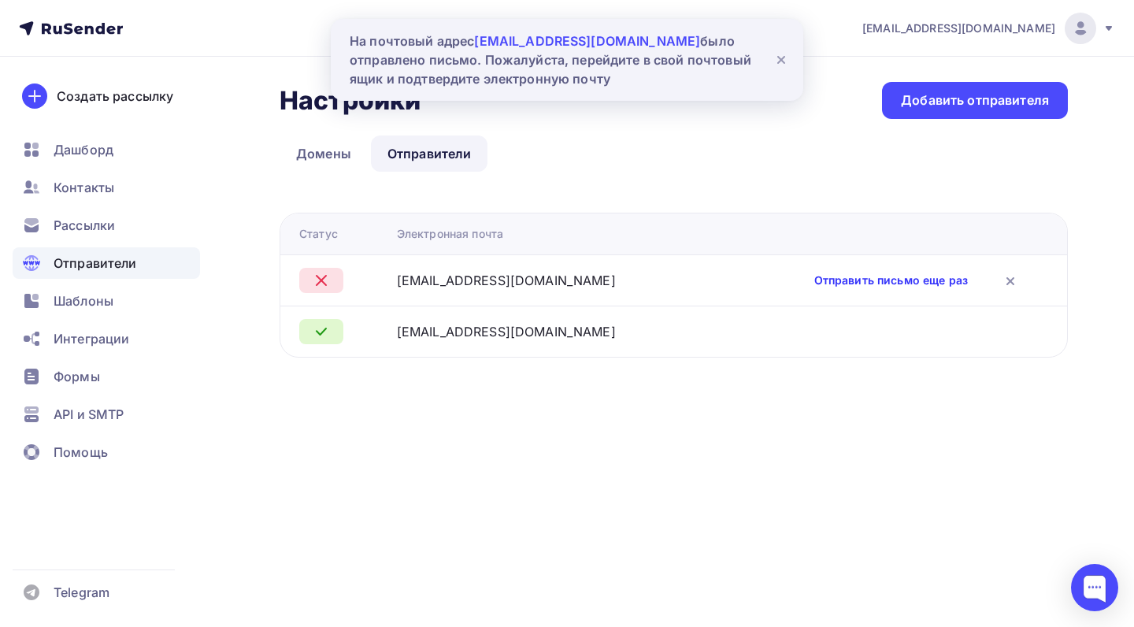
click at [884, 274] on link "Отправить письмо еще раз" at bounding box center [891, 280] width 154 height 16
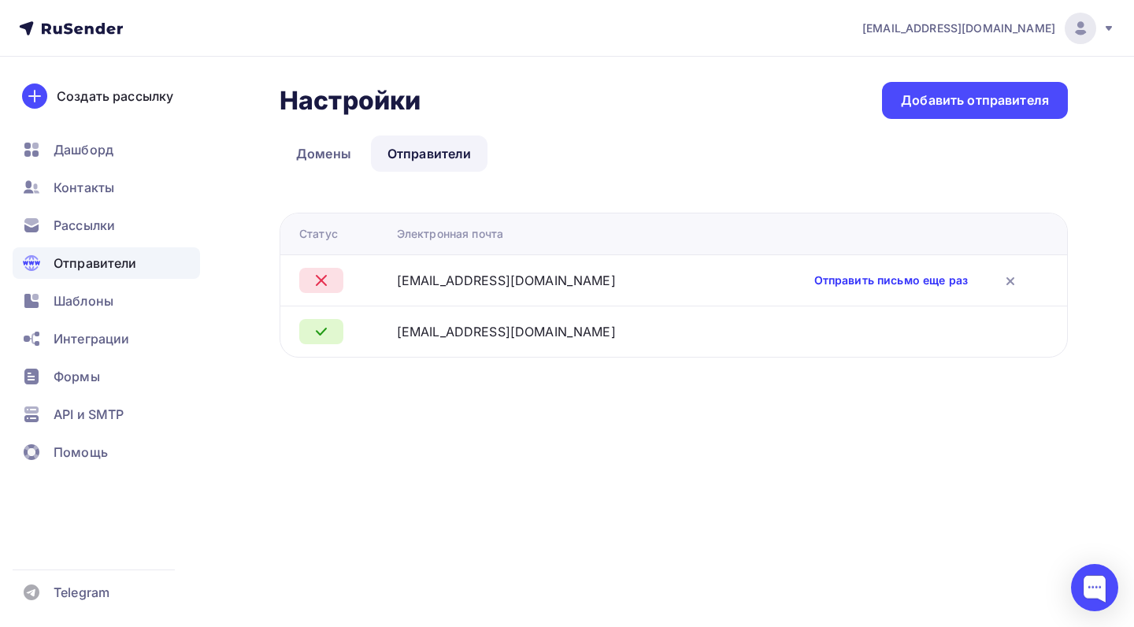
click at [881, 278] on link "Отправить письмо еще раз" at bounding box center [891, 280] width 154 height 16
